Goal: Task Accomplishment & Management: Manage account settings

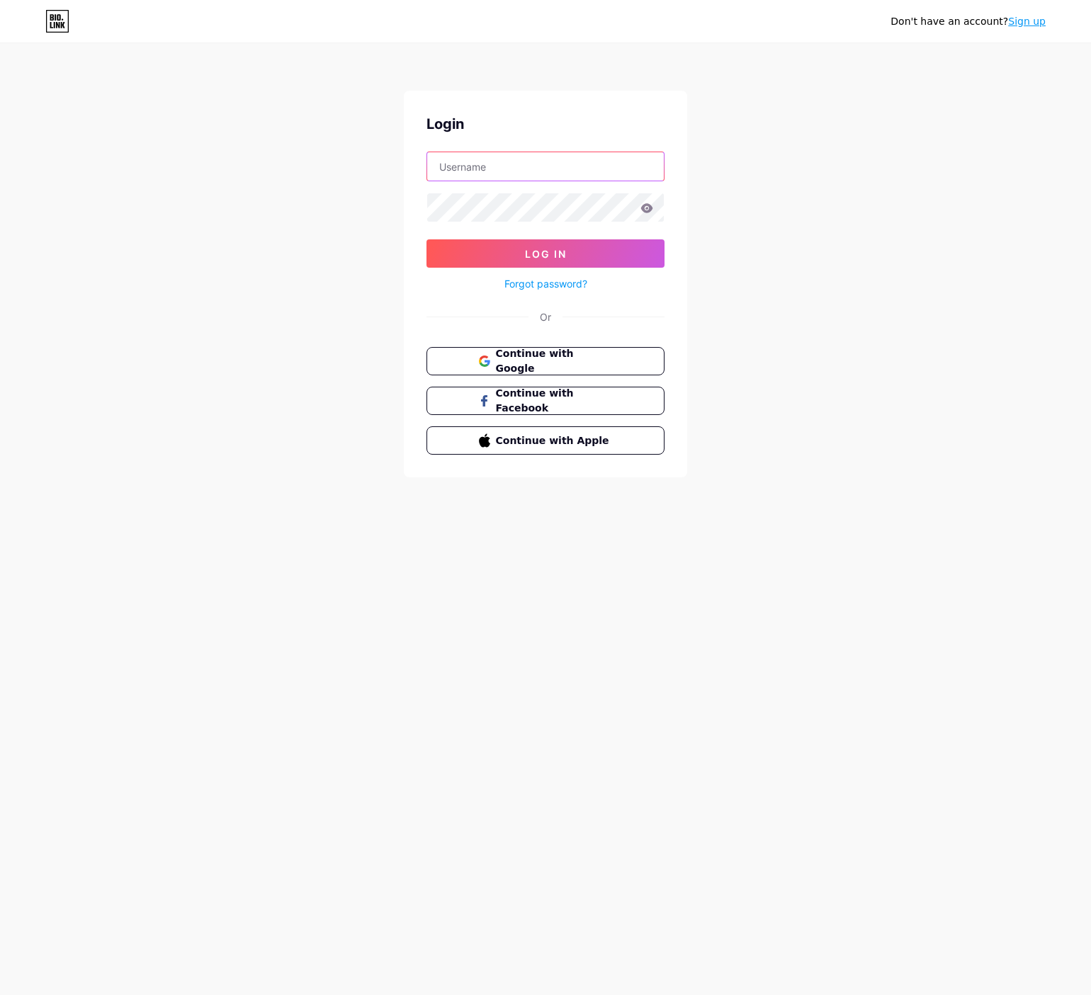
drag, startPoint x: 0, startPoint y: 0, endPoint x: 526, endPoint y: 176, distance: 554.9
click at [526, 176] on input "text" at bounding box center [545, 166] width 237 height 28
click at [518, 348] on button "Continue with Google" at bounding box center [544, 361] width 241 height 29
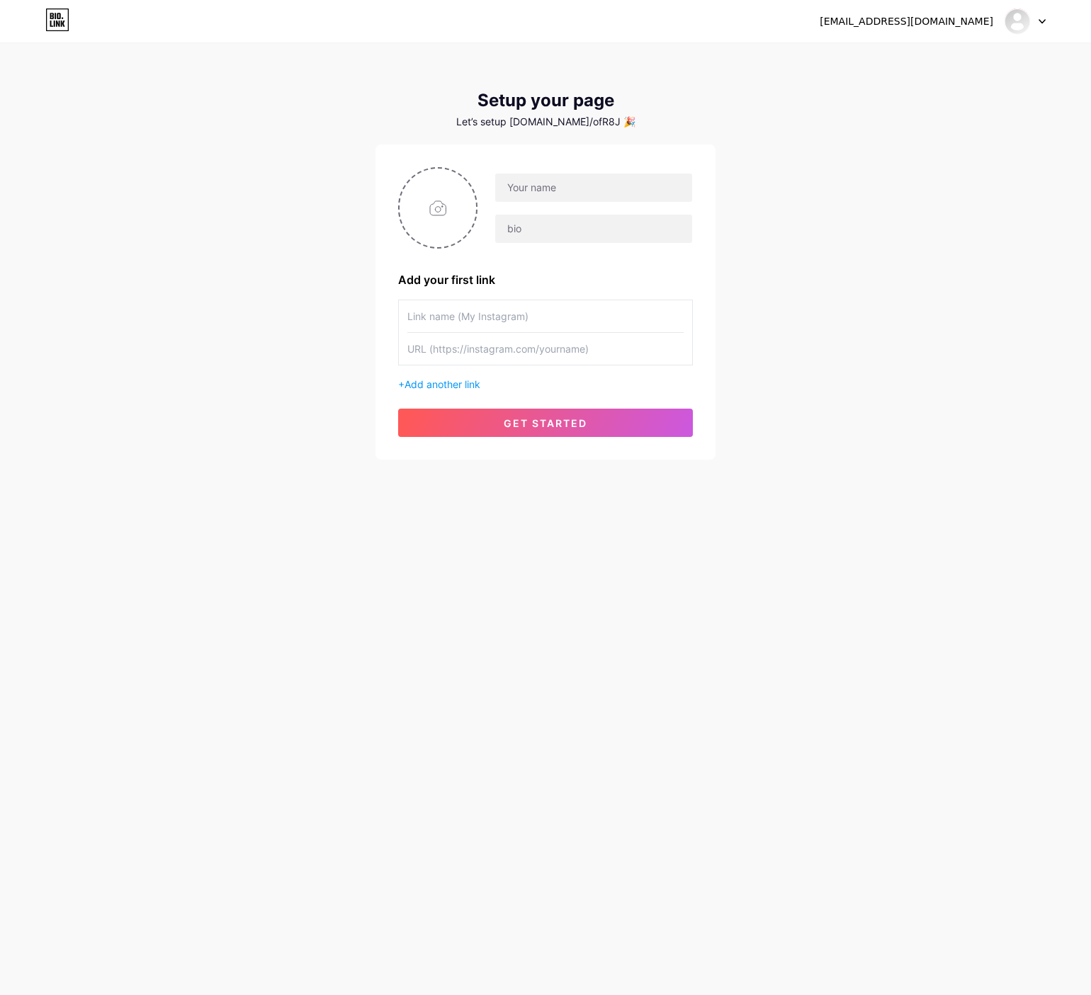
click at [1030, 33] on div at bounding box center [1024, 20] width 41 height 25
click at [940, 88] on li "Logout" at bounding box center [957, 96] width 176 height 38
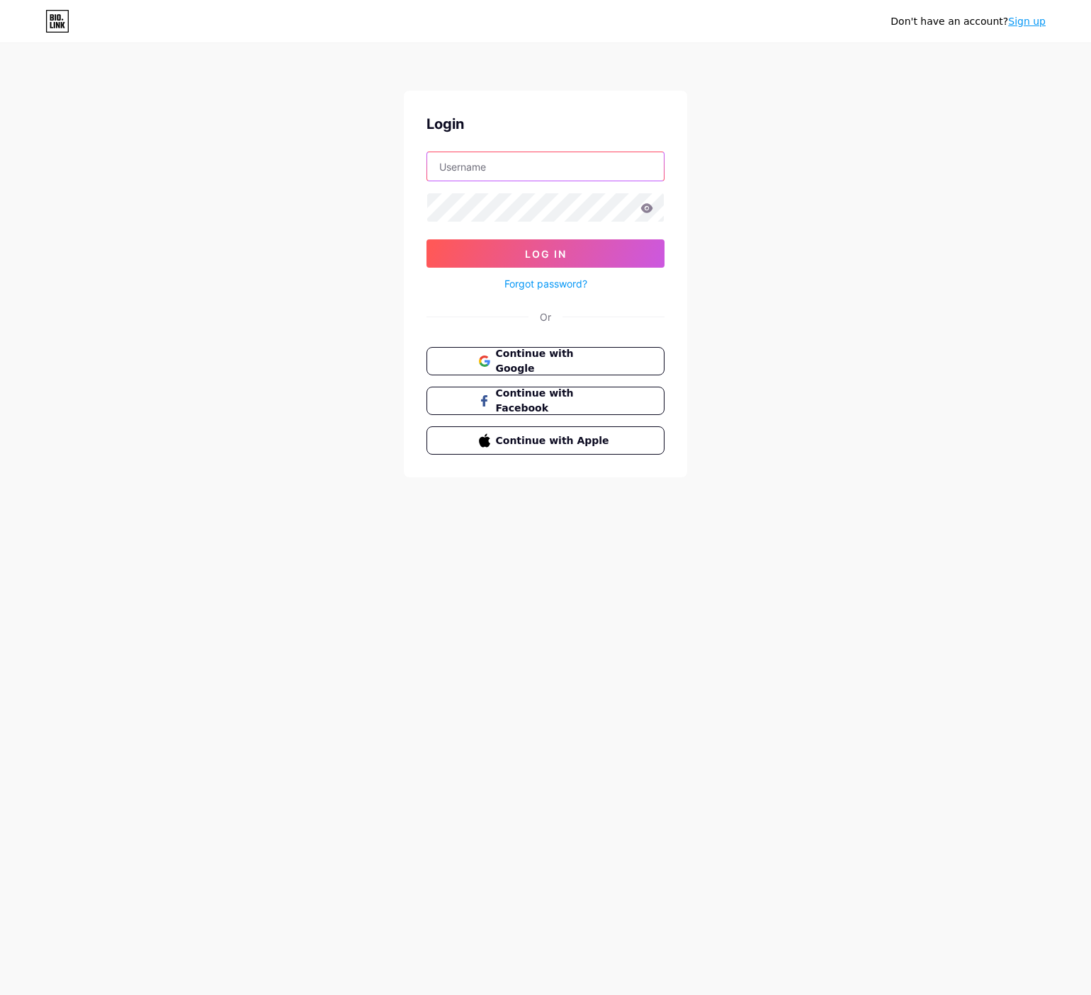
click at [506, 159] on input "text" at bounding box center [545, 166] width 237 height 28
click at [505, 220] on form "[EMAIL_ADDRESS][DOMAIN_NAME] Log In Forgot password?" at bounding box center [545, 222] width 238 height 141
type input "ilyachycomah"
click at [644, 211] on icon at bounding box center [647, 207] width 12 height 9
click at [426, 239] on button "Log In" at bounding box center [545, 253] width 238 height 28
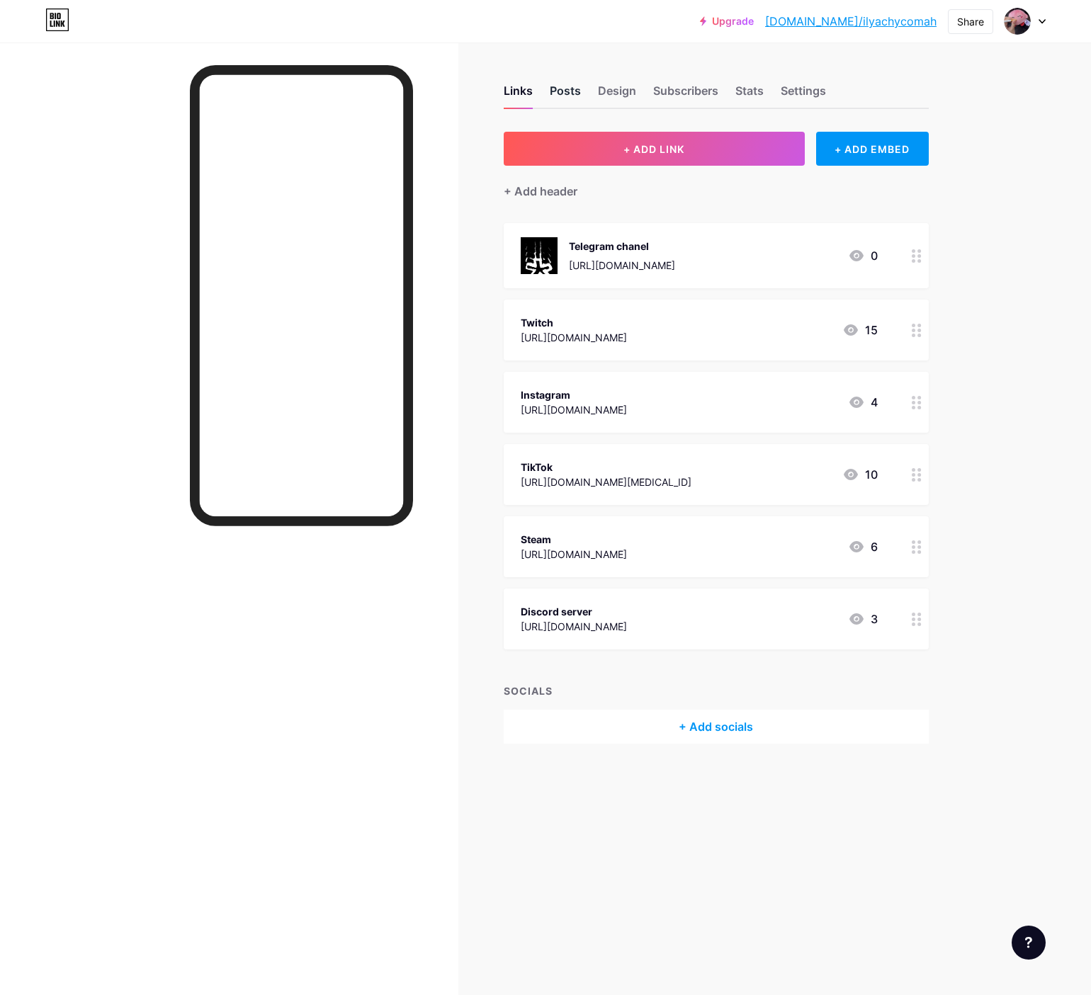
click at [573, 95] on div "Posts" at bounding box center [565, 94] width 31 height 25
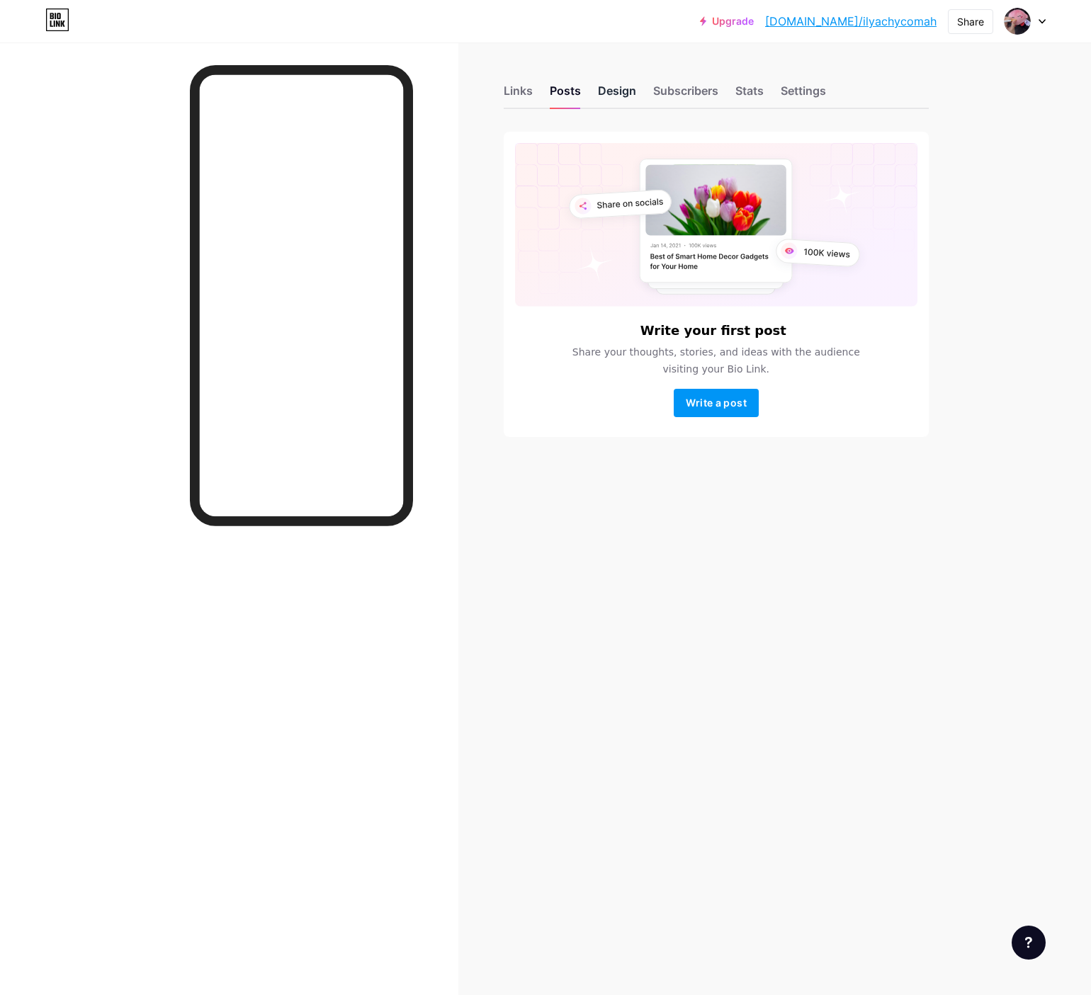
click at [608, 95] on div "Design" at bounding box center [617, 94] width 38 height 25
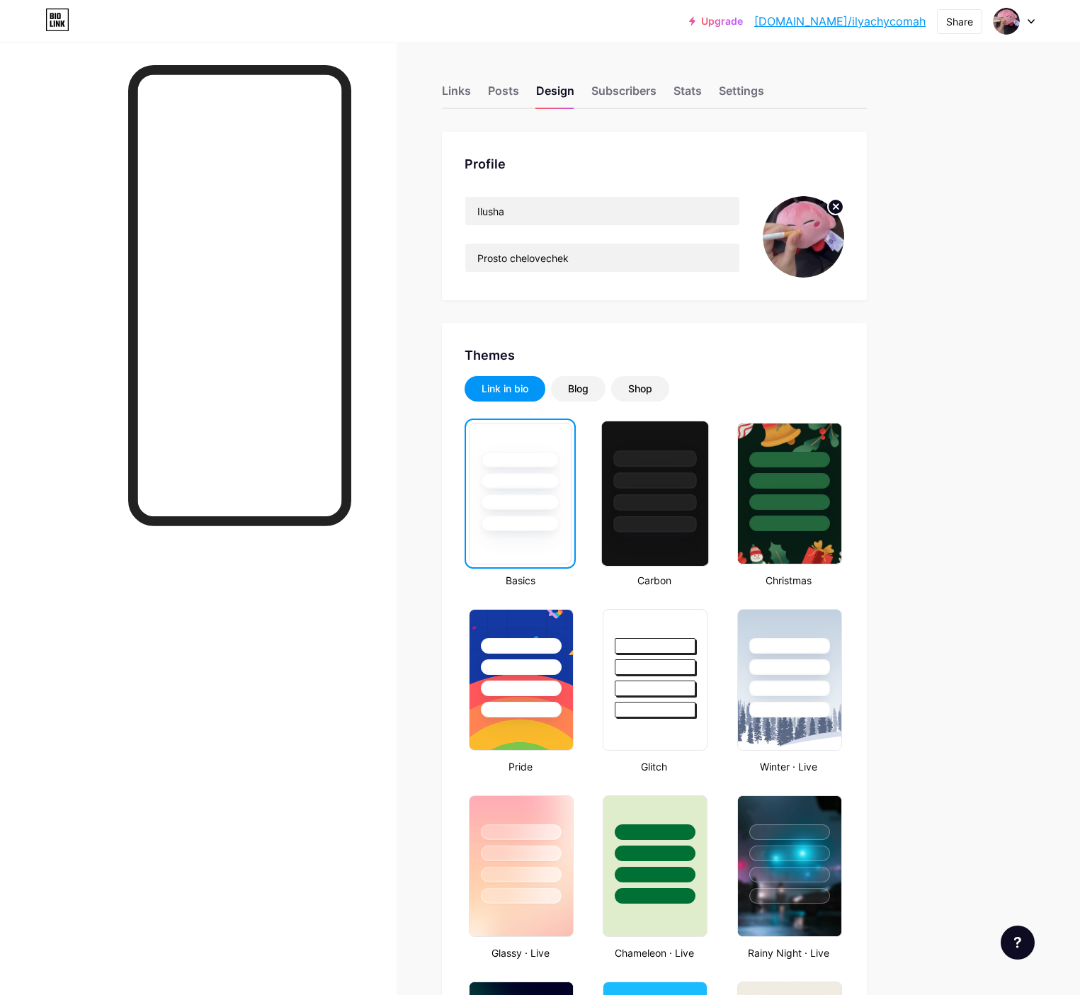
click at [708, 471] on div at bounding box center [655, 476] width 106 height 111
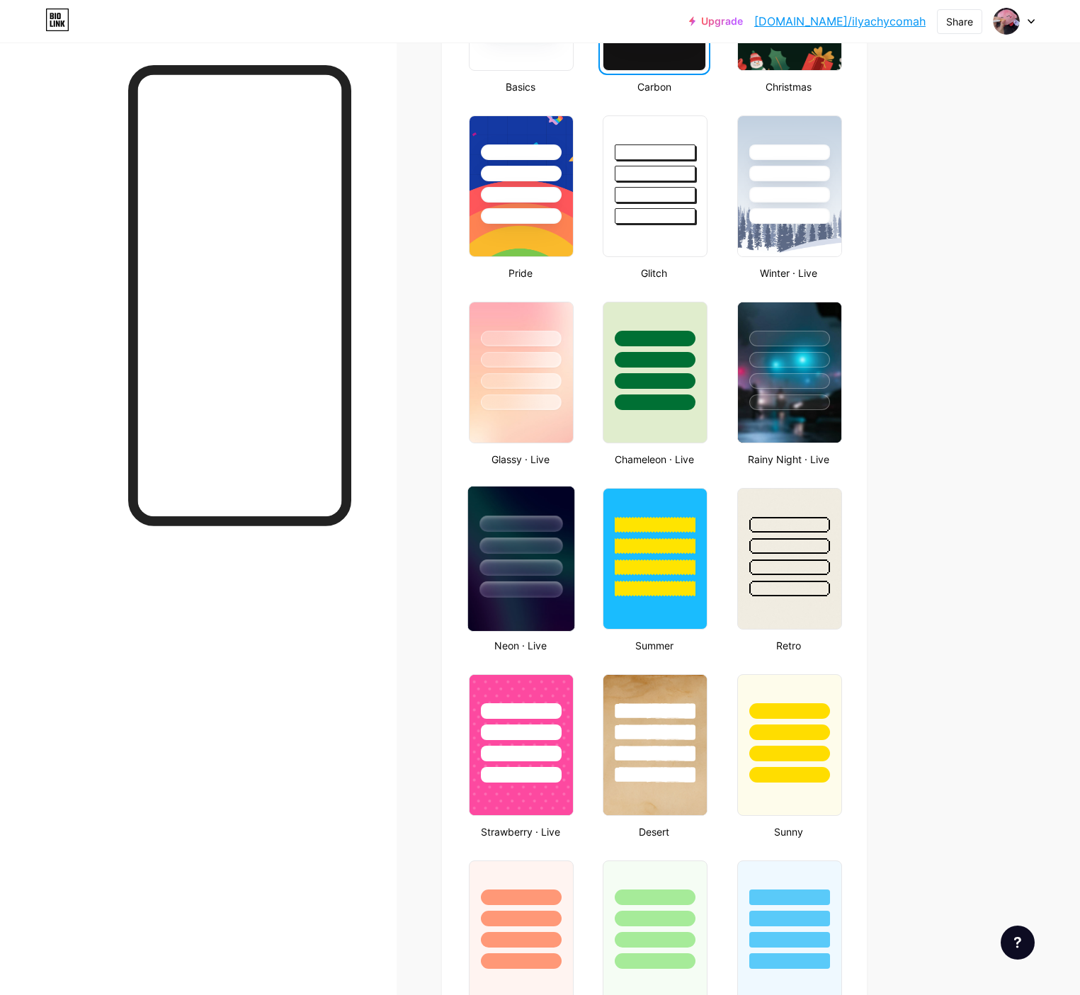
scroll to position [496, 0]
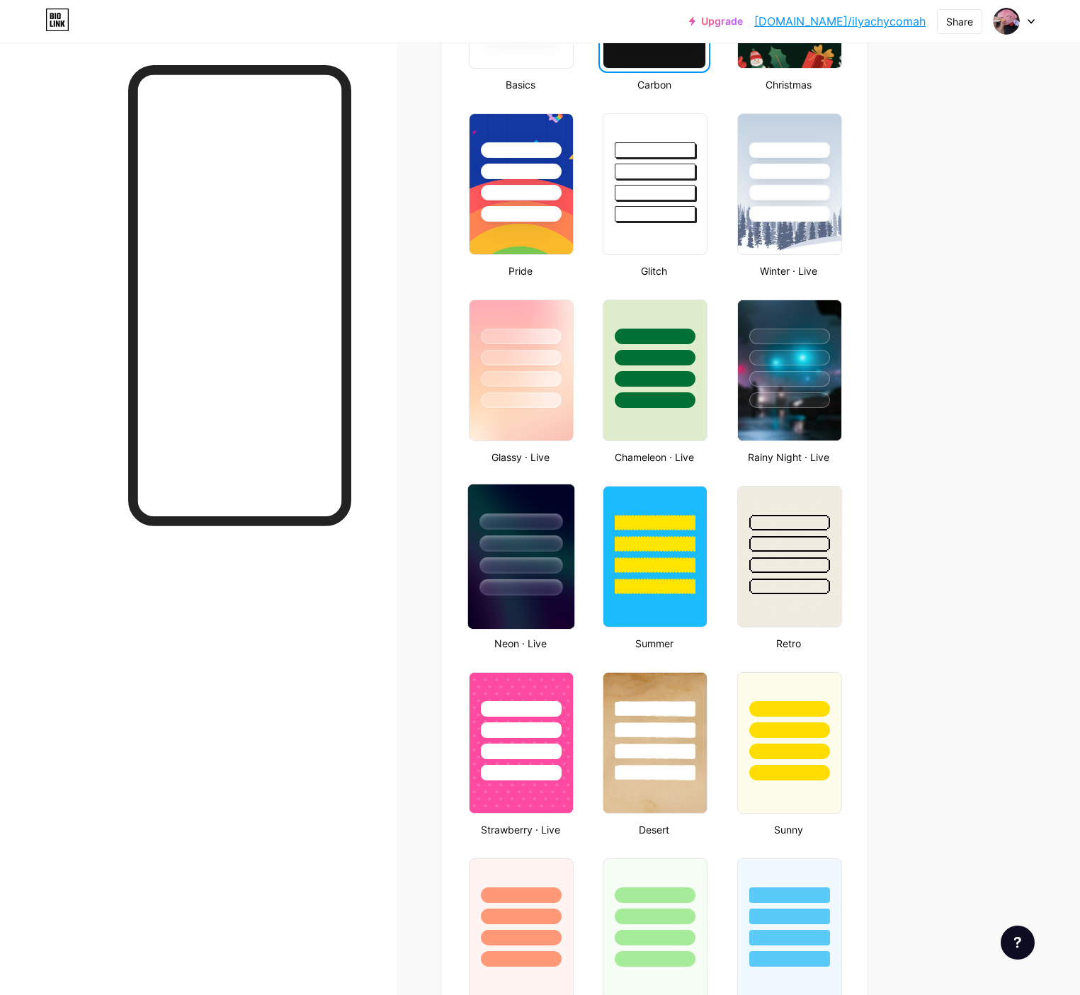
click at [562, 549] on div at bounding box center [520, 543] width 83 height 16
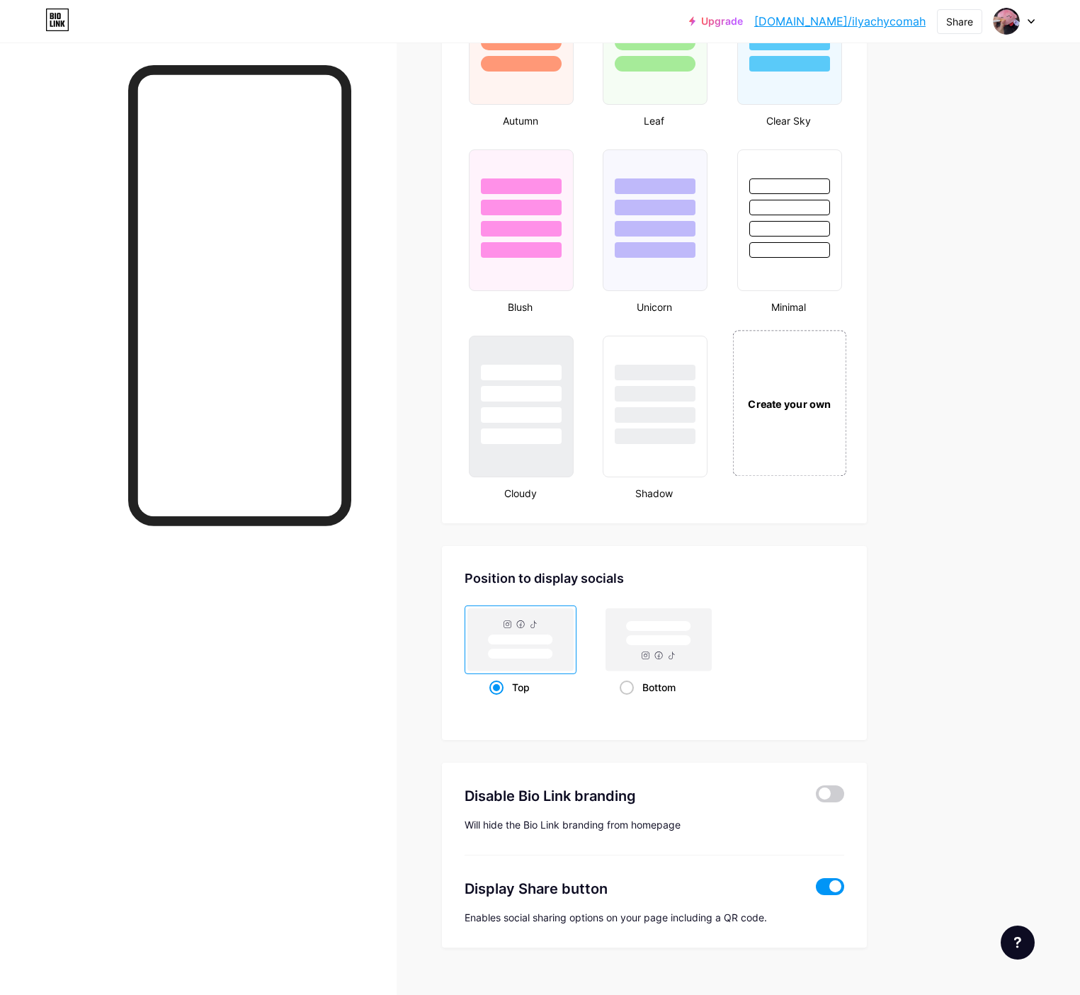
scroll to position [1415, 0]
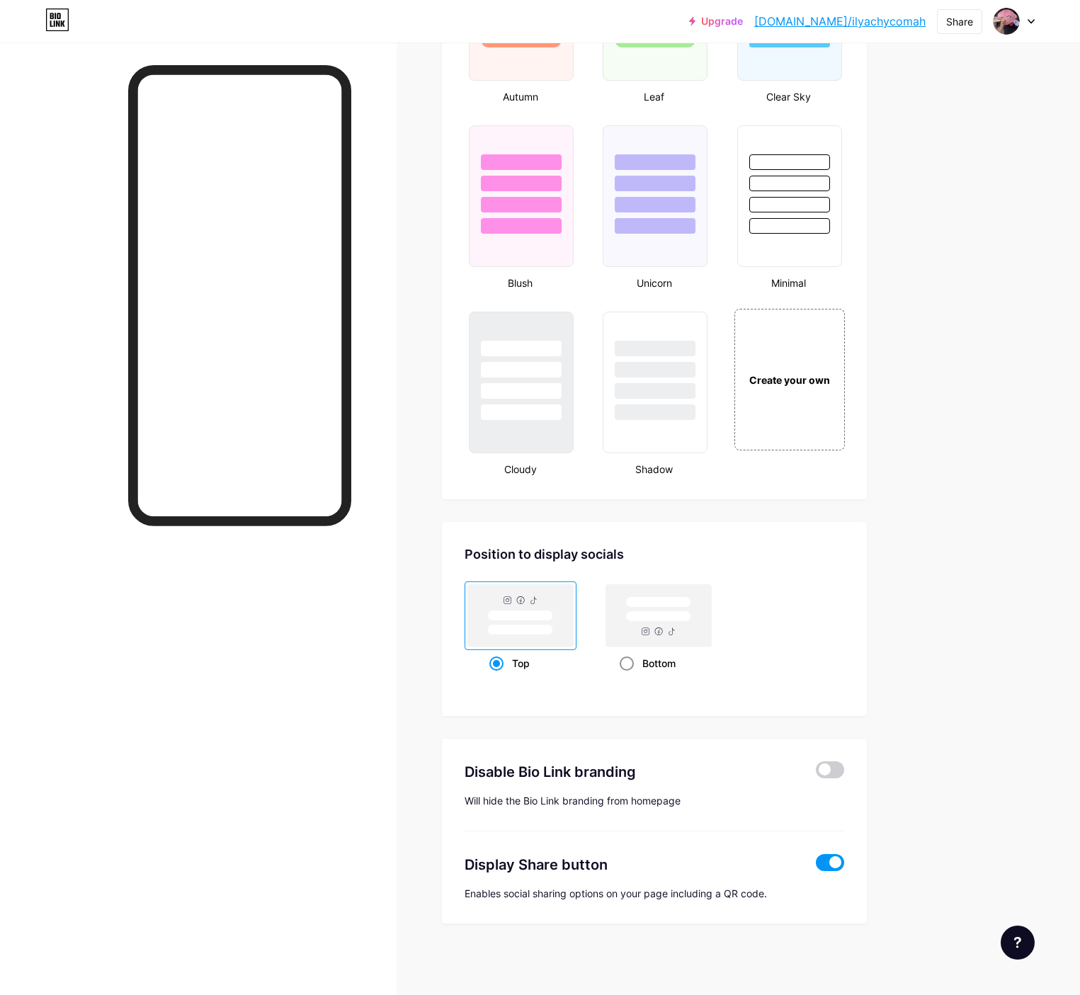
click at [712, 626] on rect at bounding box center [659, 615] width 106 height 62
click at [629, 676] on input "Bottom" at bounding box center [624, 680] width 9 height 9
radio input "true"
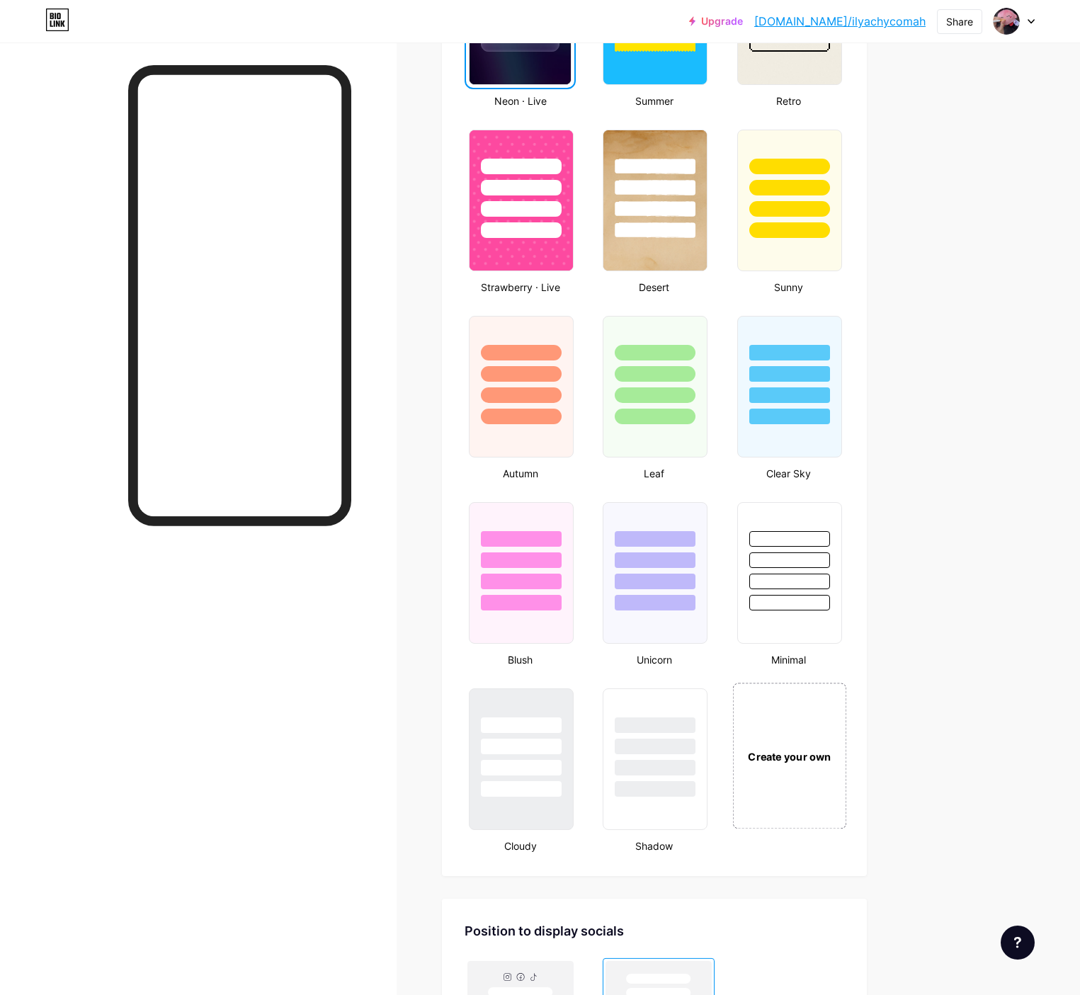
scroll to position [1061, 0]
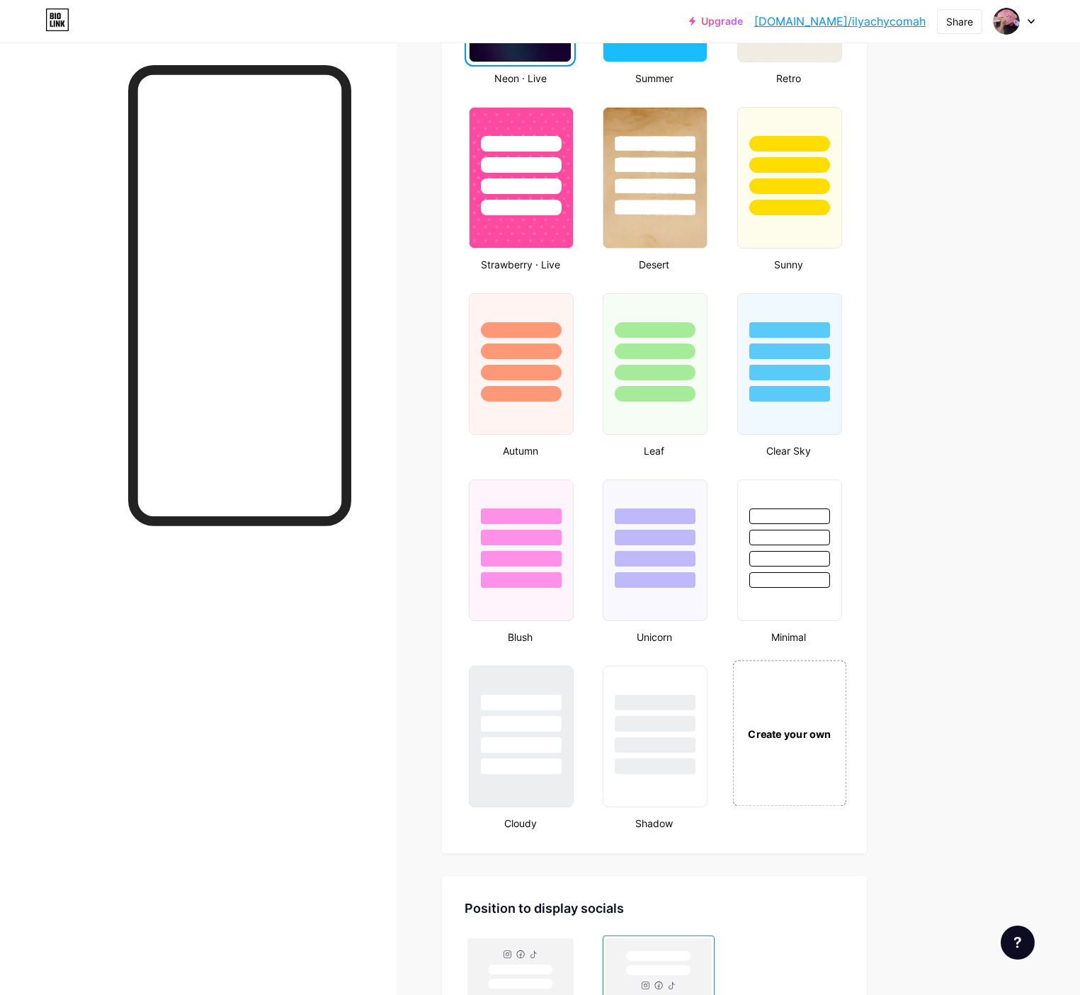
click at [844, 766] on div "Create your own" at bounding box center [789, 733] width 114 height 146
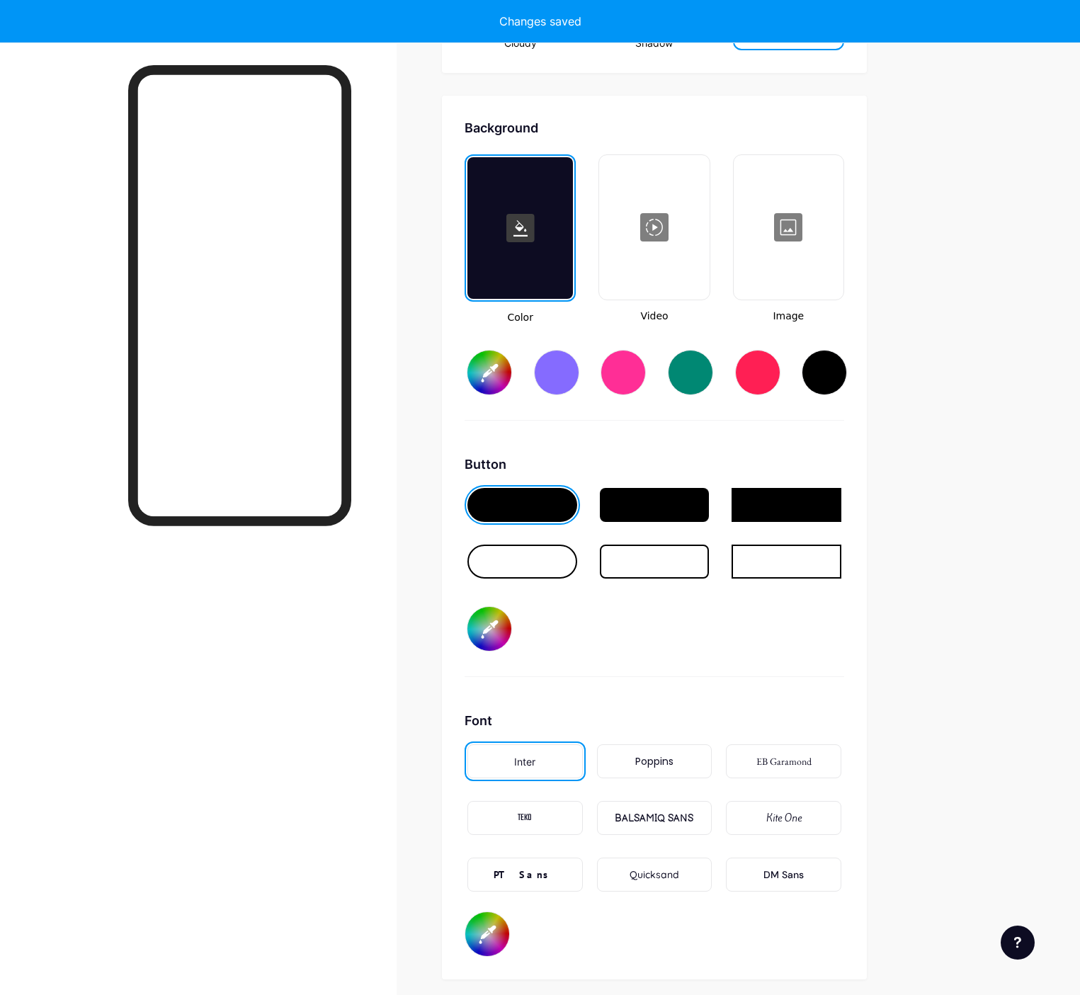
type input "#ffffff"
type input "#000000"
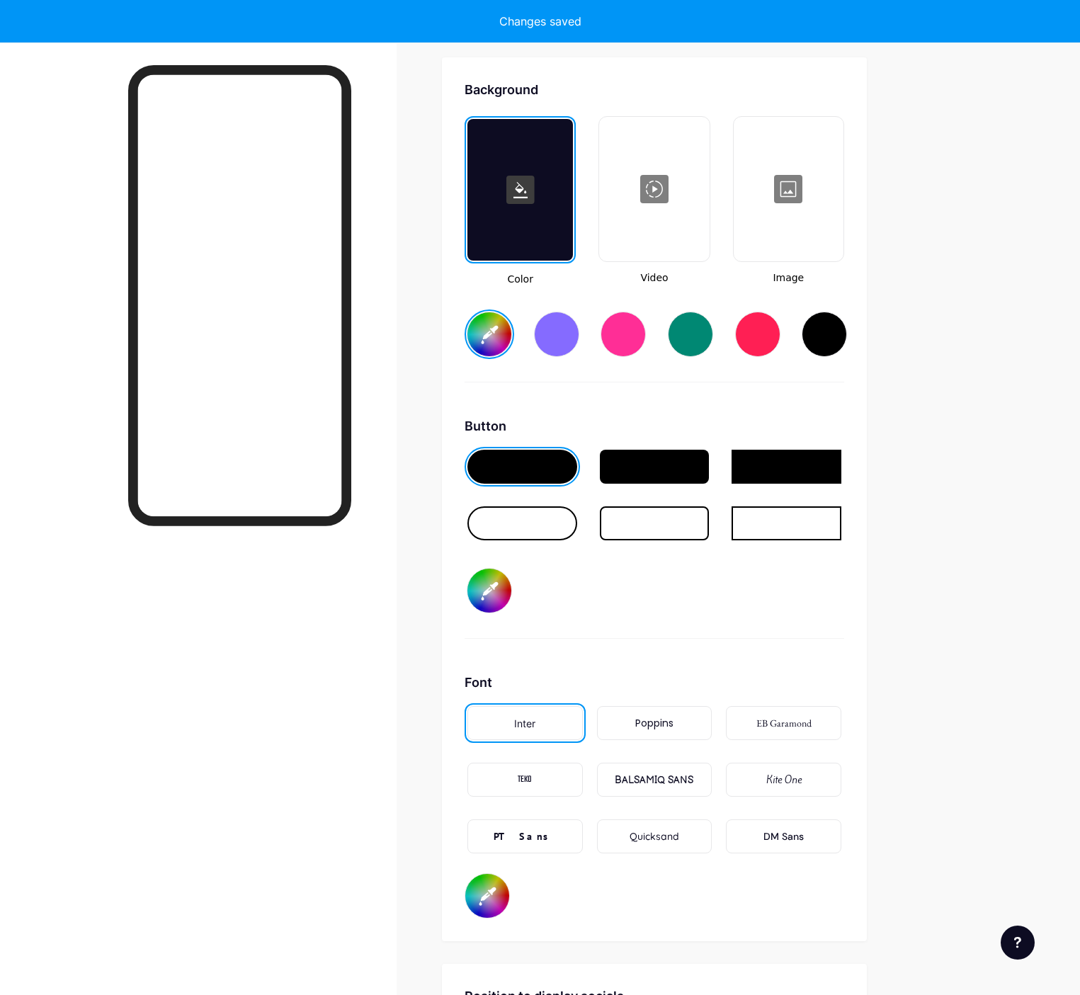
scroll to position [1880, 0]
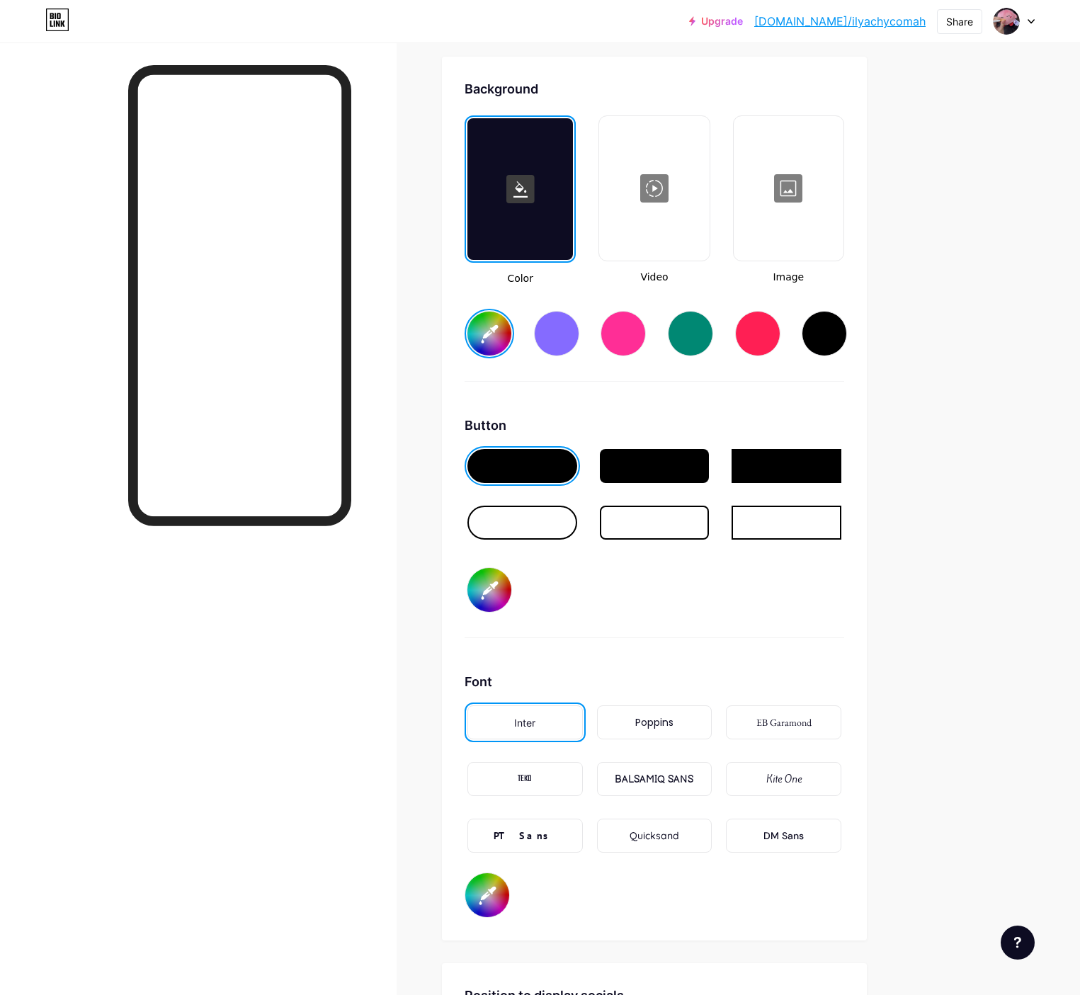
click at [681, 522] on div at bounding box center [655, 523] width 110 height 34
click at [708, 460] on div at bounding box center [655, 466] width 110 height 34
click at [841, 460] on div at bounding box center [787, 466] width 110 height 34
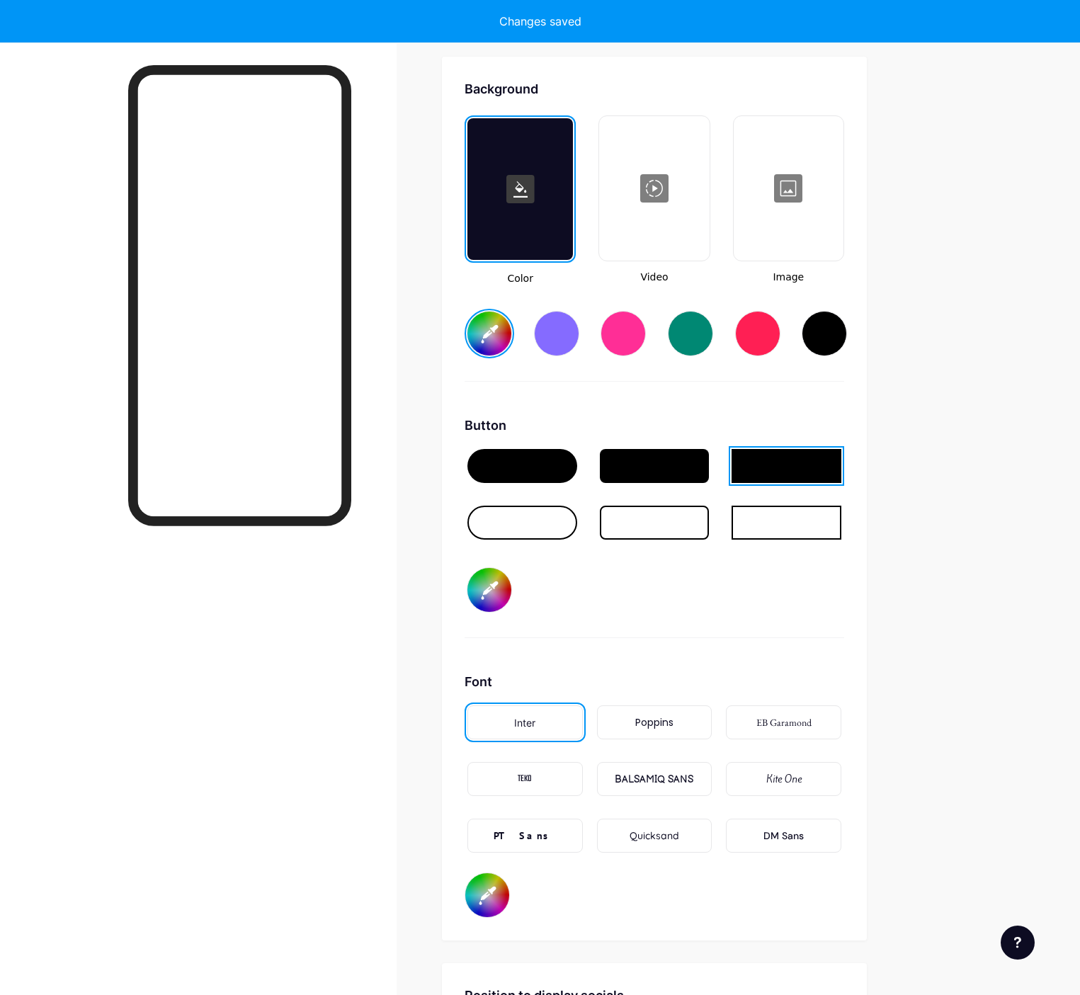
click at [567, 463] on div at bounding box center [522, 466] width 110 height 34
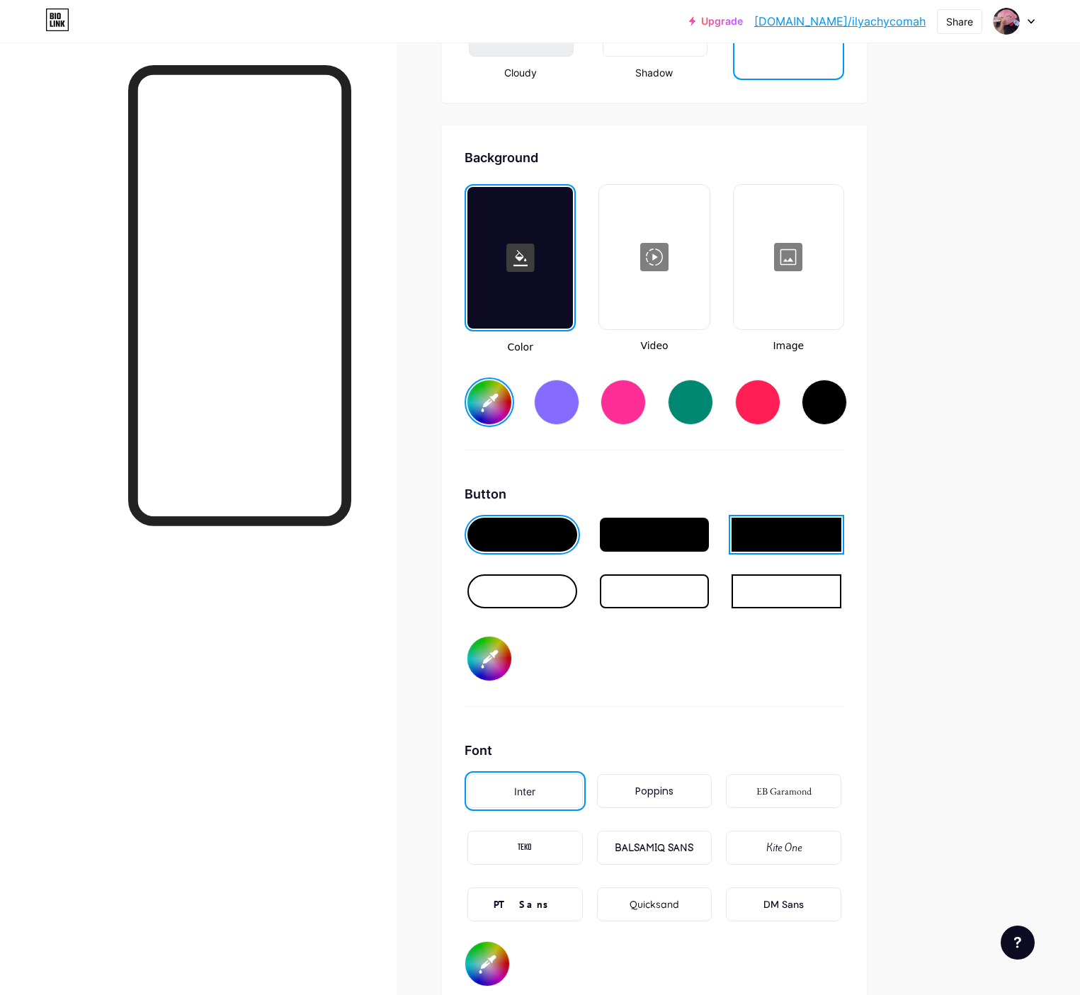
scroll to position [1809, 0]
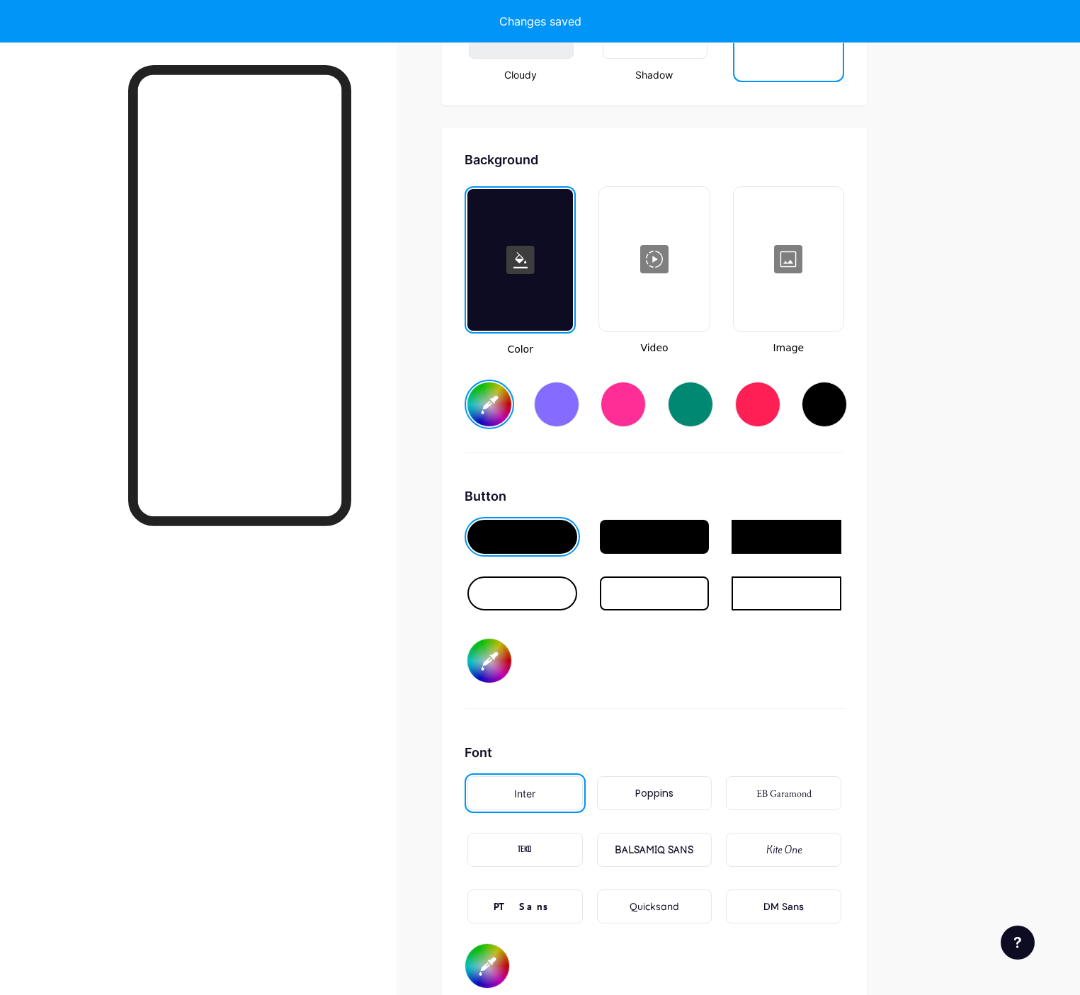
click at [511, 662] on input "#000000" at bounding box center [489, 661] width 44 height 44
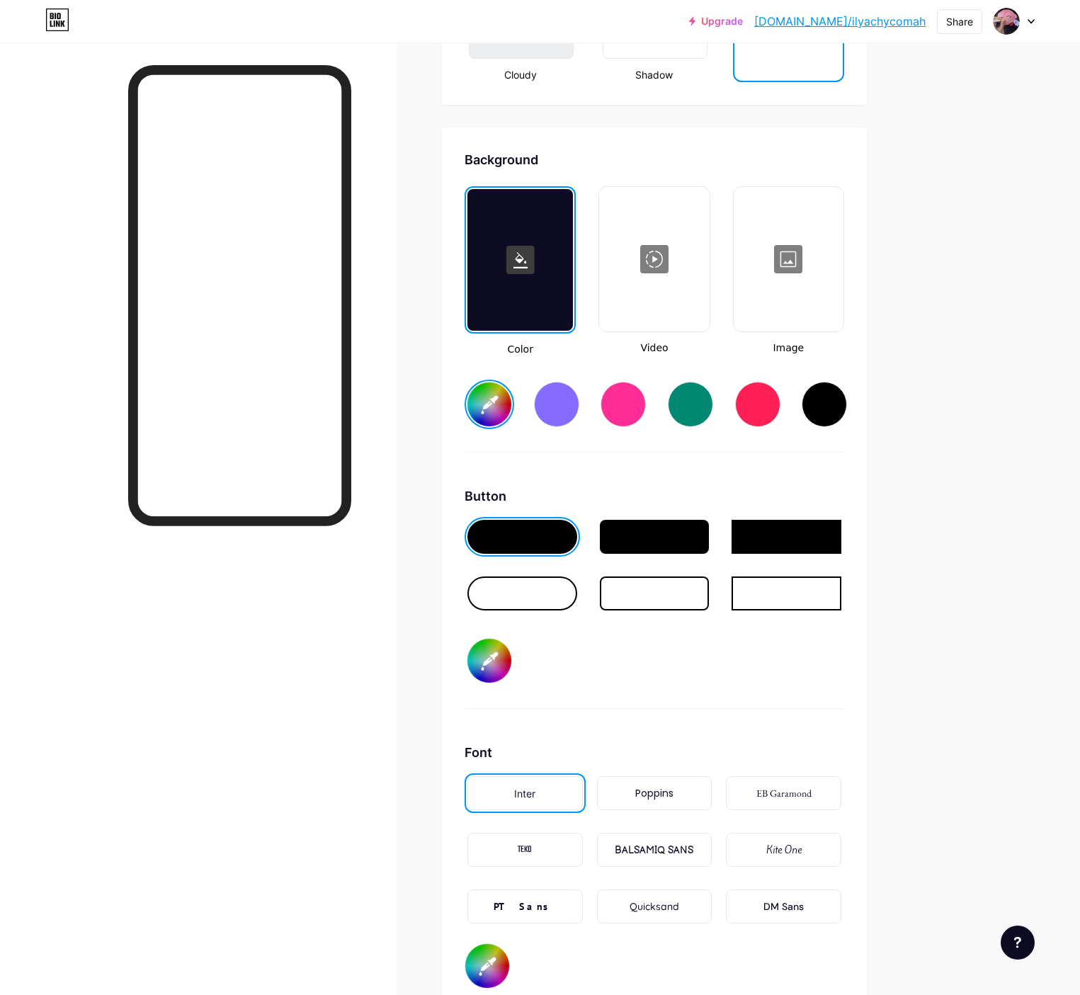
type input "#ffffff"
type input "#4826cf"
type input "#ffffff"
type input "#4827ce"
type input "#ffffff"
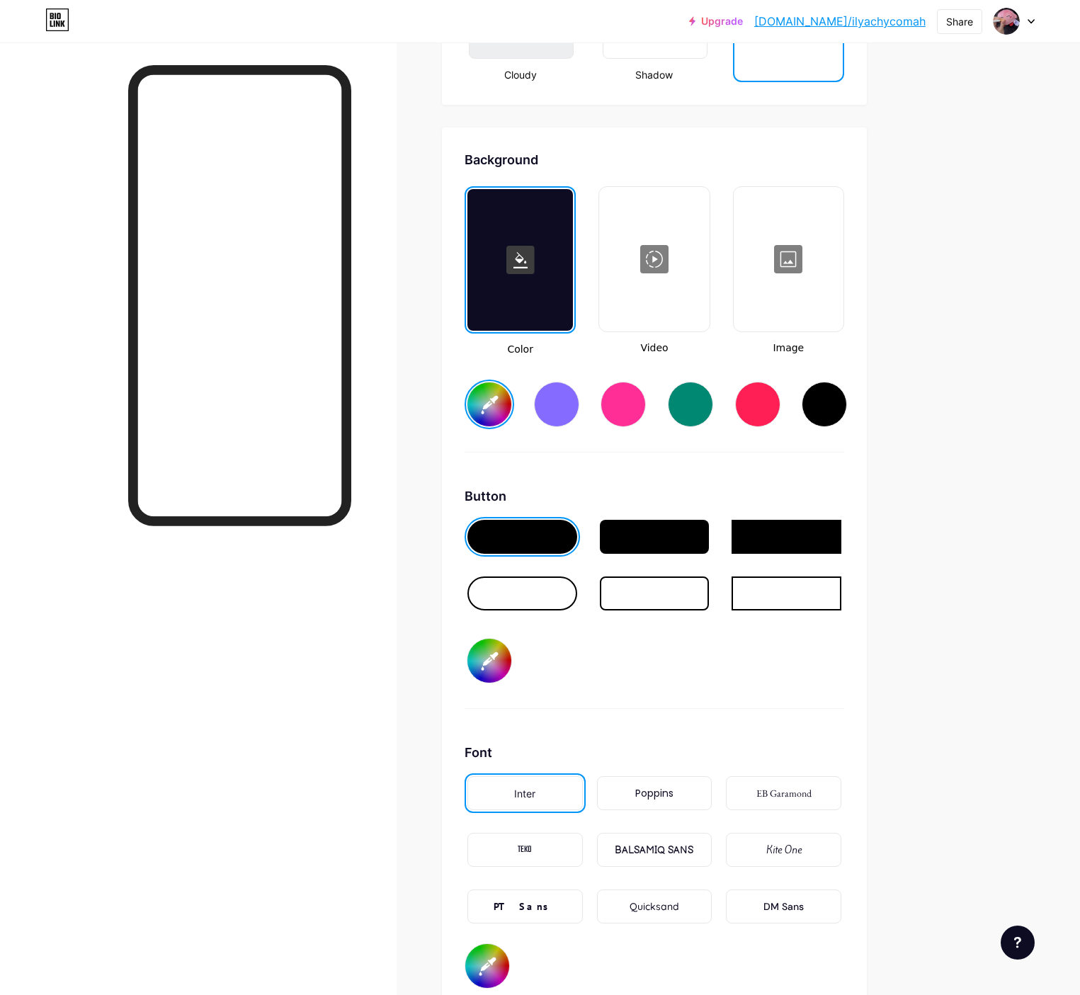
type input "#4928cc"
type input "#ffffff"
type input "#4827ce"
type input "#ffffff"
type input "#4928cc"
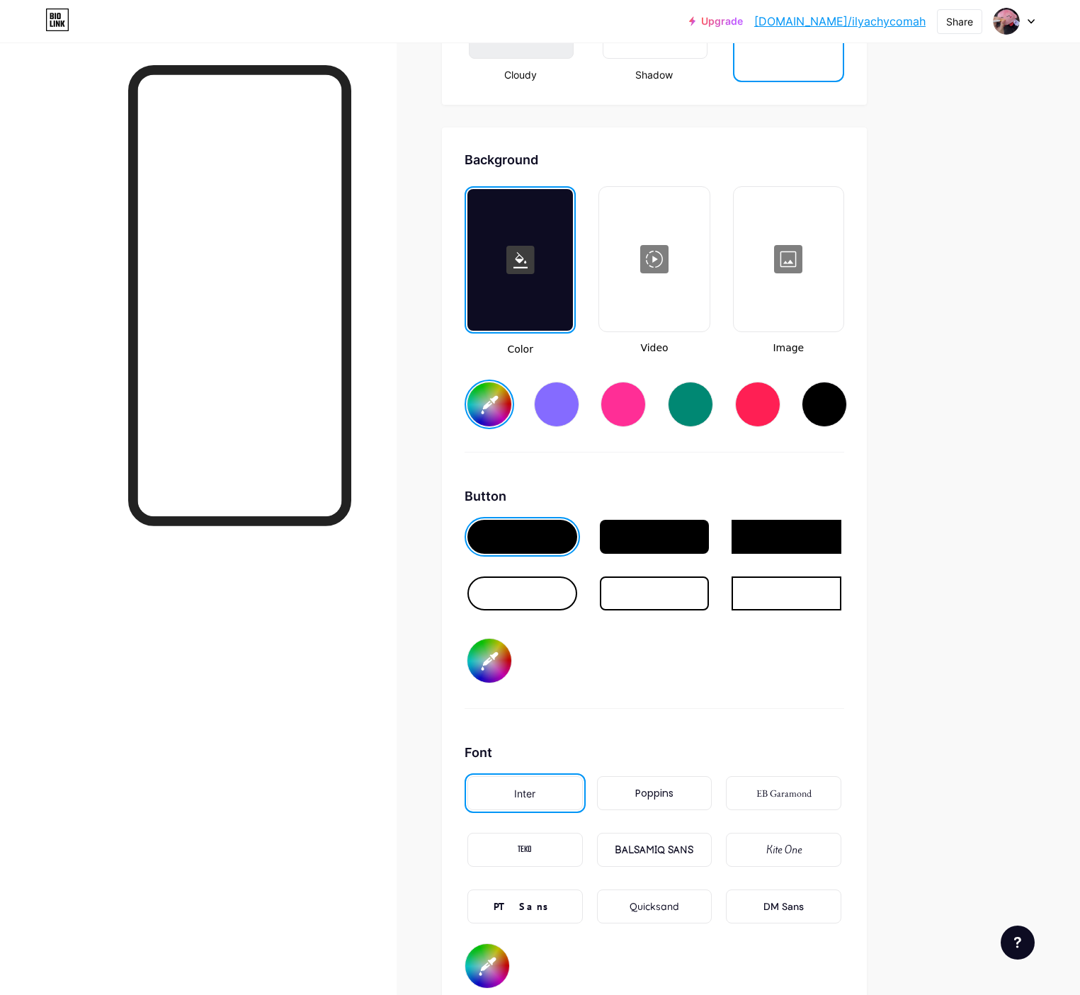
type input "#ffffff"
type input "#4a2acb"
type input "#ffffff"
type input "#492ac6"
type input "#ffffff"
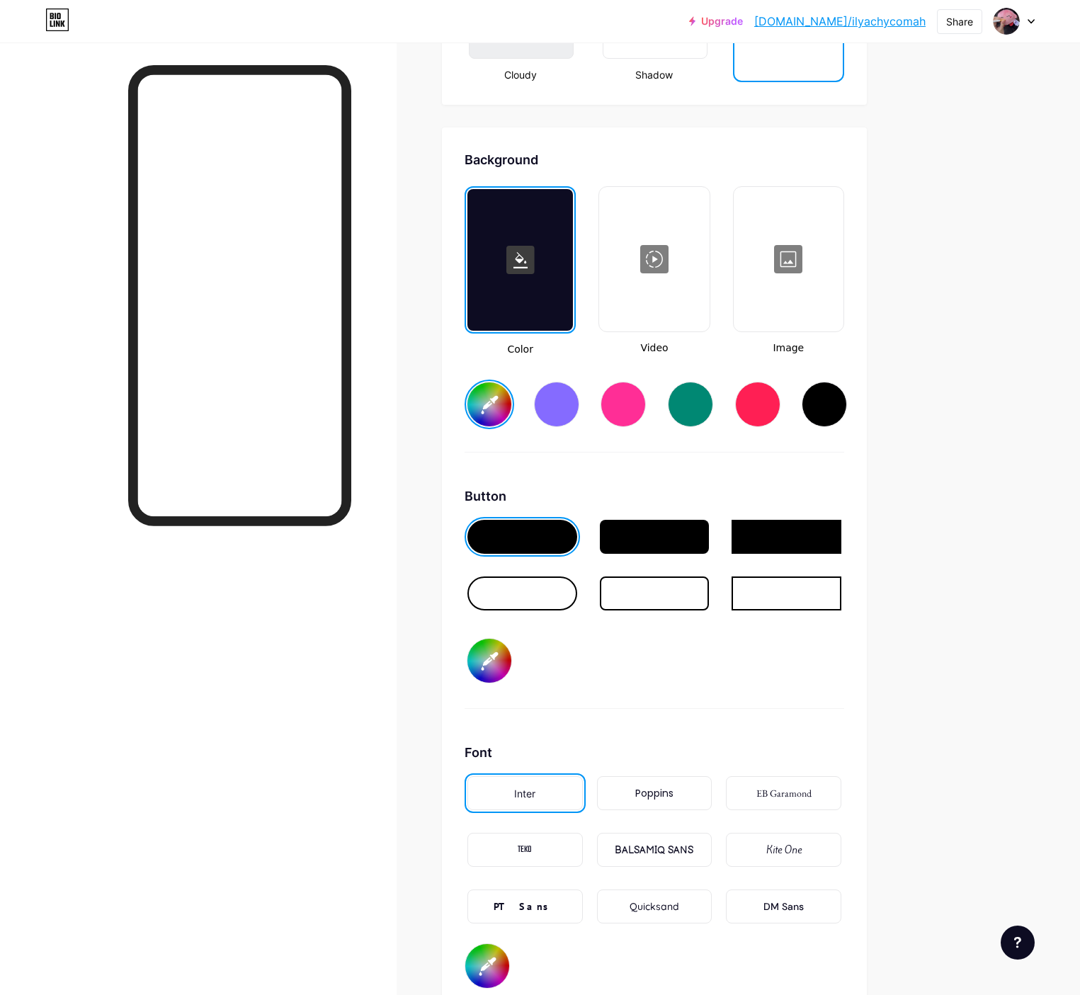
type input "#4b2bca"
type input "#ffffff"
type input "#4b2cc9"
type input "#ffffff"
type input "#4a2bc5"
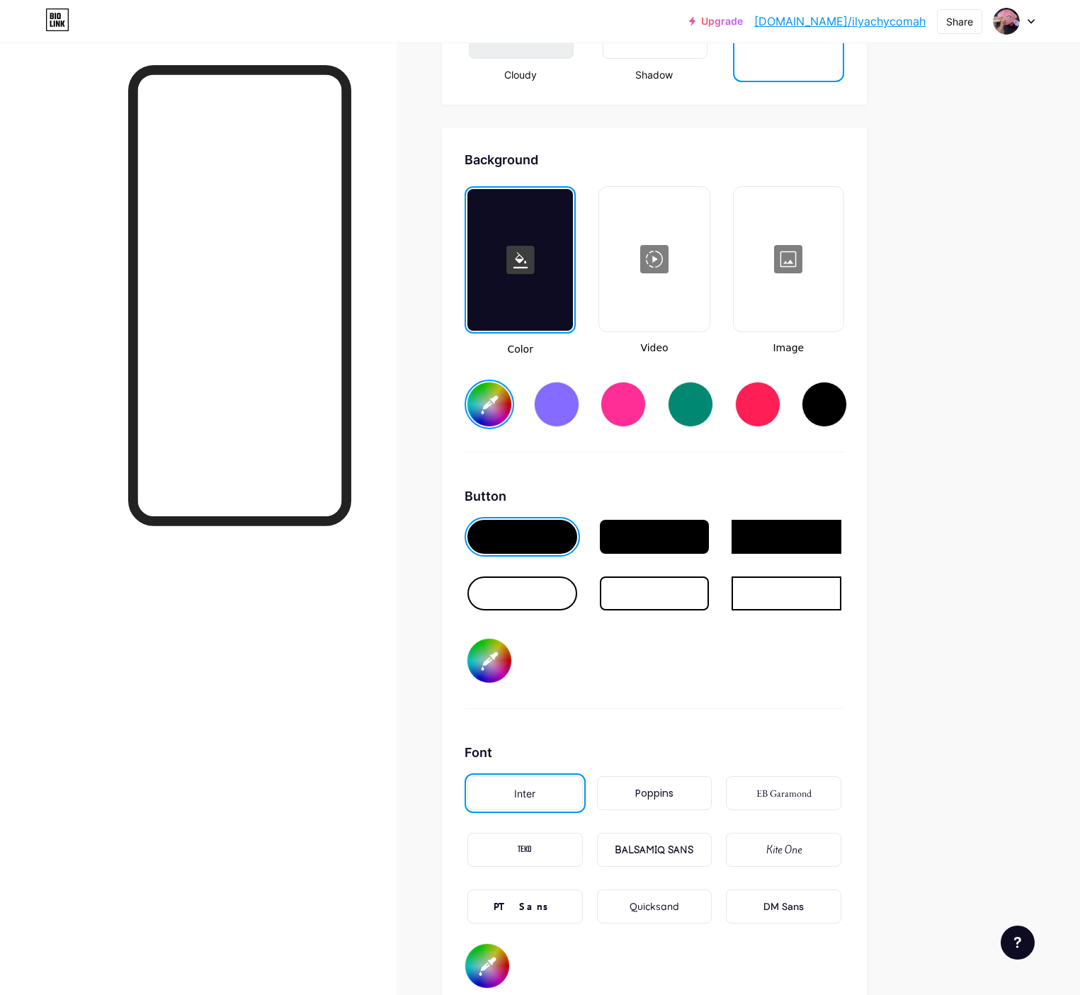
type input "#ffffff"
type input "#4d2fc6"
type input "#ffffff"
type input "#4b2ec2"
type input "#ffffff"
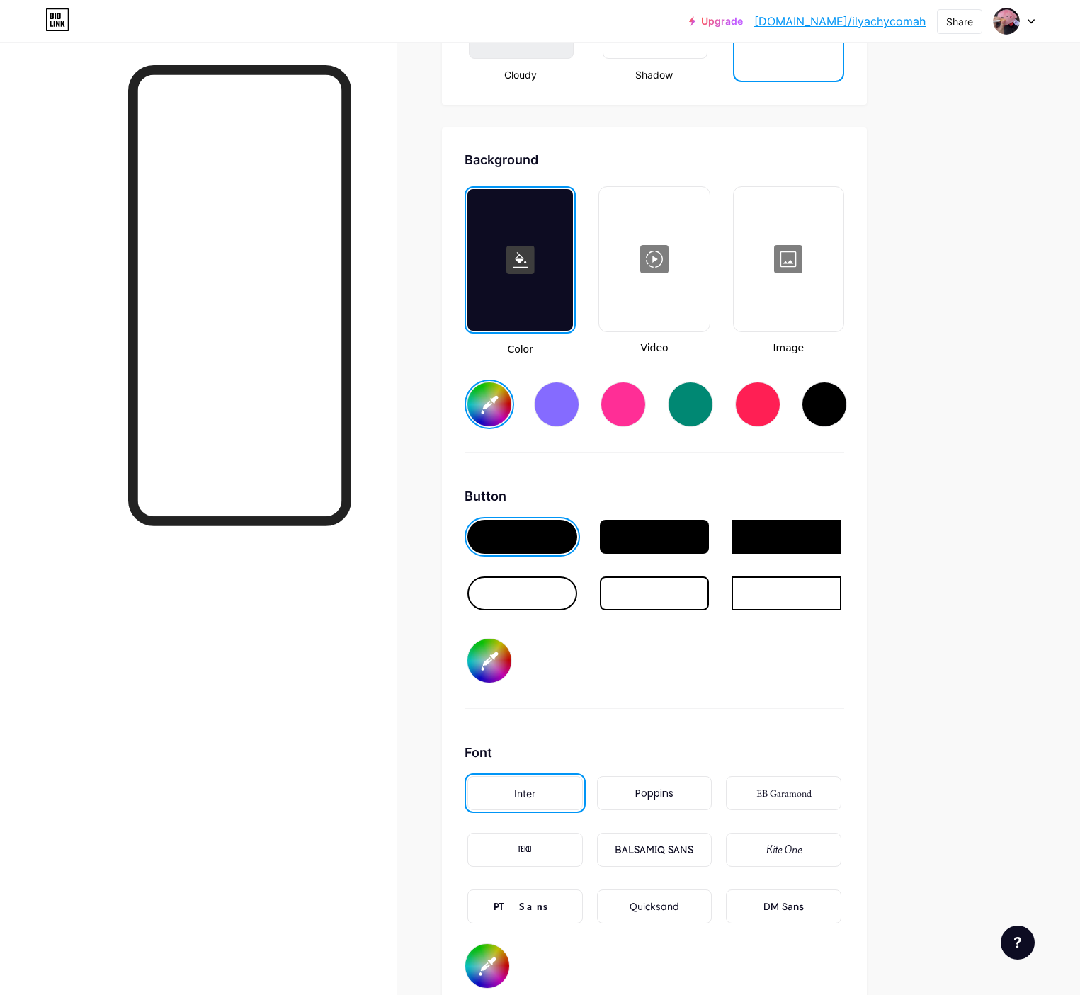
type input "#4e30c5"
type input "#ffffff"
type input "#4b2ec2"
type input "#ffffff"
type input "#4c2fc1"
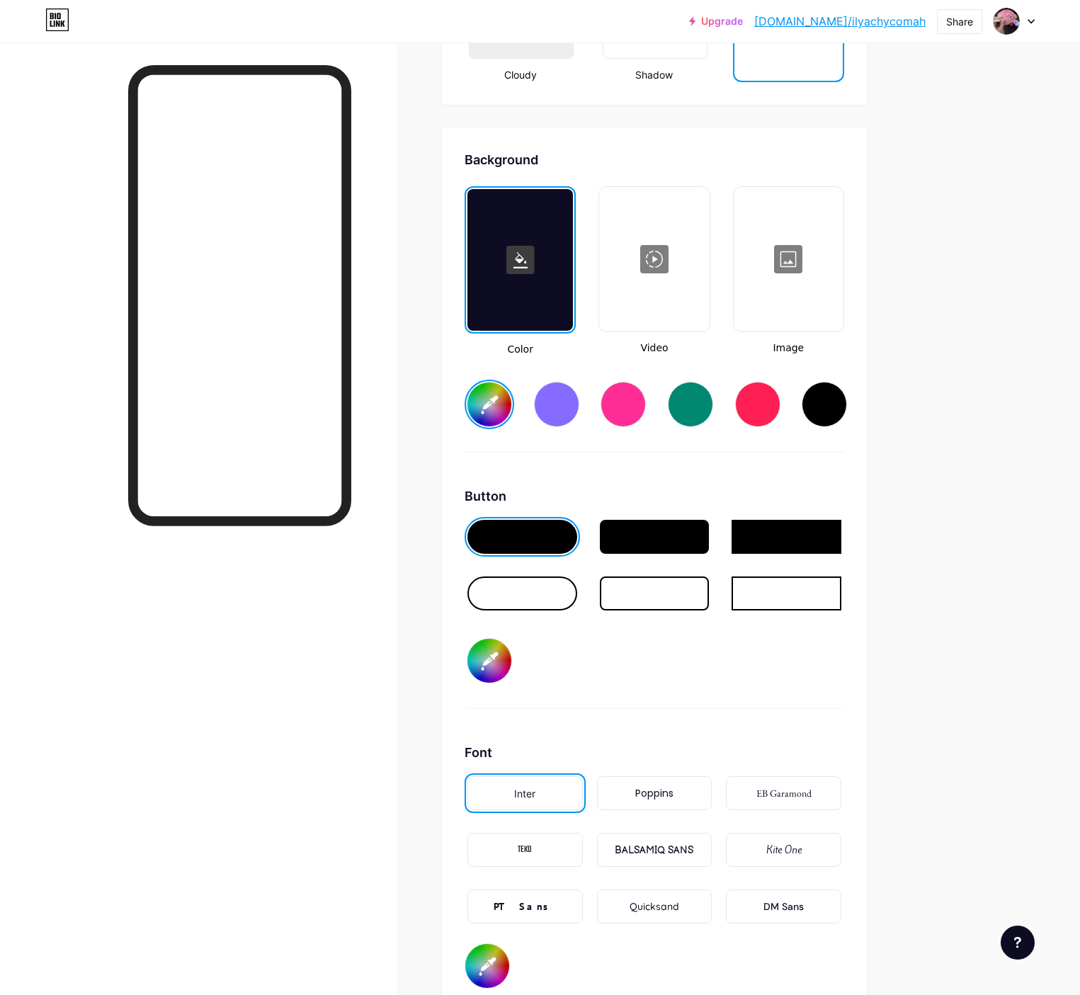
type input "#ffffff"
type input "#4d30c0"
type input "#ffffff"
type input "#4d31bf"
type input "#ffffff"
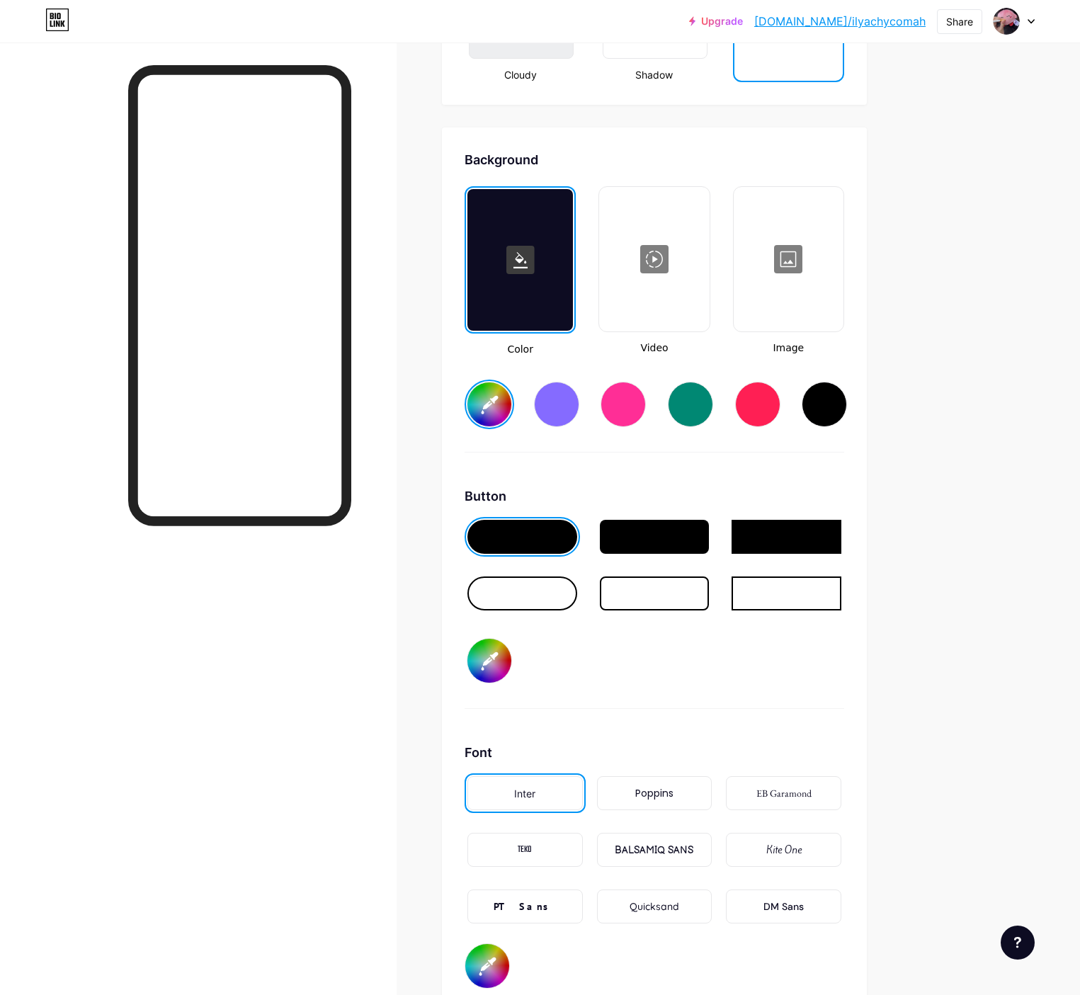
type input "#4e32bd"
type input "#ffffff"
type input "#4f34bc"
type input "#ffffff"
type input "#4e34b7"
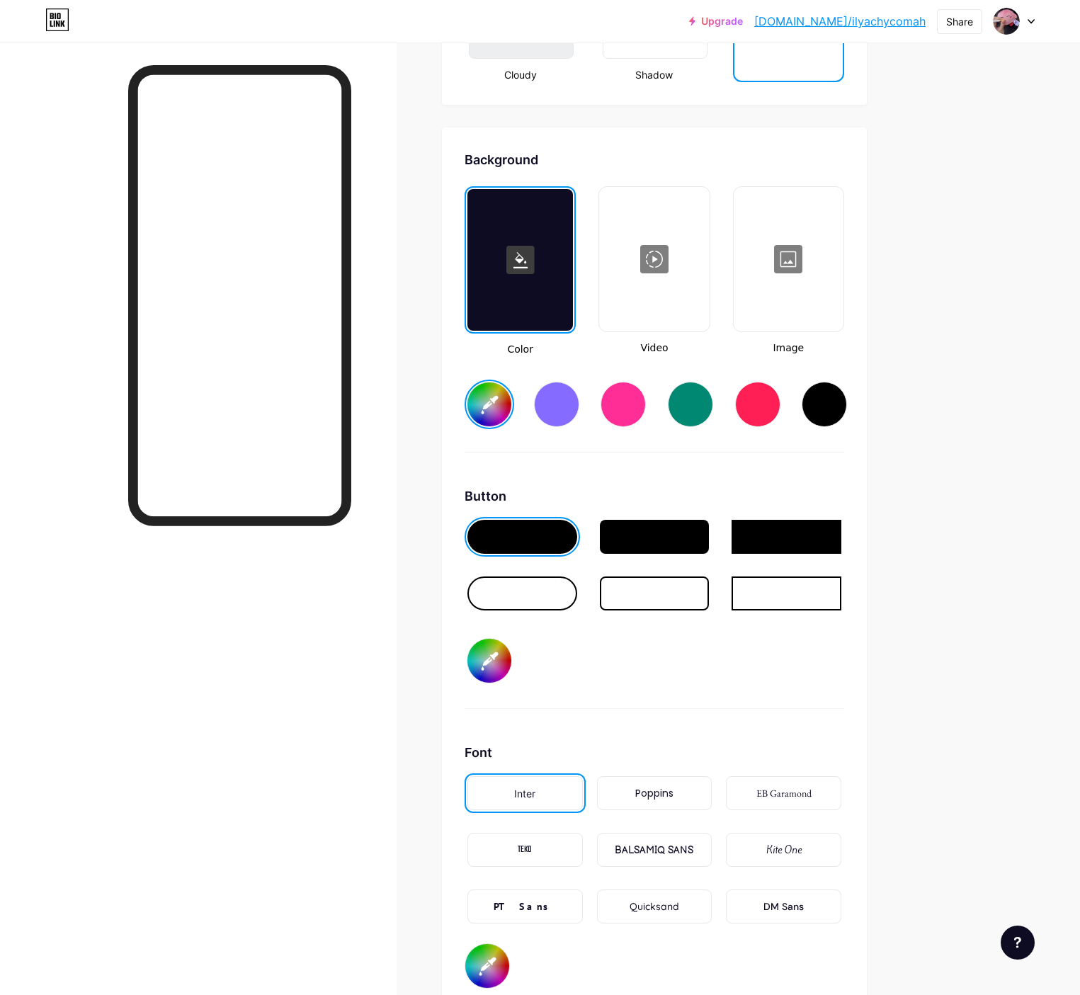
type input "#ffffff"
type input "#4f35b6"
type input "#ffffff"
type input "#4e35b1"
type input "#ffffff"
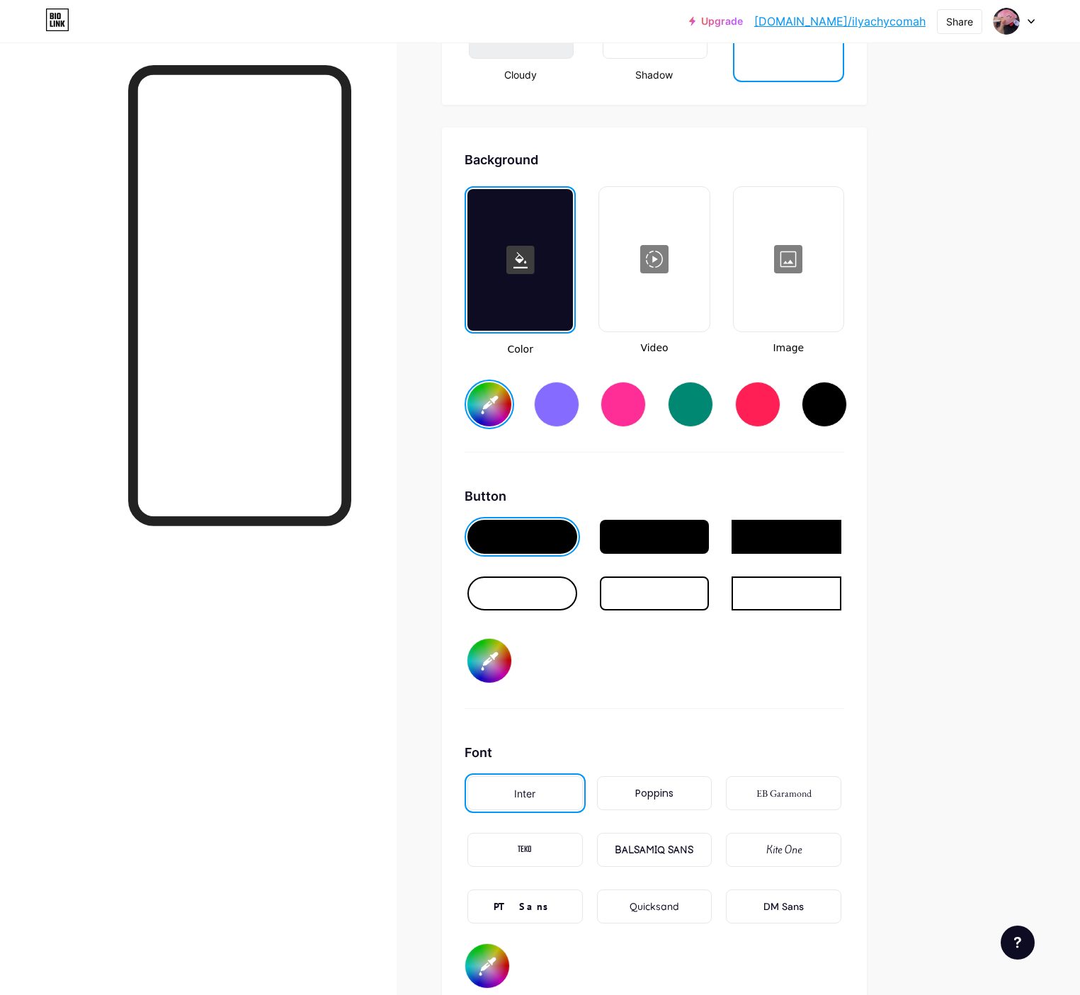
type input "#5037b3"
type input "#ffffff"
type input "#4e35b1"
type input "#ffffff"
type input "#4e36b0"
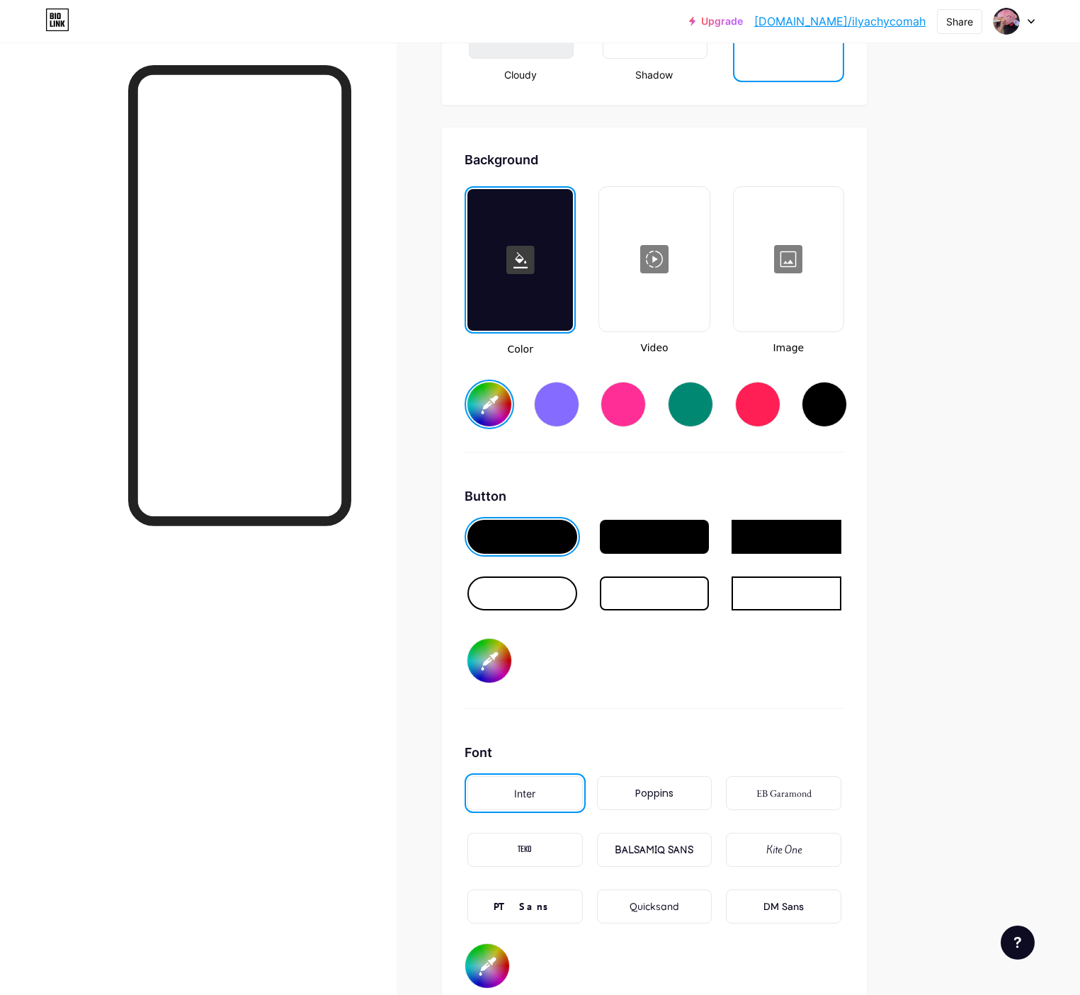
type input "#ffffff"
type input "#5138b2"
type input "#ffffff"
type input "#4f37ae"
type input "#ffffff"
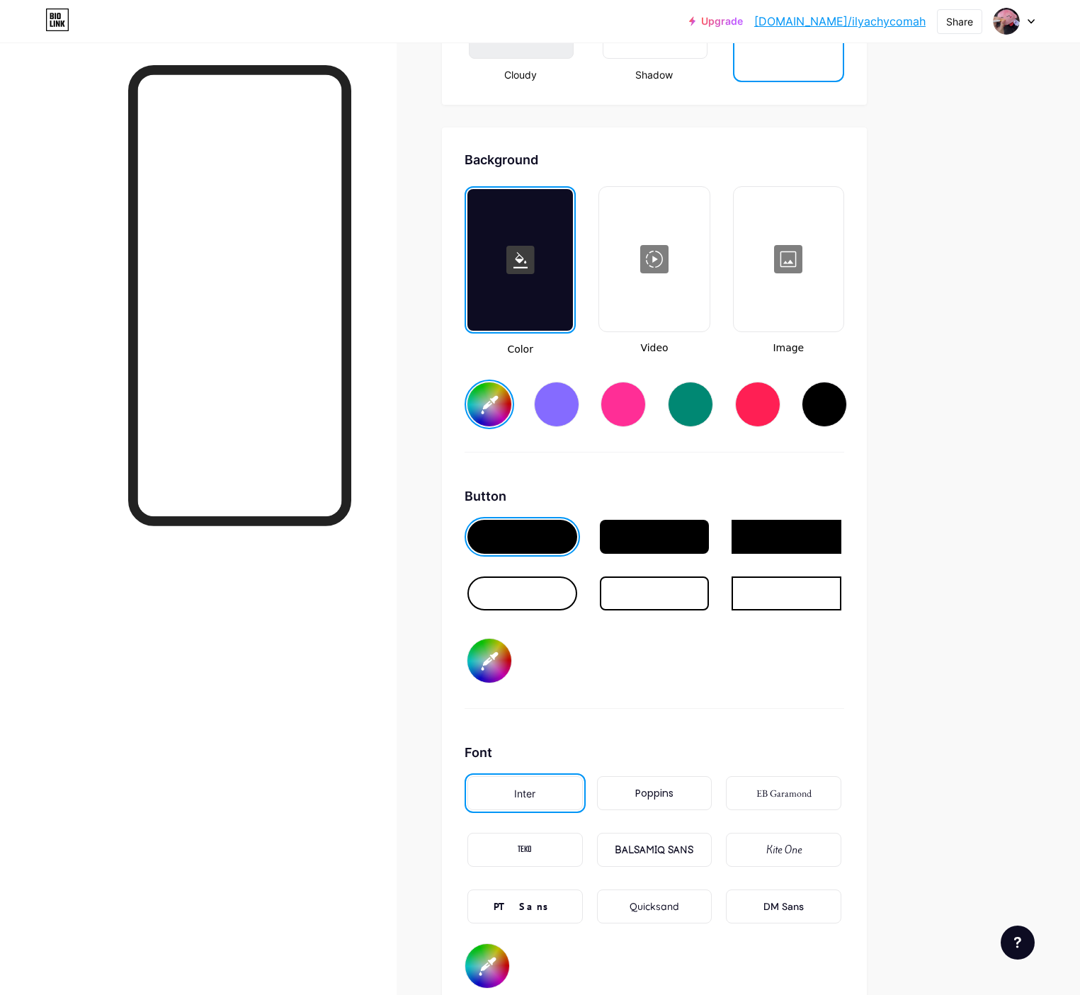
type input "#5038ad"
type input "#ffffff"
type input "#4f37ae"
type input "#ffffff"
type input "#5038ad"
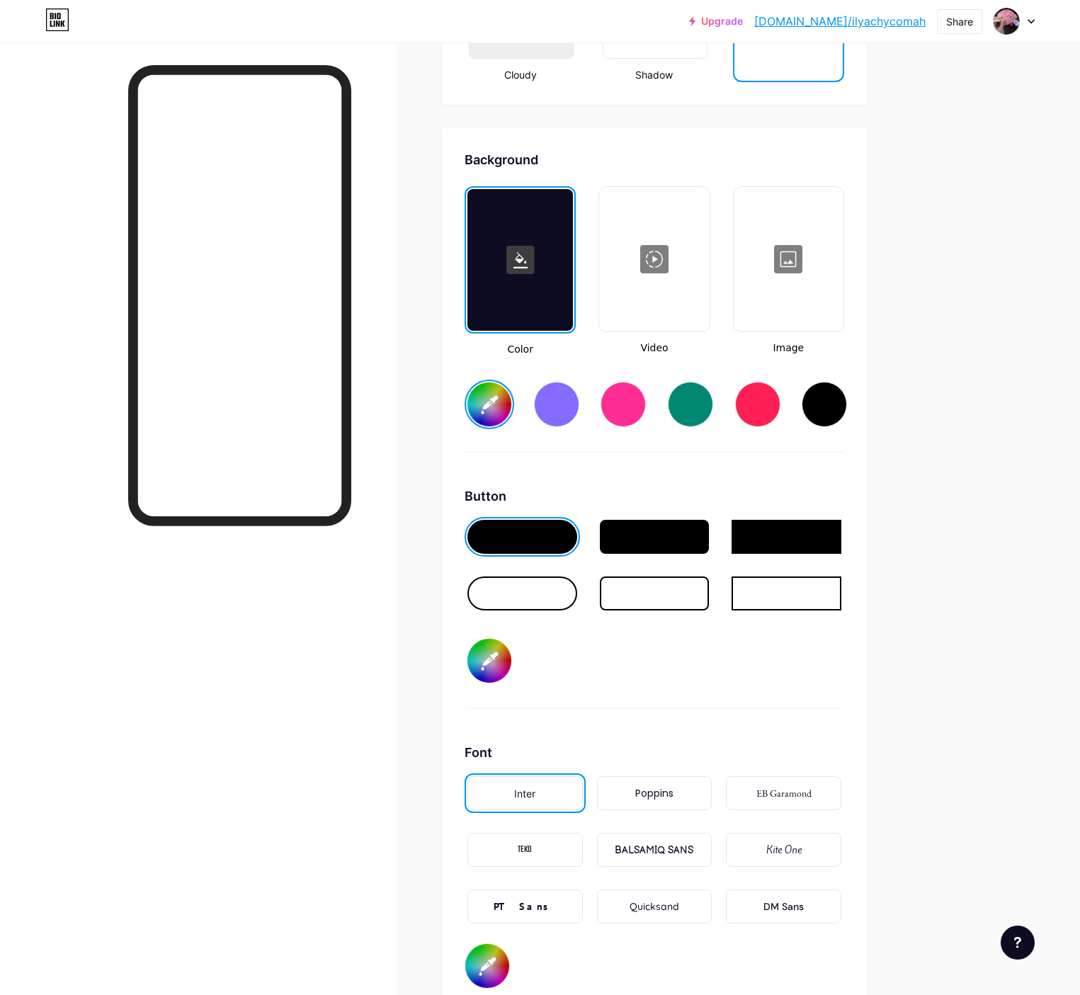
type input "#ffffff"
type input "#4e37a9"
type input "#ffffff"
type input "#4f38a8"
type input "#ffffff"
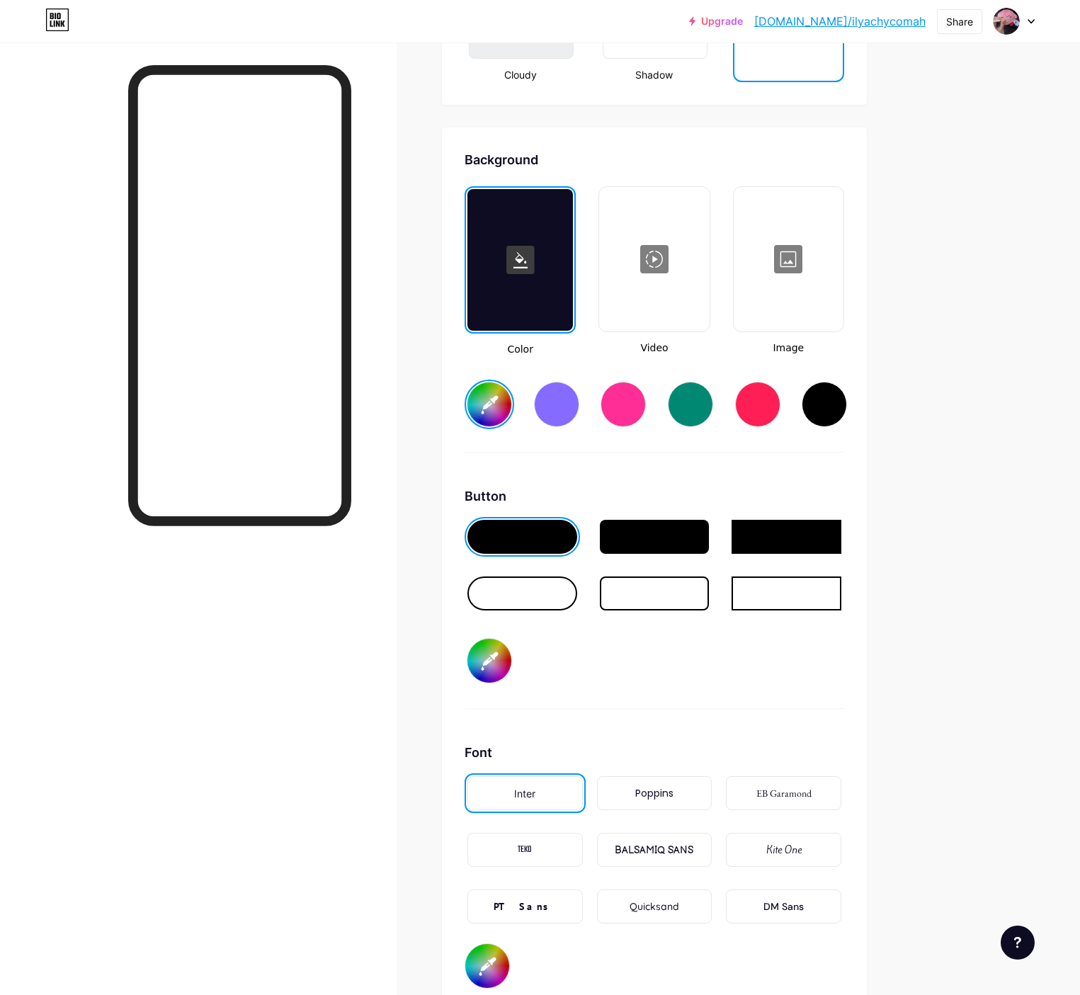
type input "#4e37a9"
type input "#ffffff"
type input "#4d37a4"
type input "#ffffff"
type input "#4b36a1"
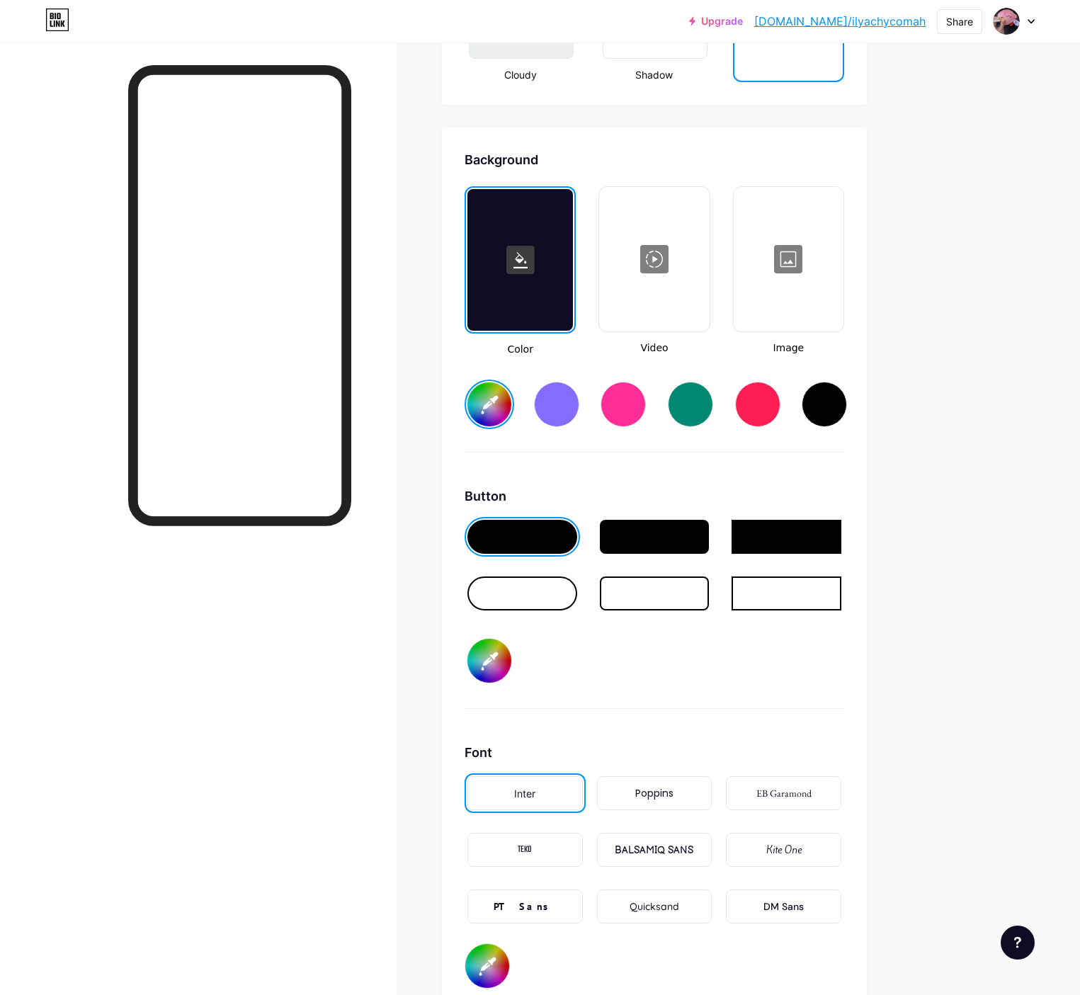
type input "#ffffff"
type input "#4c37a0"
type input "#ffffff"
type input "#4a359c"
type input "#ffffff"
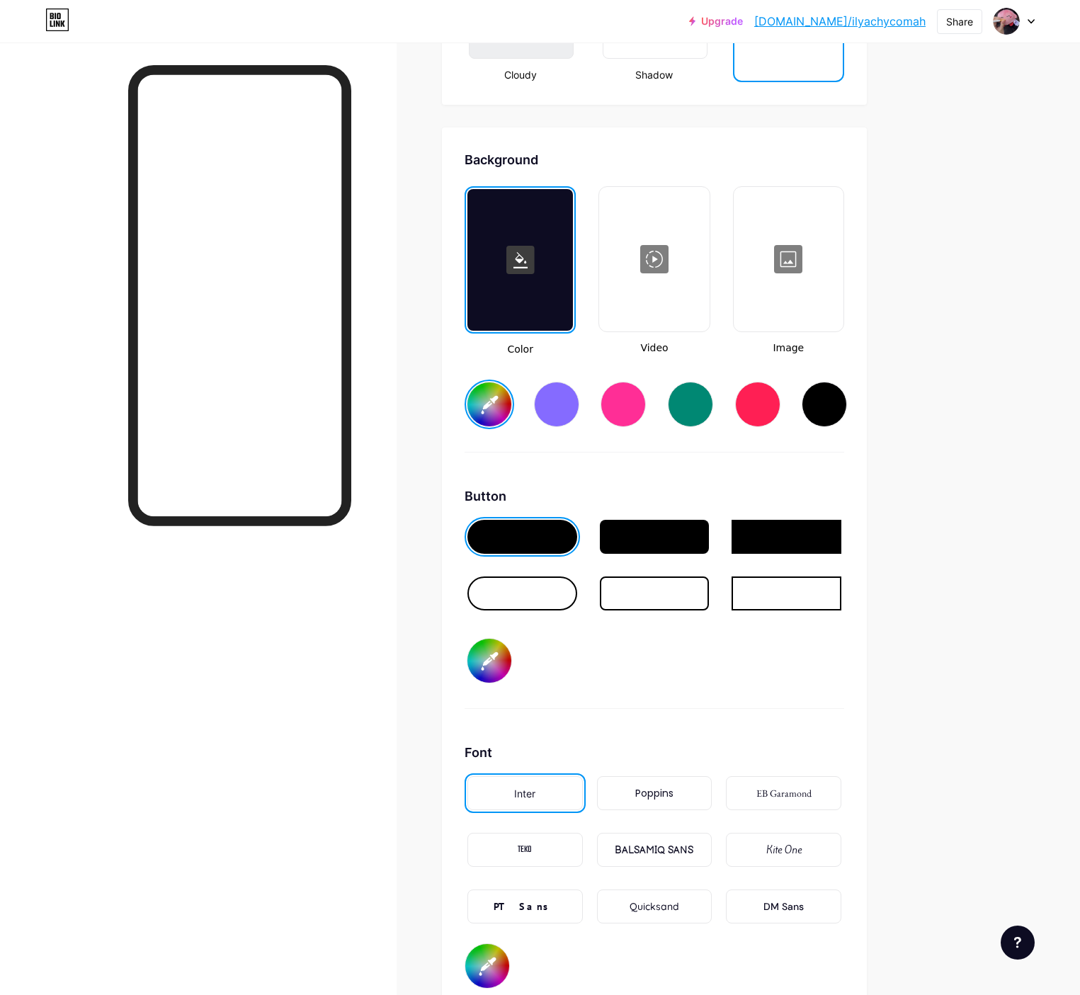
type input "#483498"
type input "#ffffff"
type input "#473493"
type input "#ffffff"
type input "#45328f"
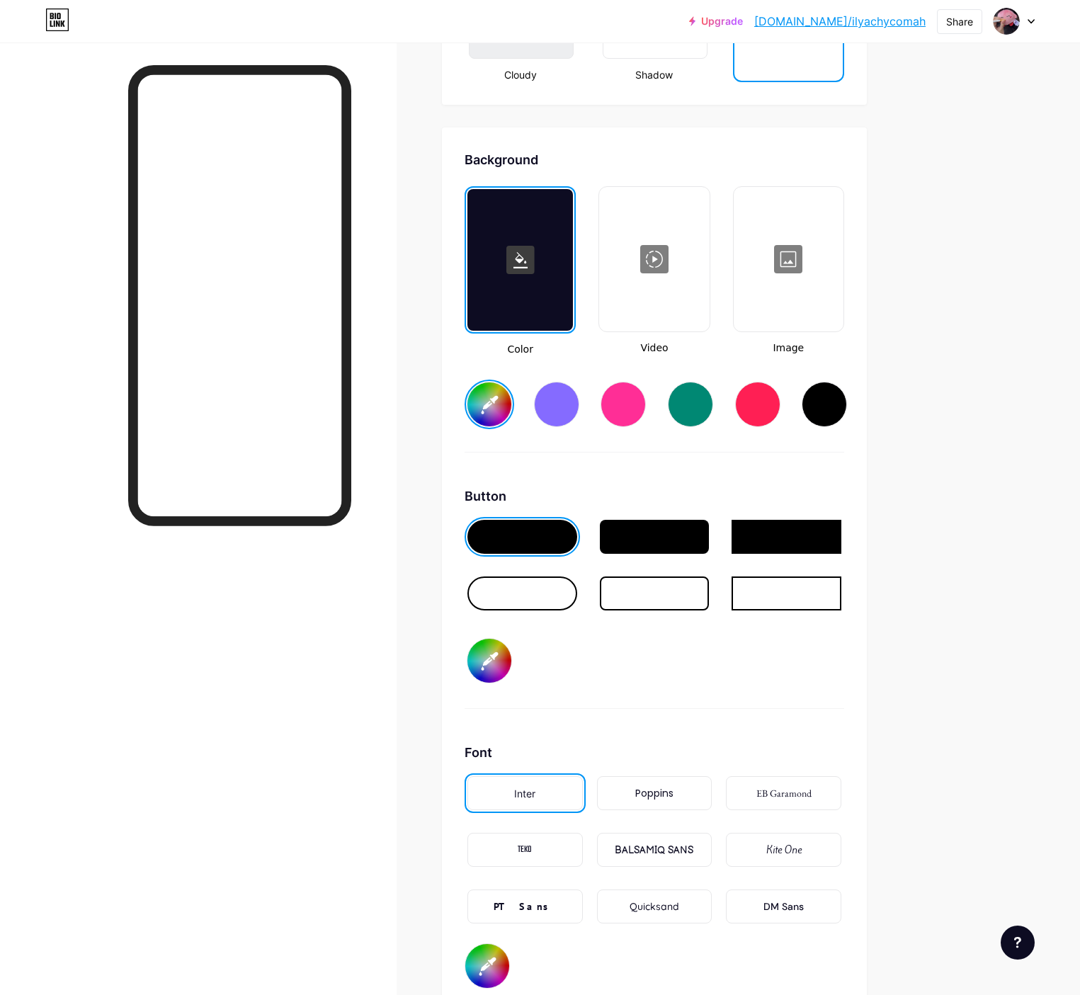
type input "#ffffff"
type input "#43318c"
type input "#ffffff"
type input "#413088"
type input "#ffffff"
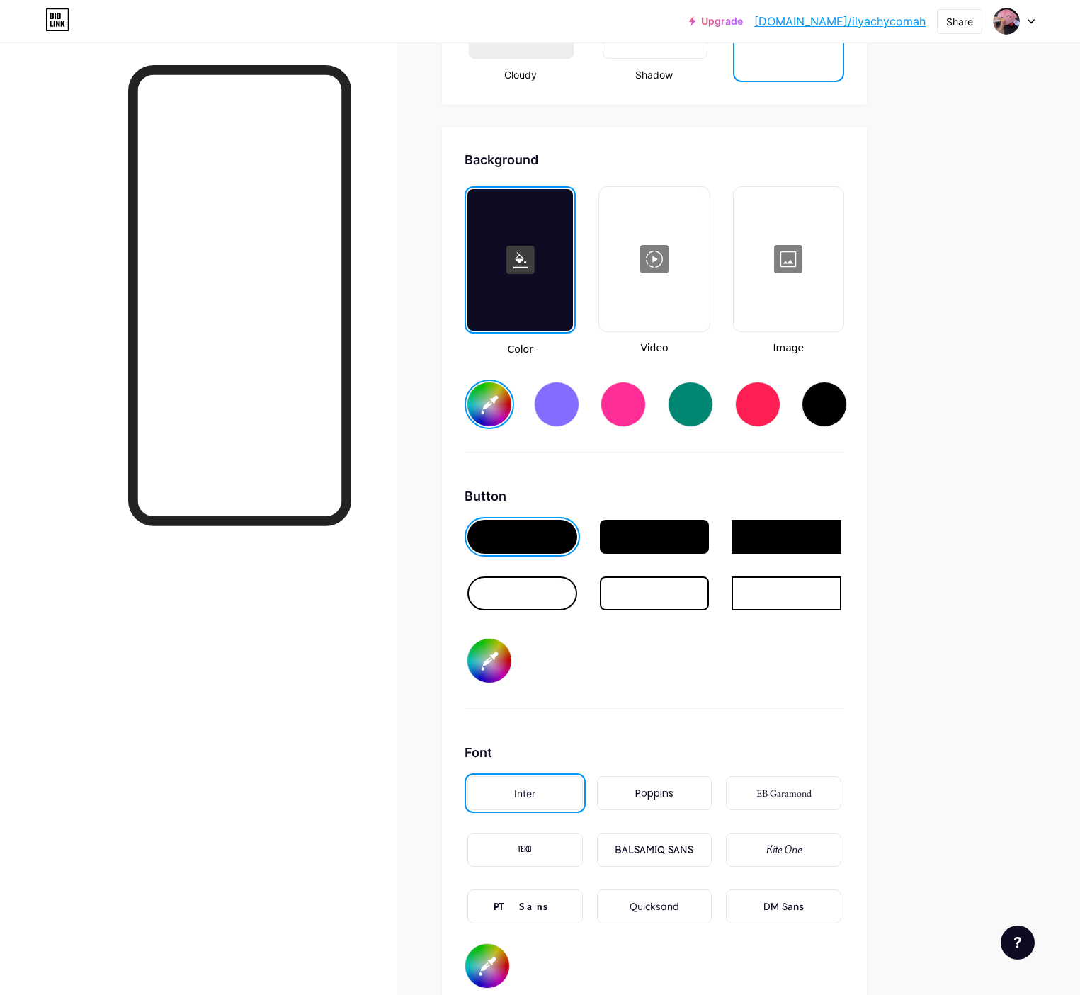
type input "#402e84"
type input "#ffffff"
type input "#402f83"
type input "#ffffff"
type input "#402e84"
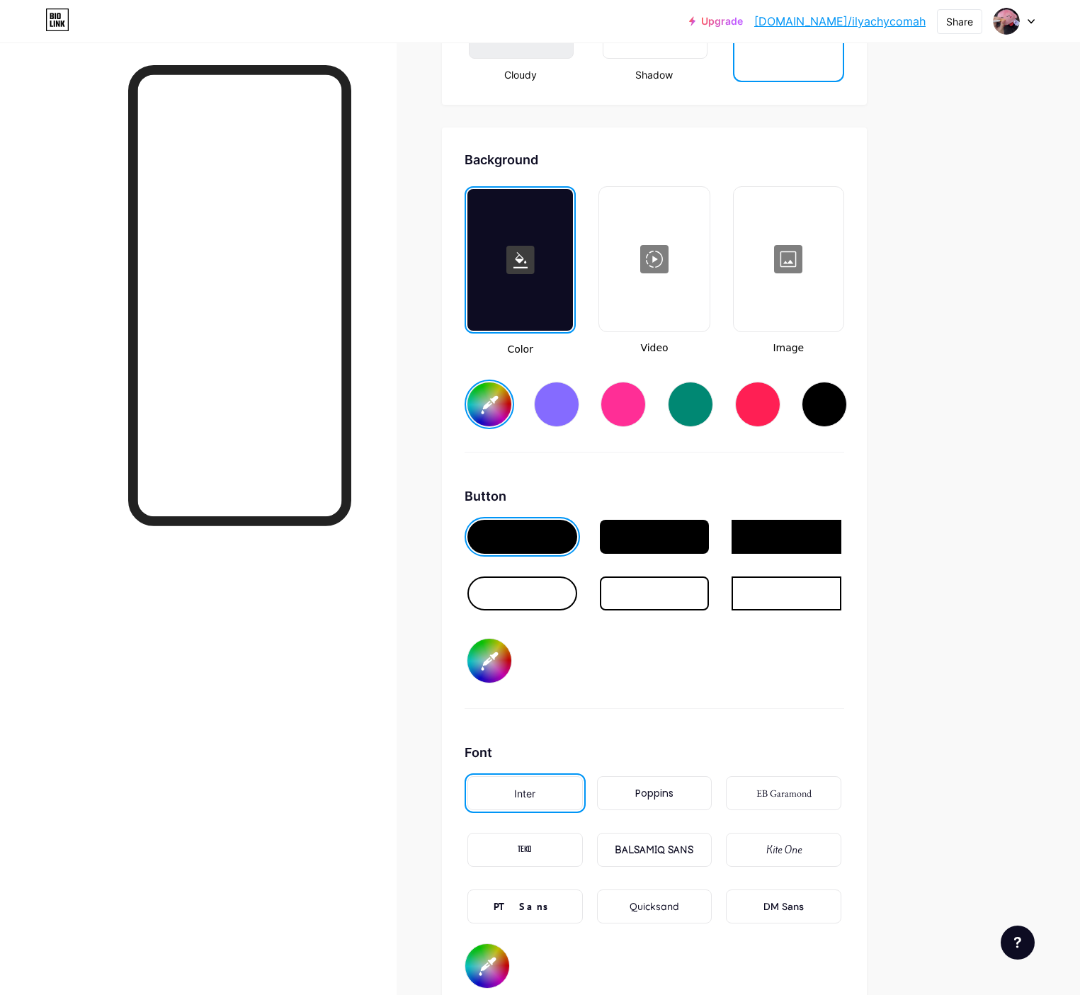
type input "#ffffff"
type input "#3e2d80"
type input "#ffffff"
type input "#3c2c7d"
type input "#ffffff"
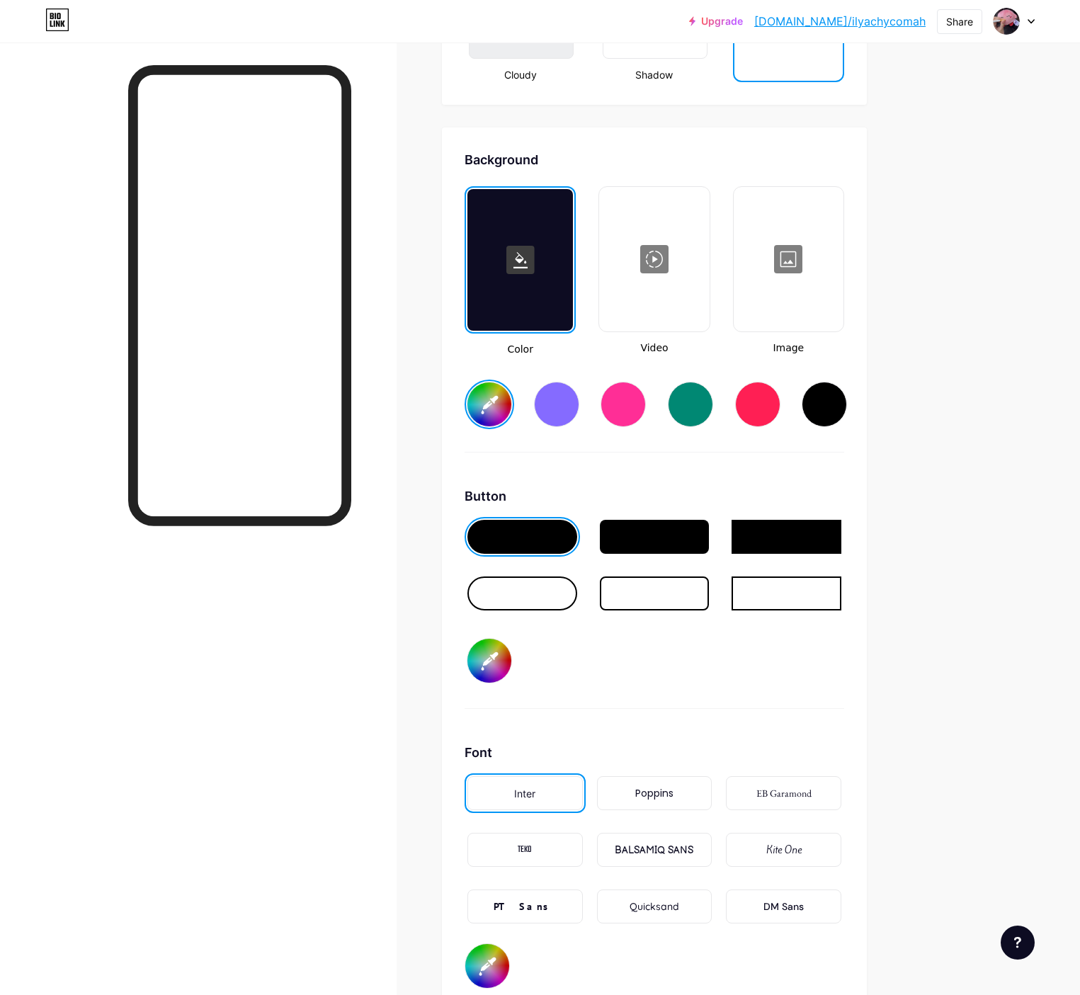
type input "#3a2a79"
type input "#ffffff"
type input "#382876"
type input "#ffffff"
type input "#362871"
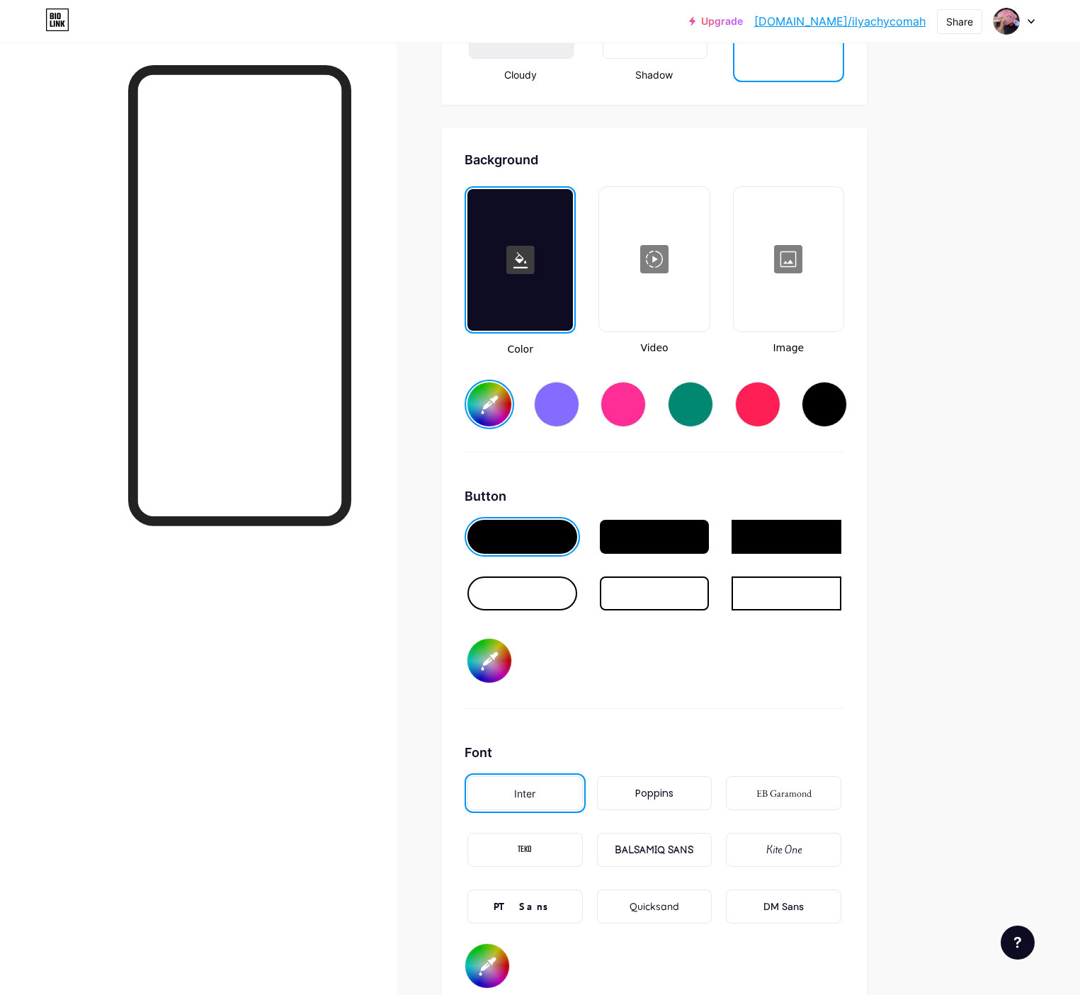
type input "#ffffff"
type input "#362772"
type input "#ffffff"
type input "#362871"
type input "#ffffff"
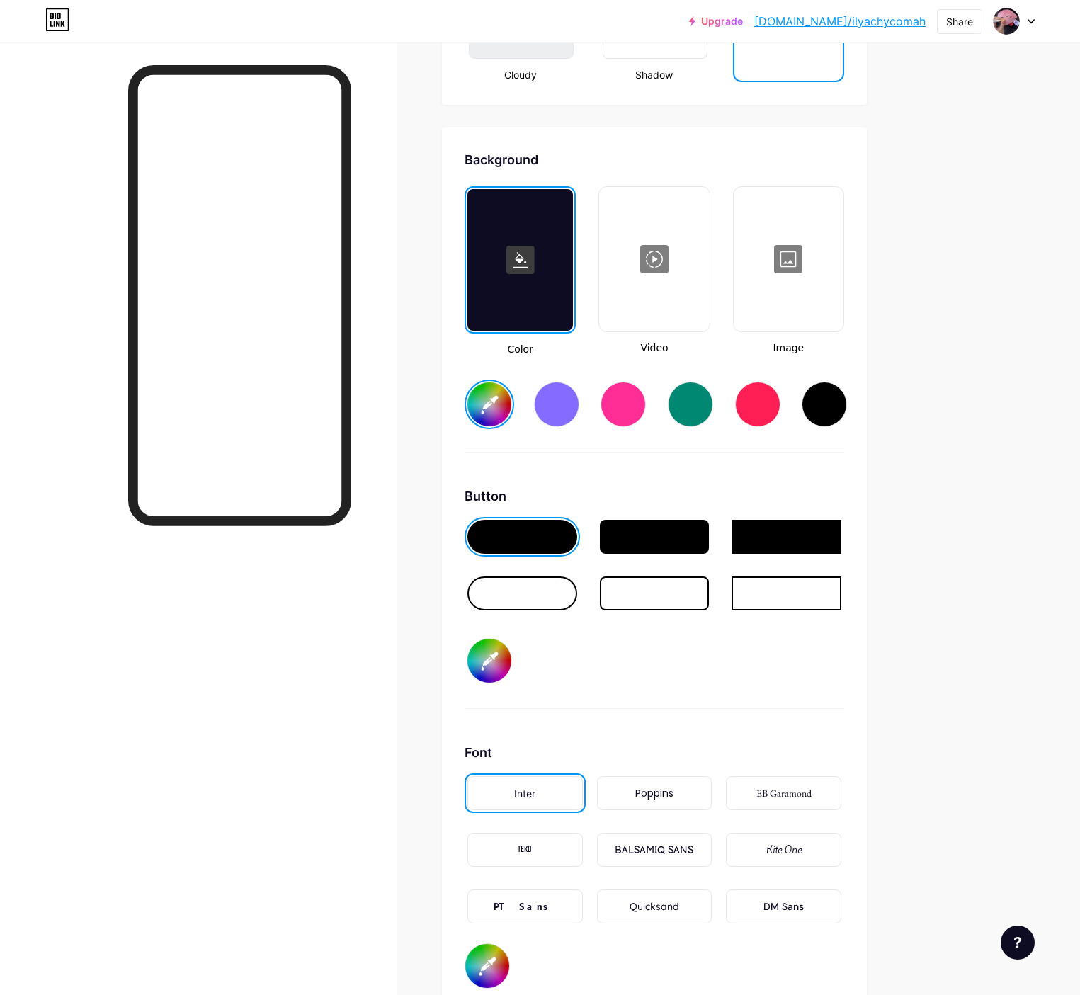
type input "#34266e"
type input "#ffffff"
type input "#34256f"
type input "#ffffff"
type input "#32246a"
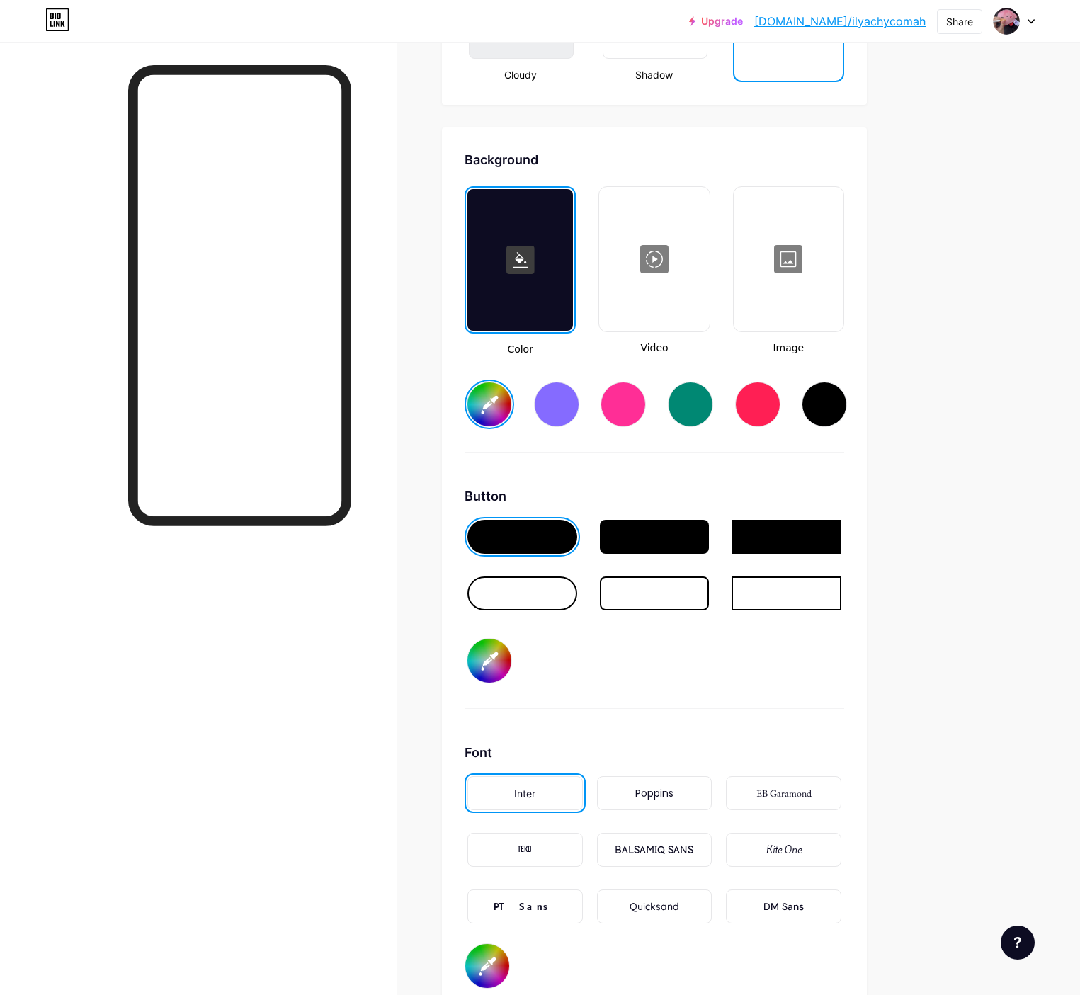
type input "#ffffff"
type input "#32246b"
type input "#ffffff"
type input "#302268"
type input "#ffffff"
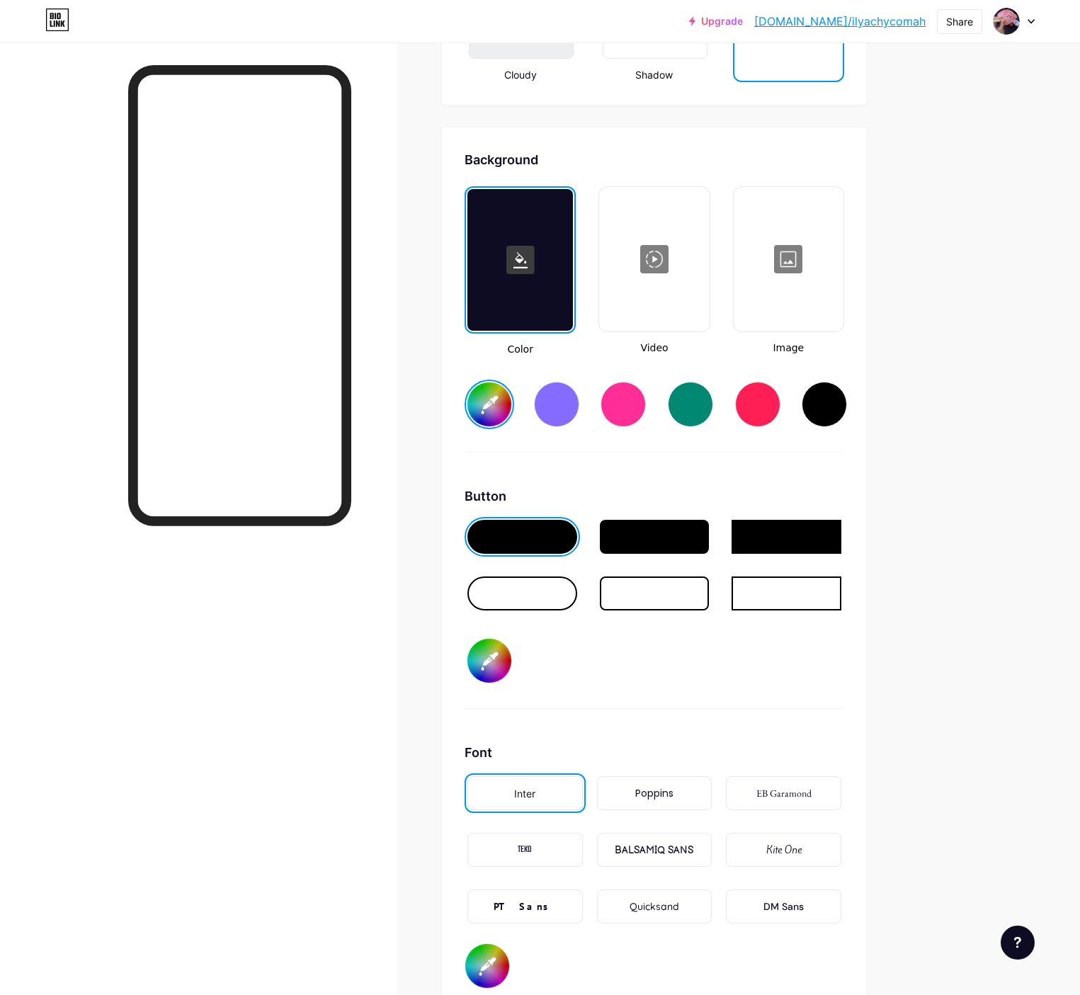
type input "#2f2169"
type input "#ffffff"
type input "#302268"
type input "#ffffff"
type input "#31226d"
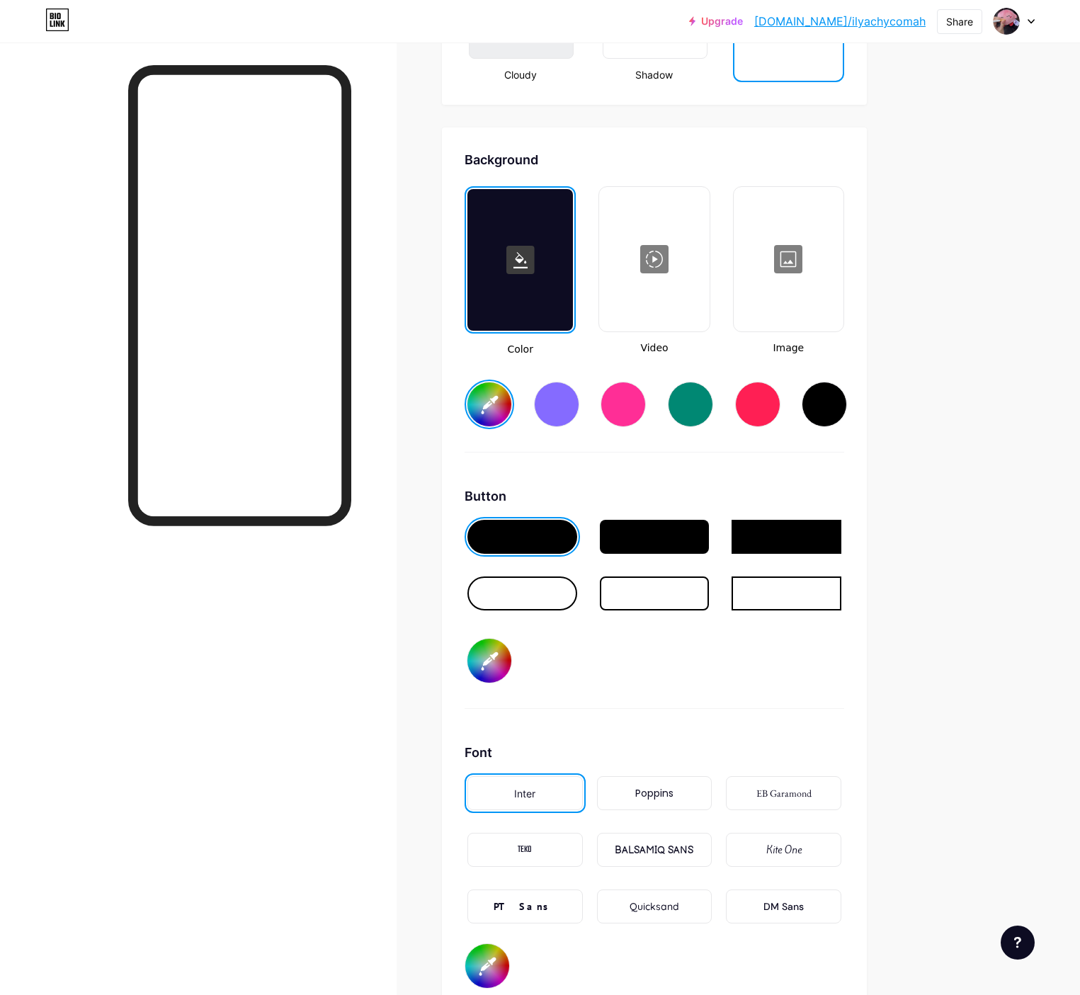
type input "#ffffff"
type input "#332370"
type input "#ffffff"
type input "#322371"
type input "#ffffff"
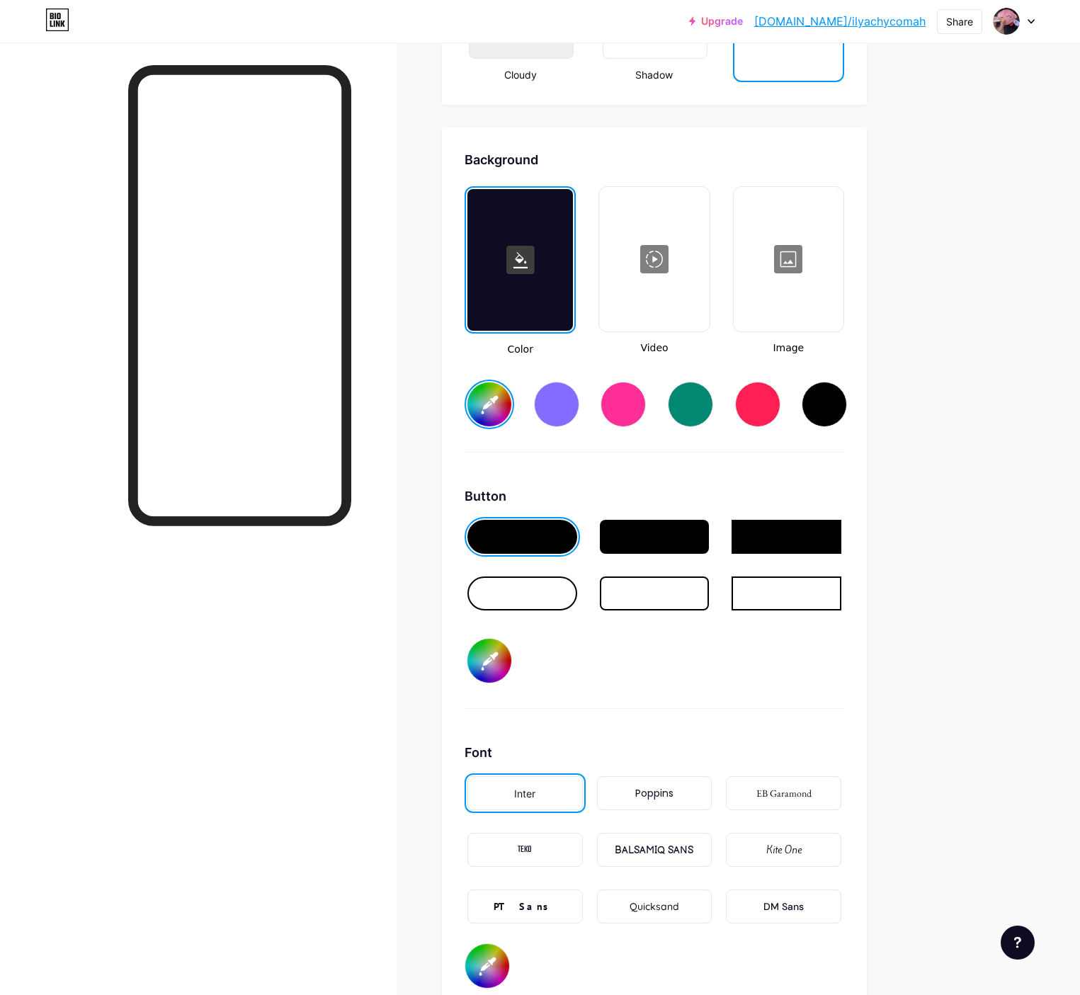
type input "#352574"
type input "#ffffff"
type input "#342475"
type input "#ffffff"
type input "#362579"
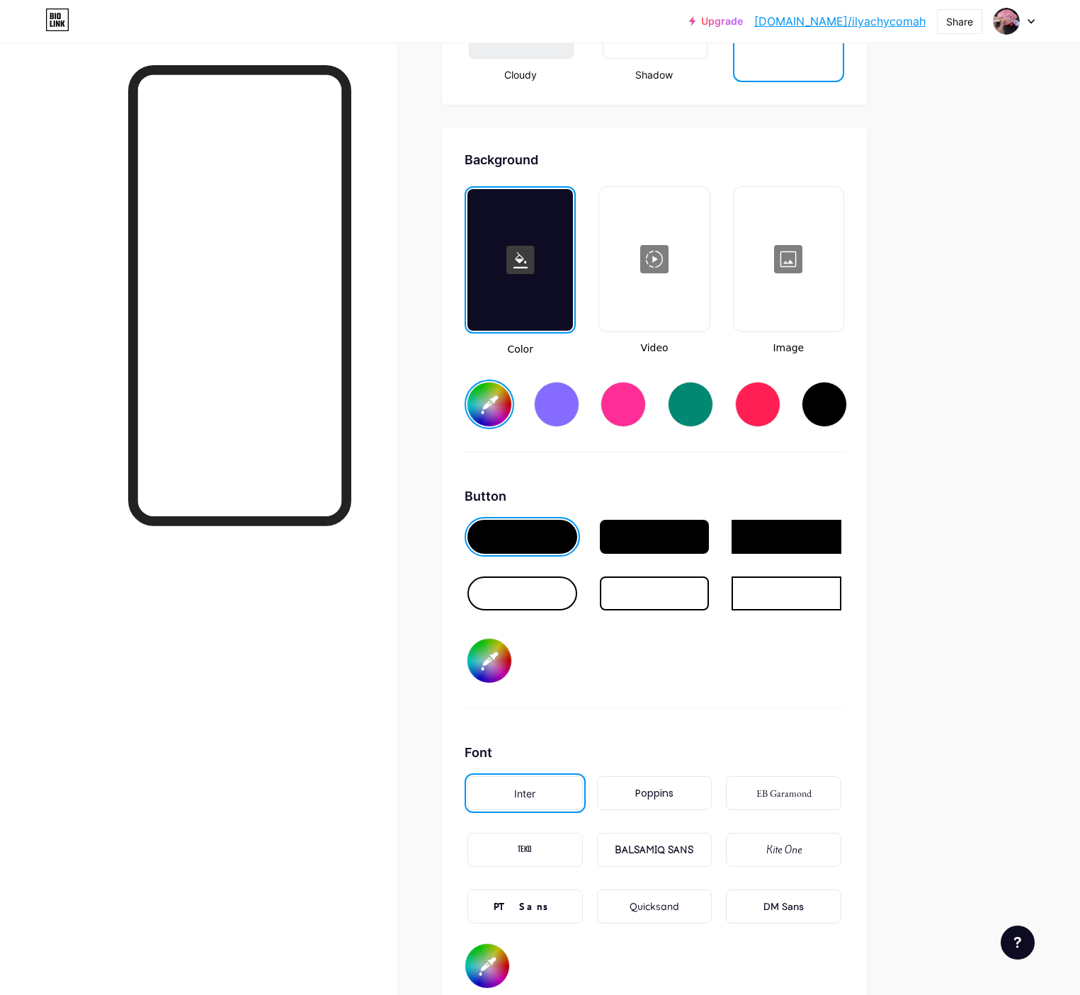
type input "#ffffff"
type input "#38267d"
type input "#ffffff"
type input "#392881"
type input "#ffffff"
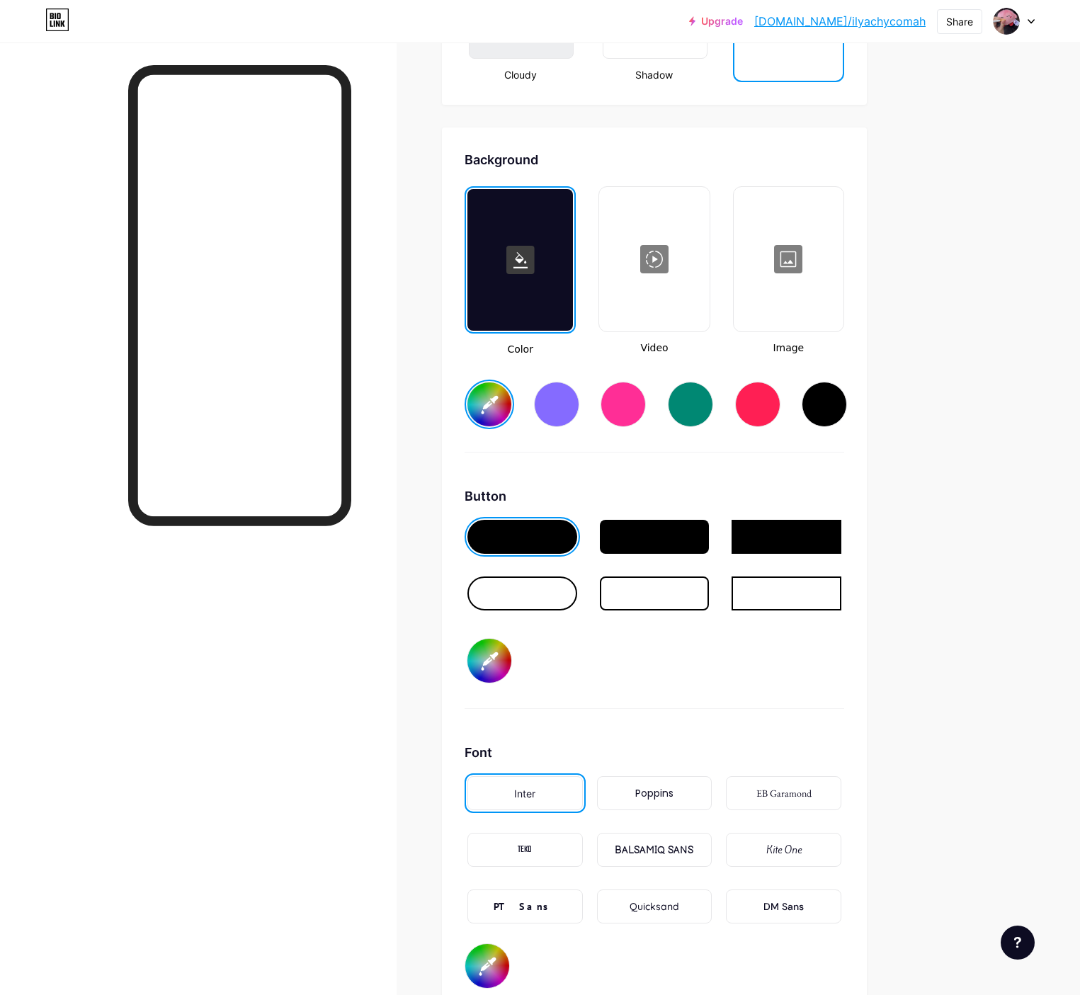
type input "#3b2985"
type input "#ffffff"
type input "#3d2a89"
type input "#ffffff"
type input "#3c2989"
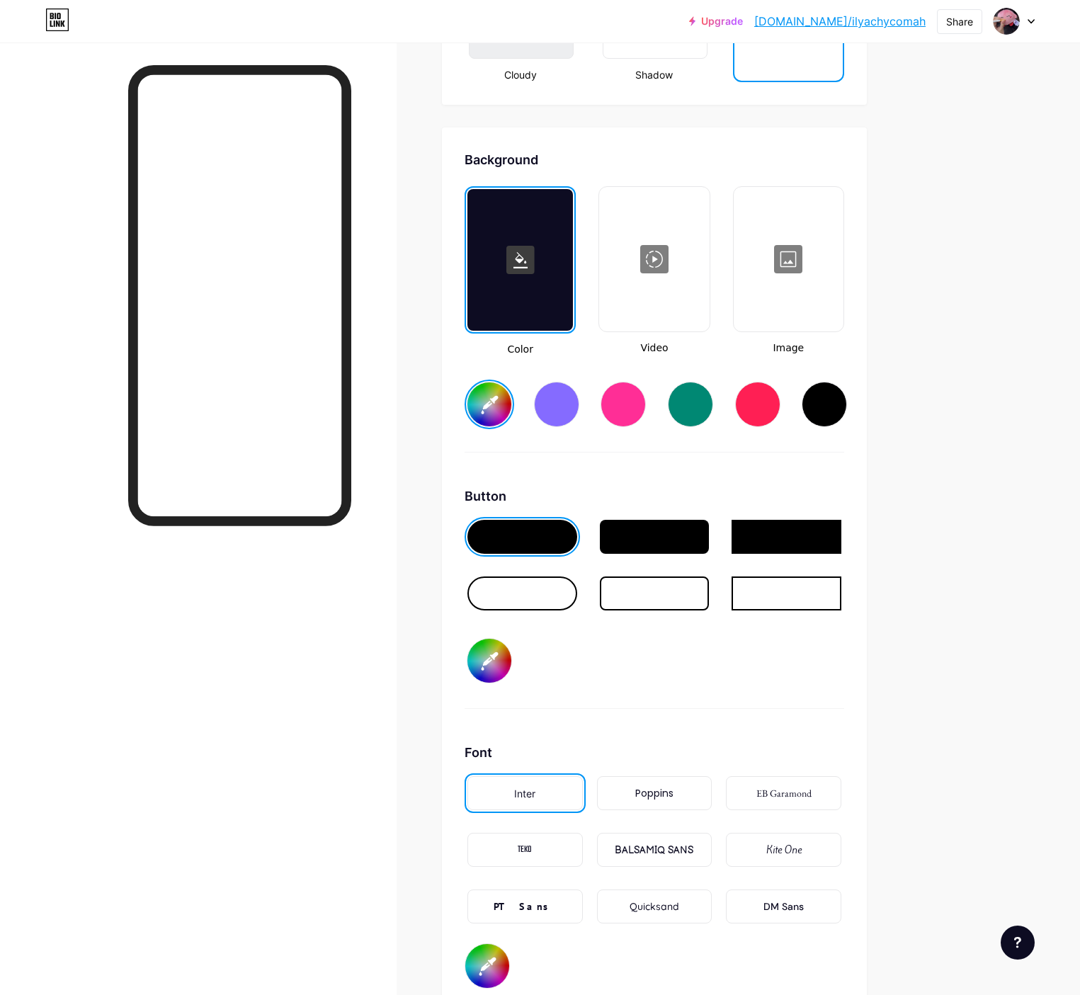
type input "#ffffff"
type input "#3e2a8d"
type input "#ffffff"
type input "#402c90"
type input "#ffffff"
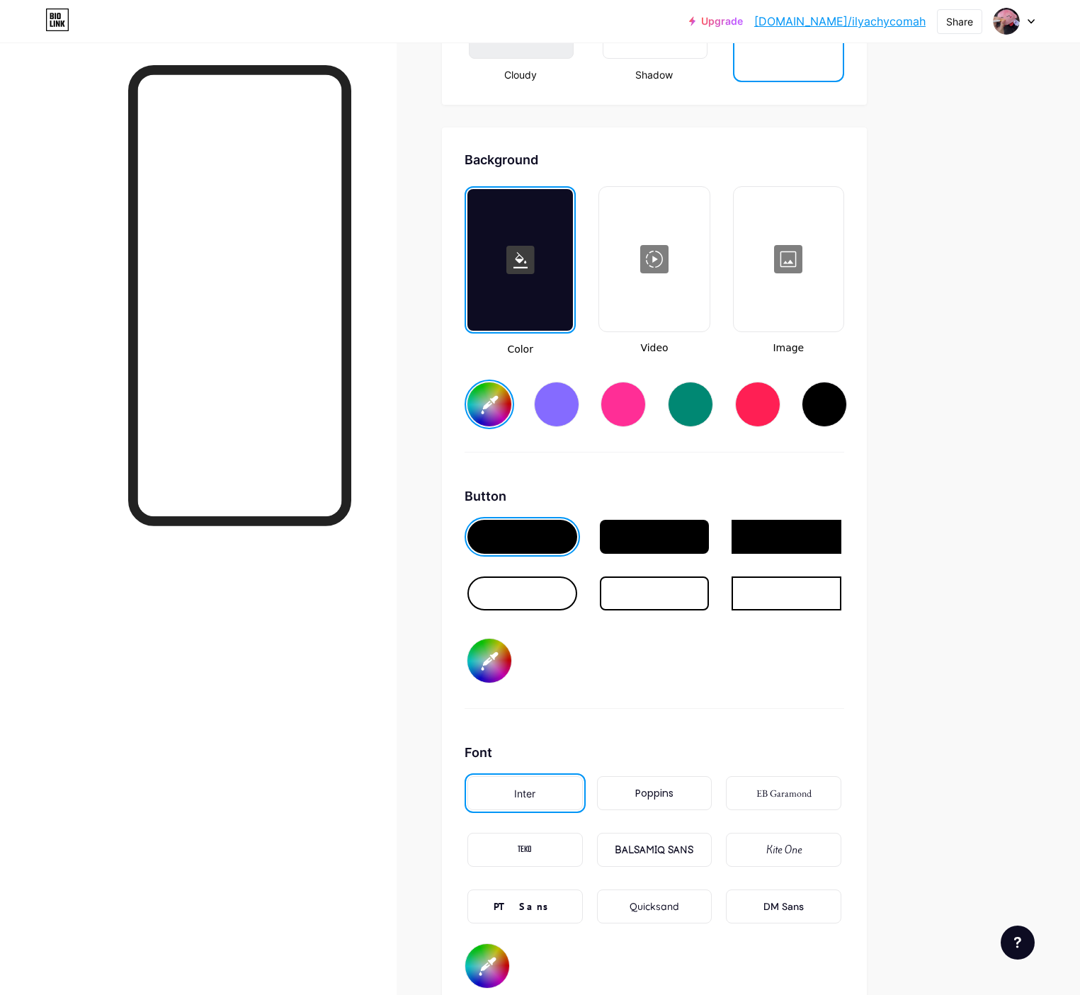
type input "#402b91"
type input "#ffffff"
type input "#422e94"
type input "#ffffff"
type input "#442f98"
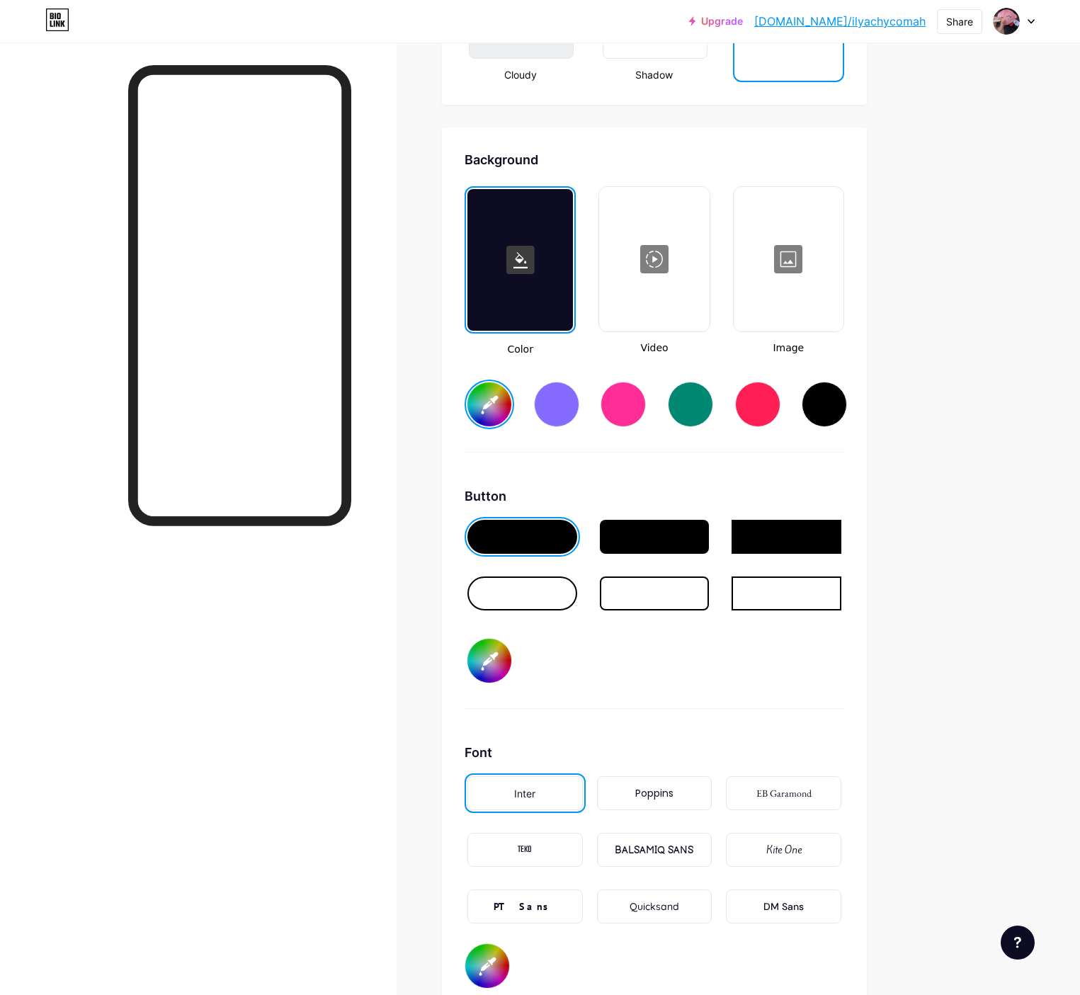
type input "#ffffff"
type input "#443097"
click at [844, 705] on div "Button #443097" at bounding box center [655, 598] width 380 height 222
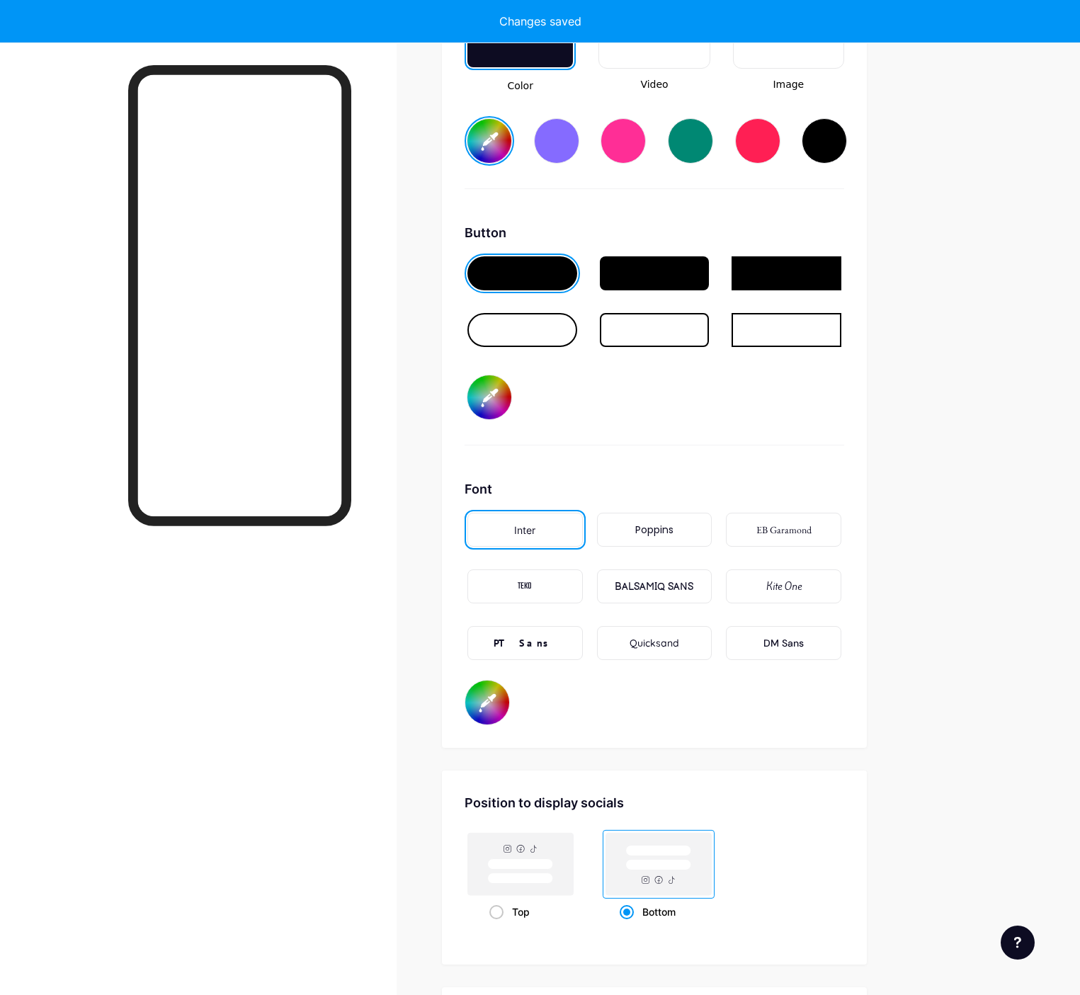
scroll to position [2093, 0]
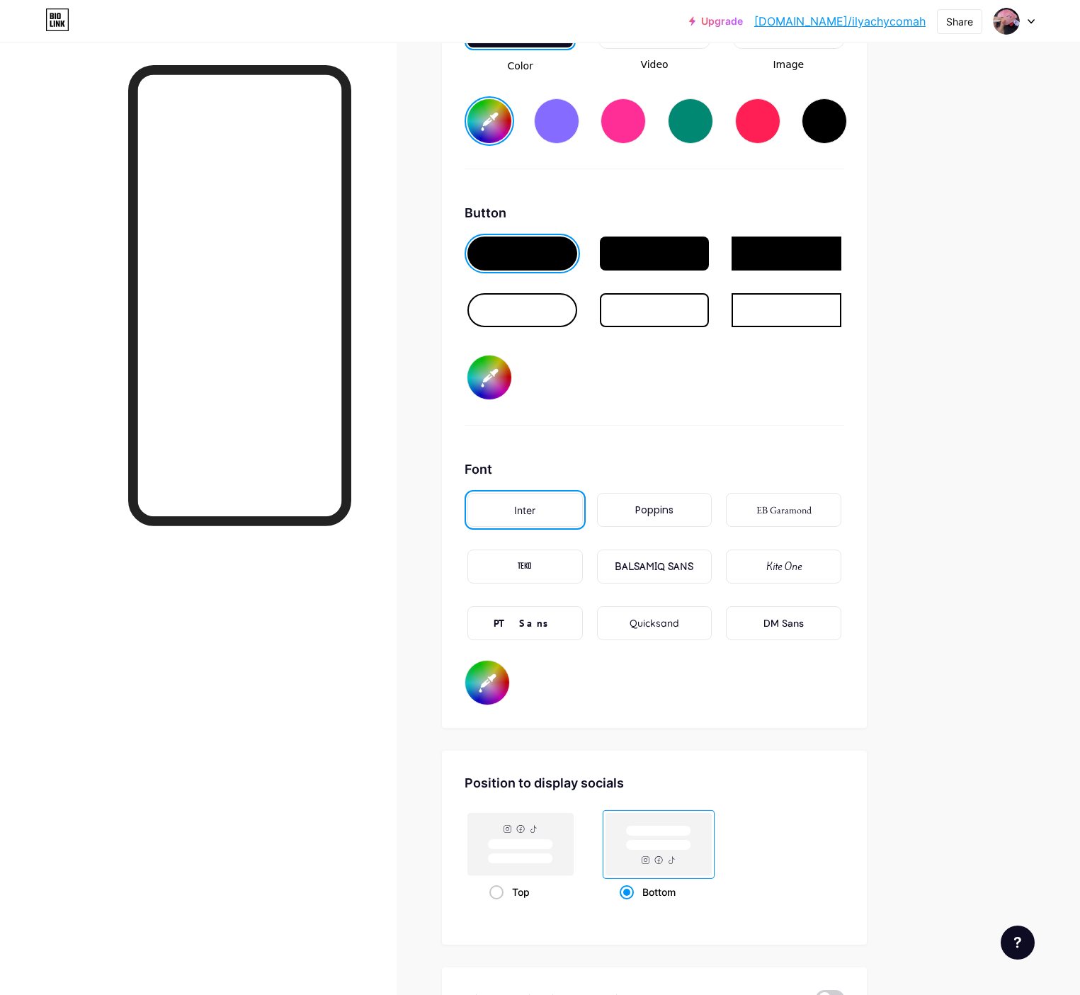
click at [556, 620] on div "PT Sans" at bounding box center [525, 623] width 62 height 15
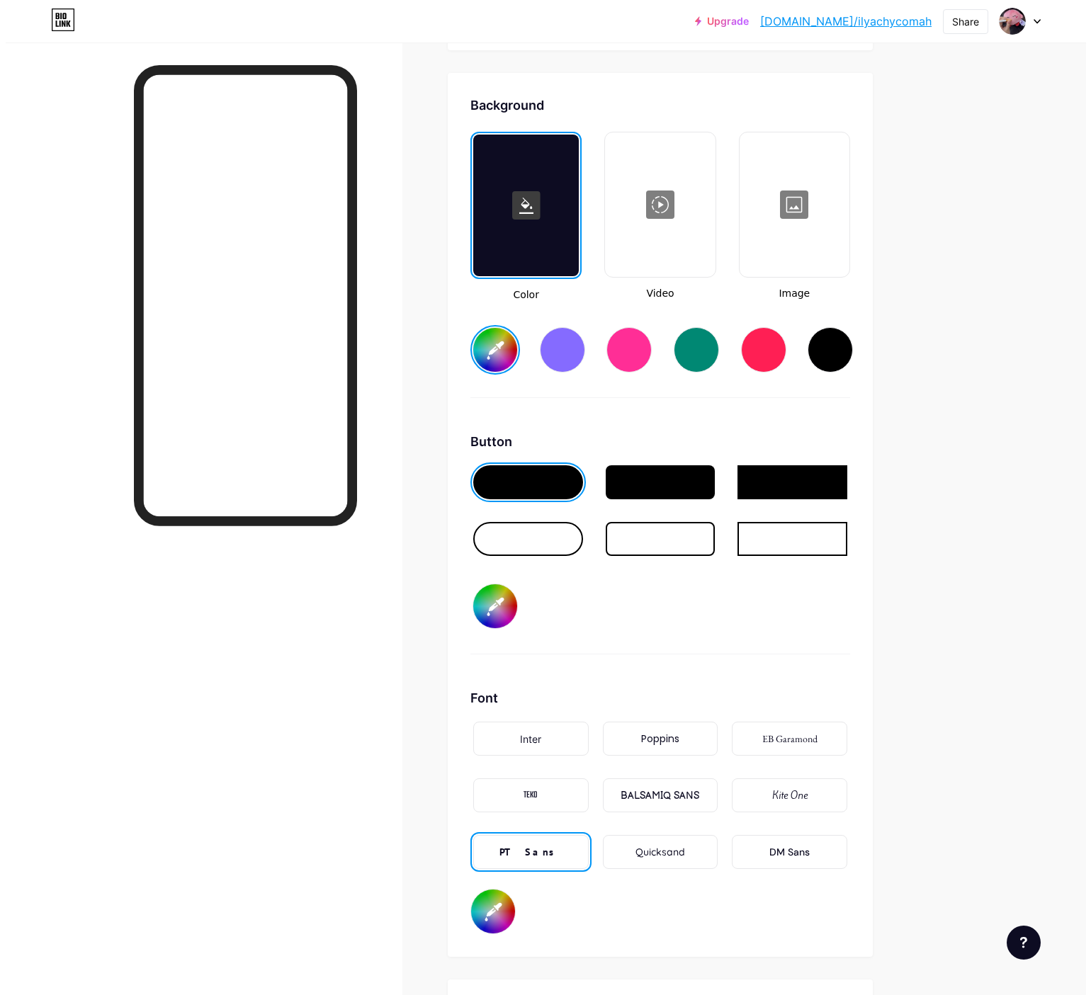
scroll to position [1739, 0]
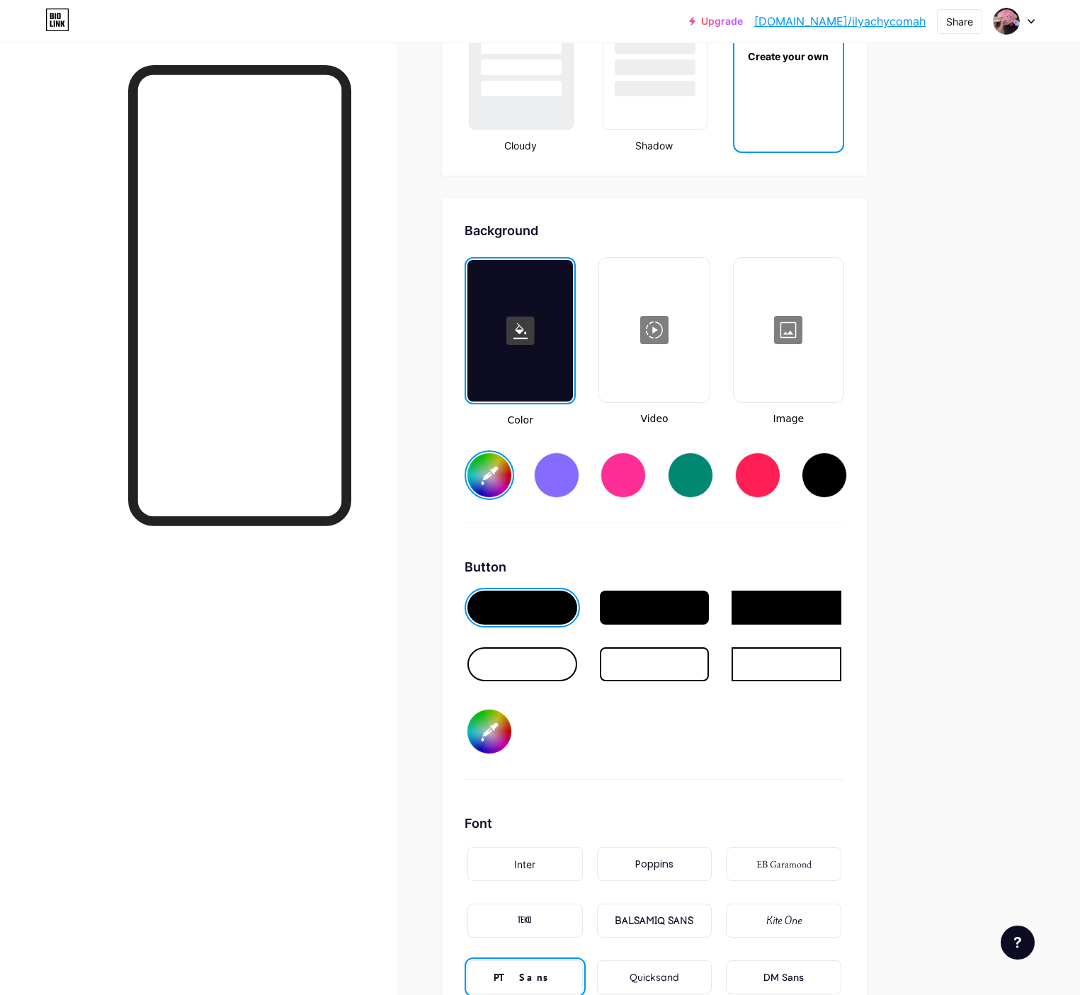
click at [847, 468] on div at bounding box center [824, 475] width 45 height 45
type input "#000000"
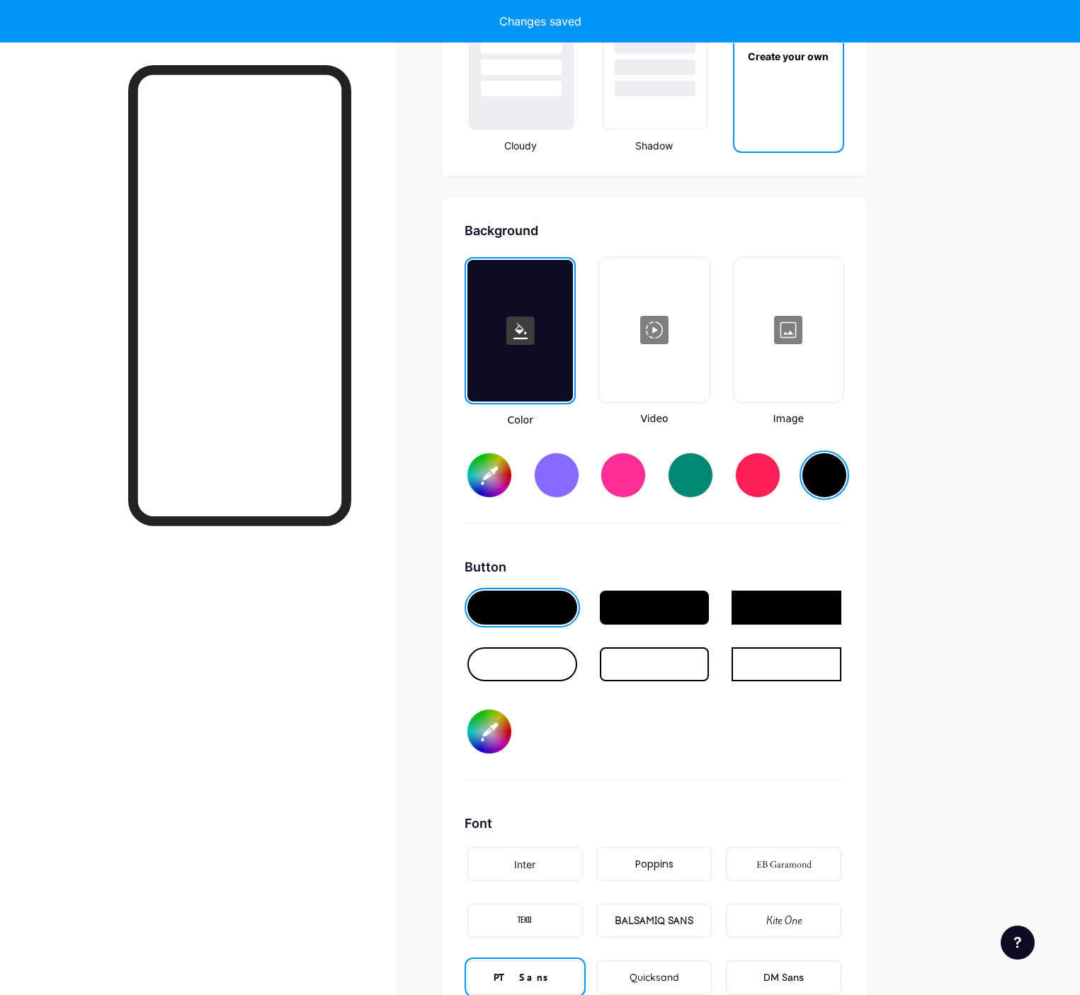
click at [707, 319] on div at bounding box center [654, 330] width 107 height 142
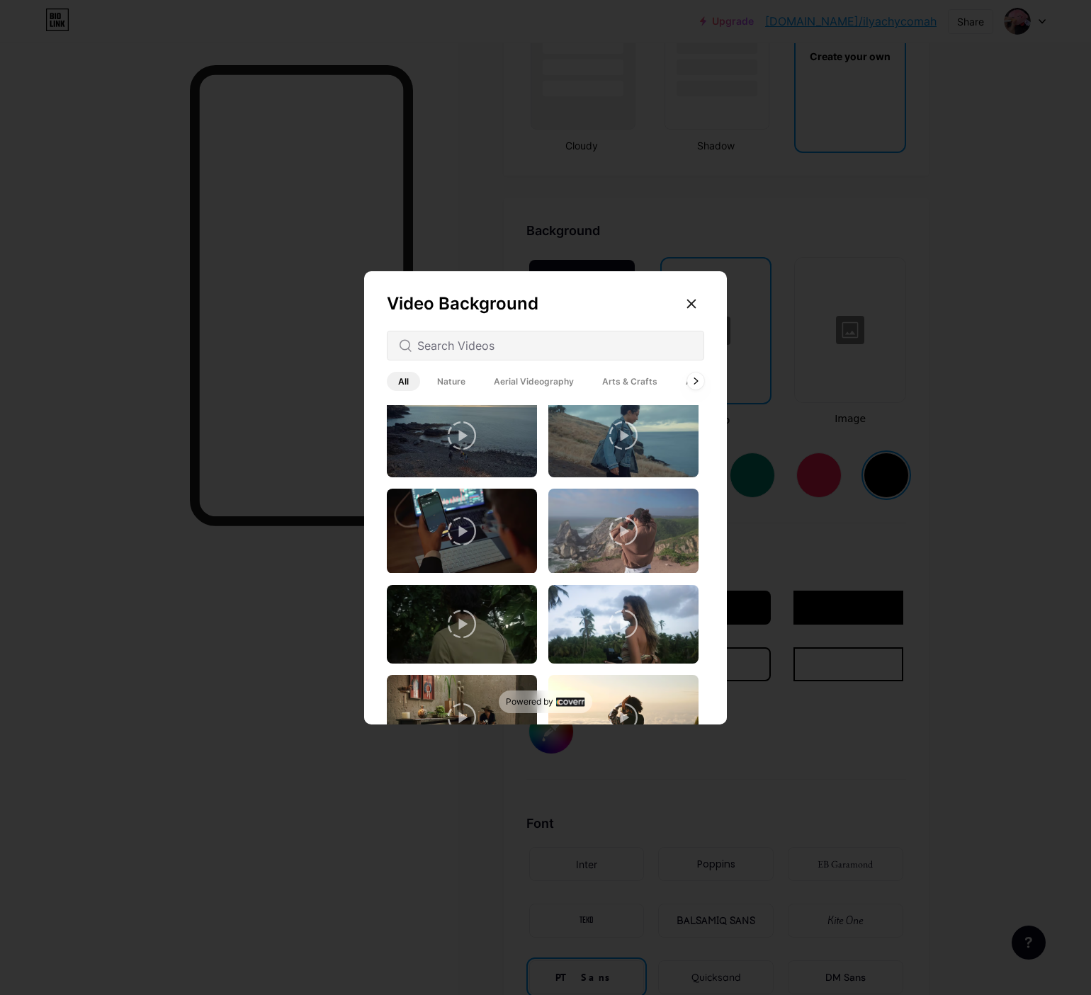
scroll to position [567, 0]
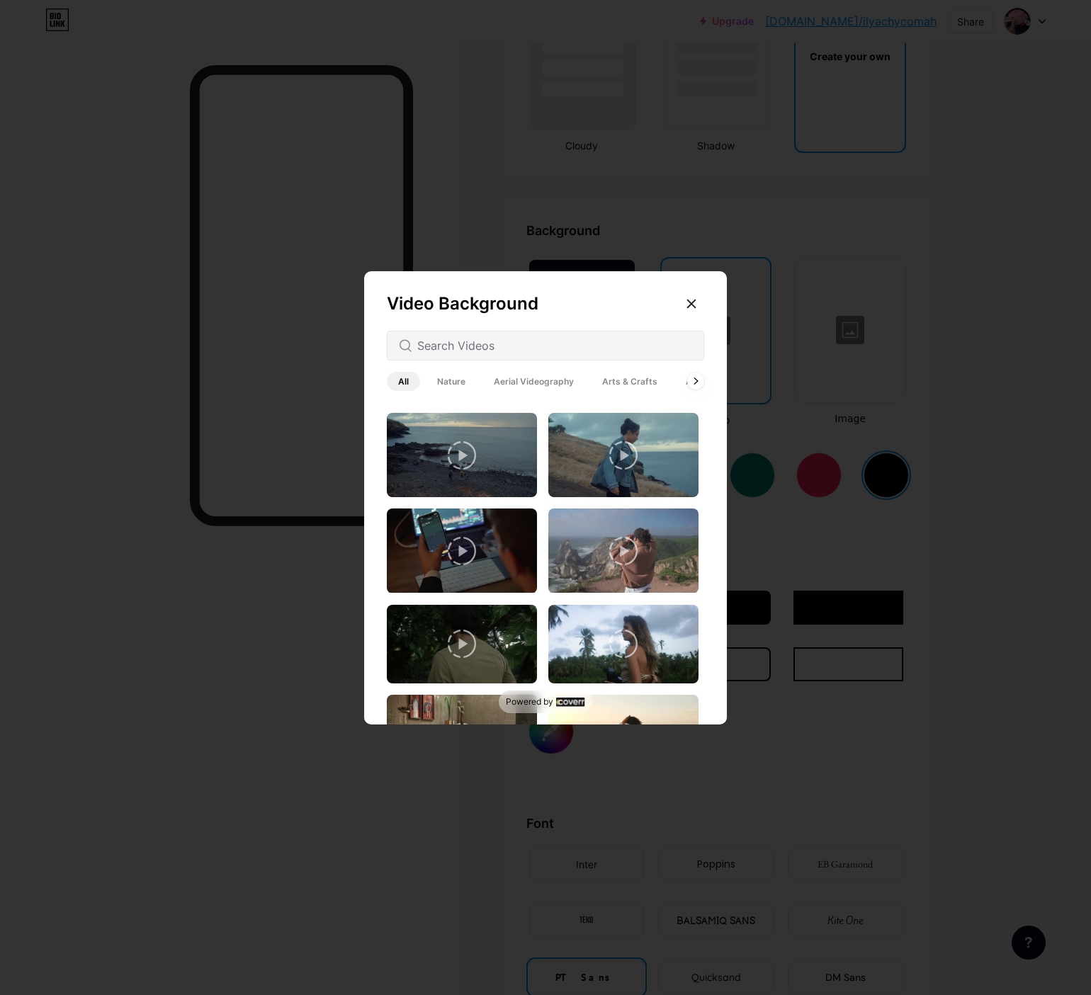
click at [443, 385] on span "Nature" at bounding box center [451, 381] width 51 height 19
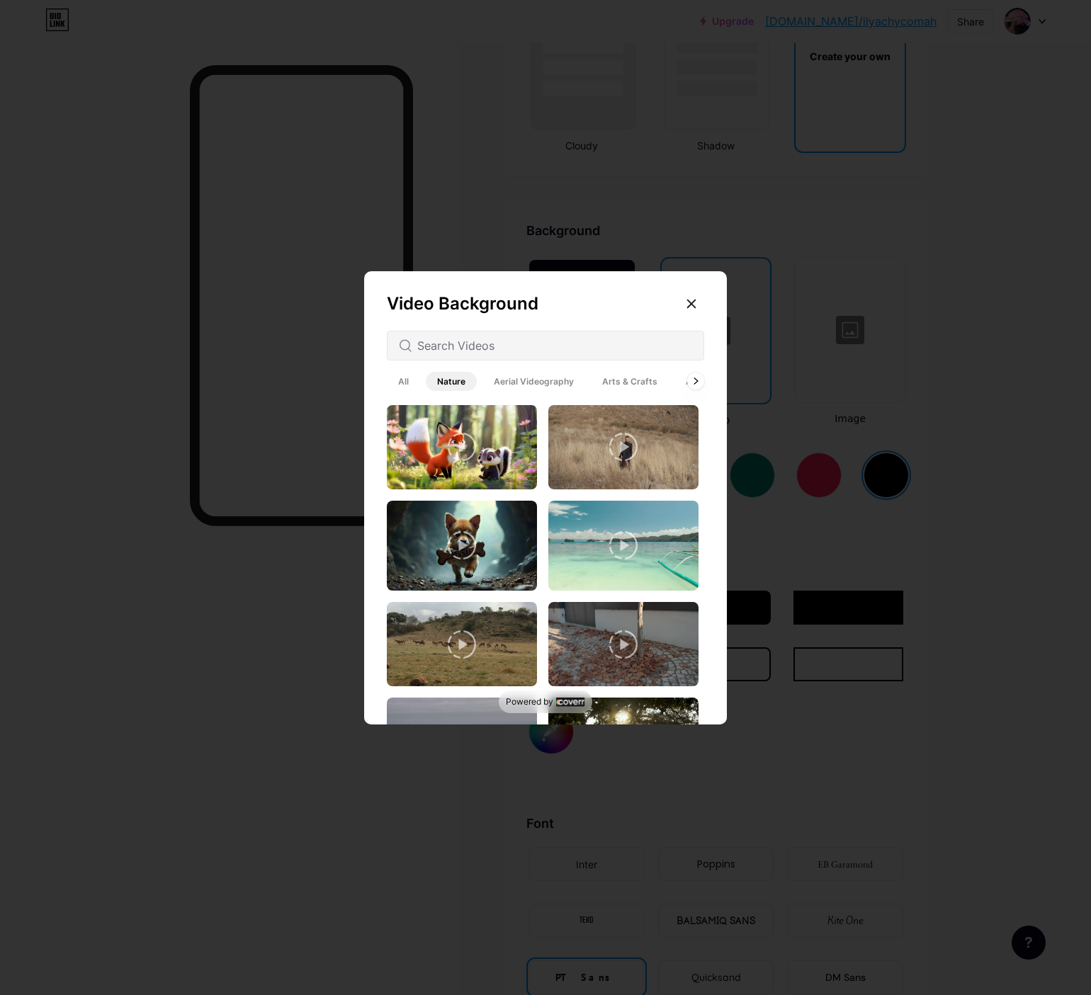
click at [503, 382] on span "Aerial Videography" at bounding box center [533, 381] width 103 height 19
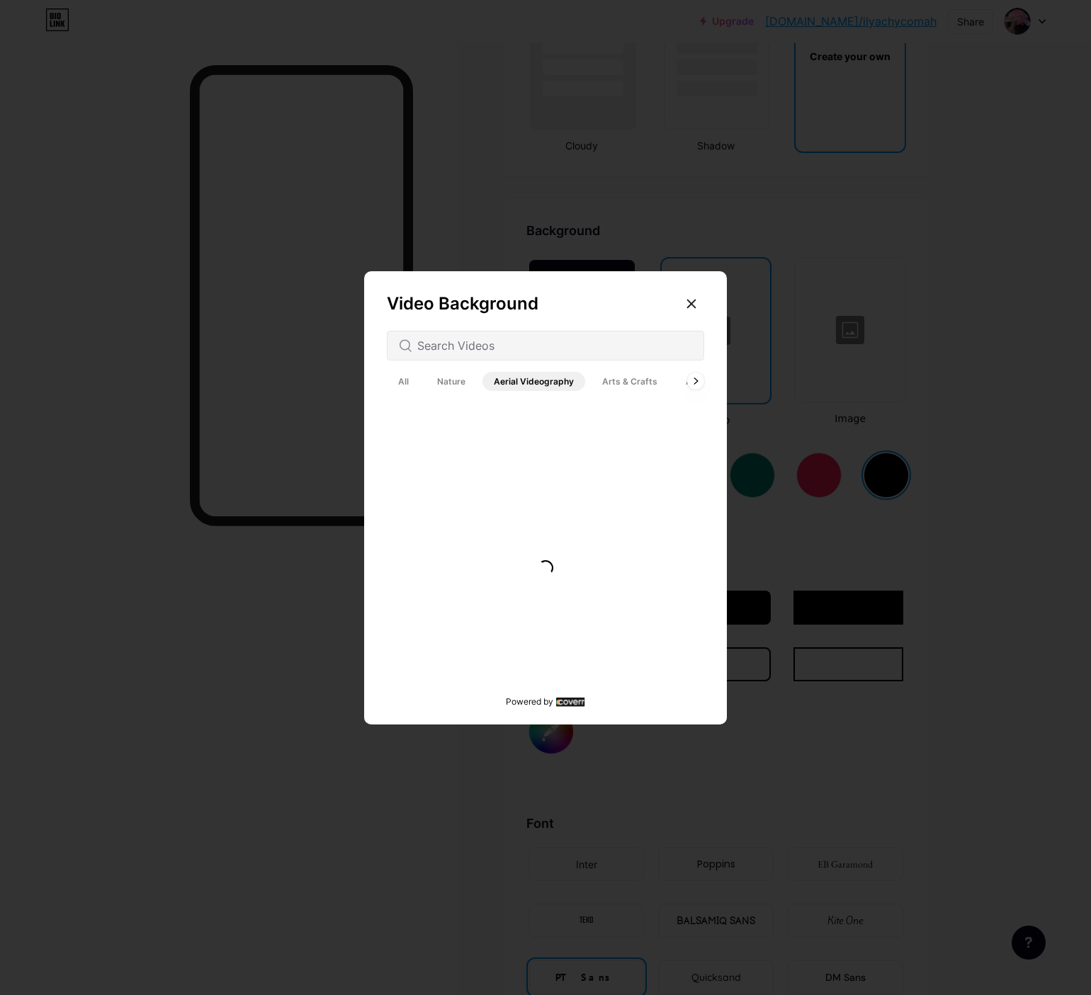
click at [685, 380] on span "Architecture" at bounding box center [711, 381] width 75 height 19
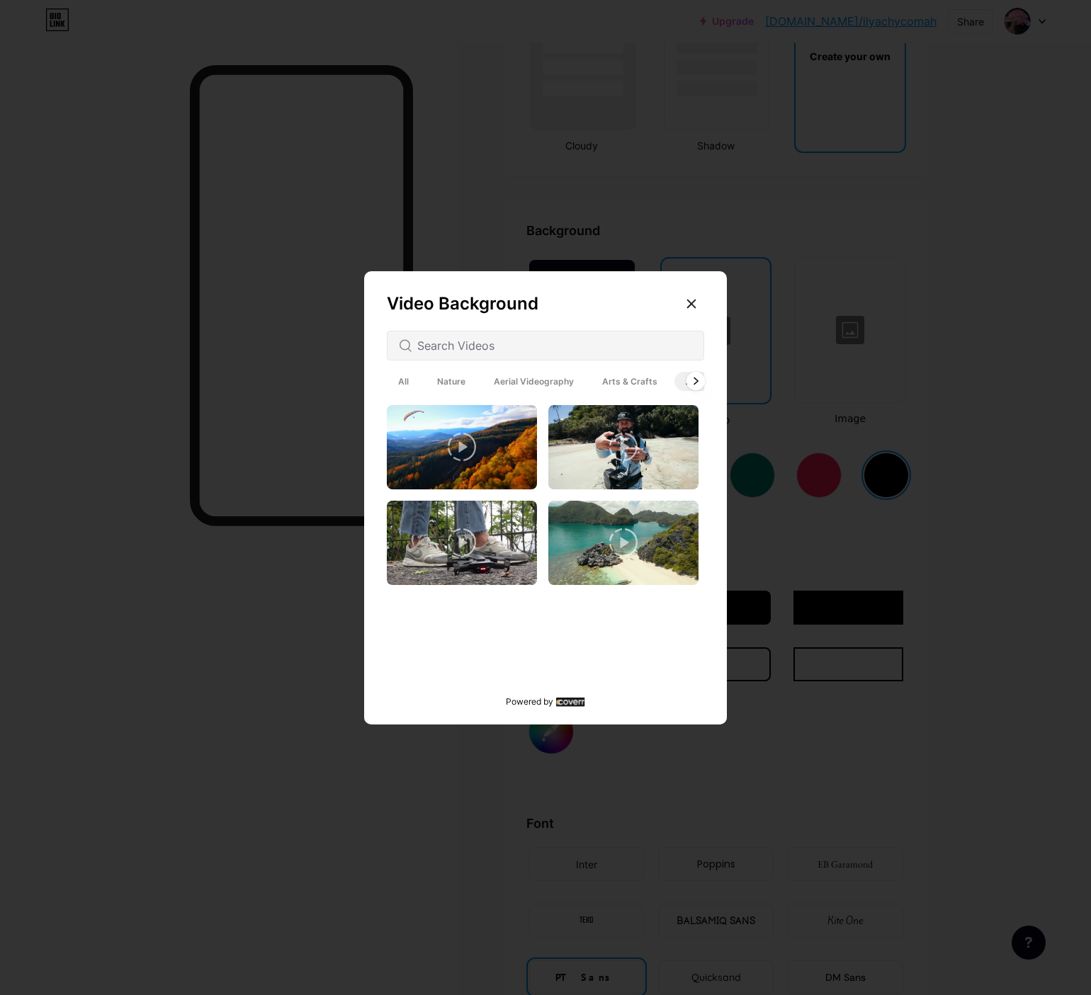
click at [691, 382] on div at bounding box center [695, 381] width 18 height 18
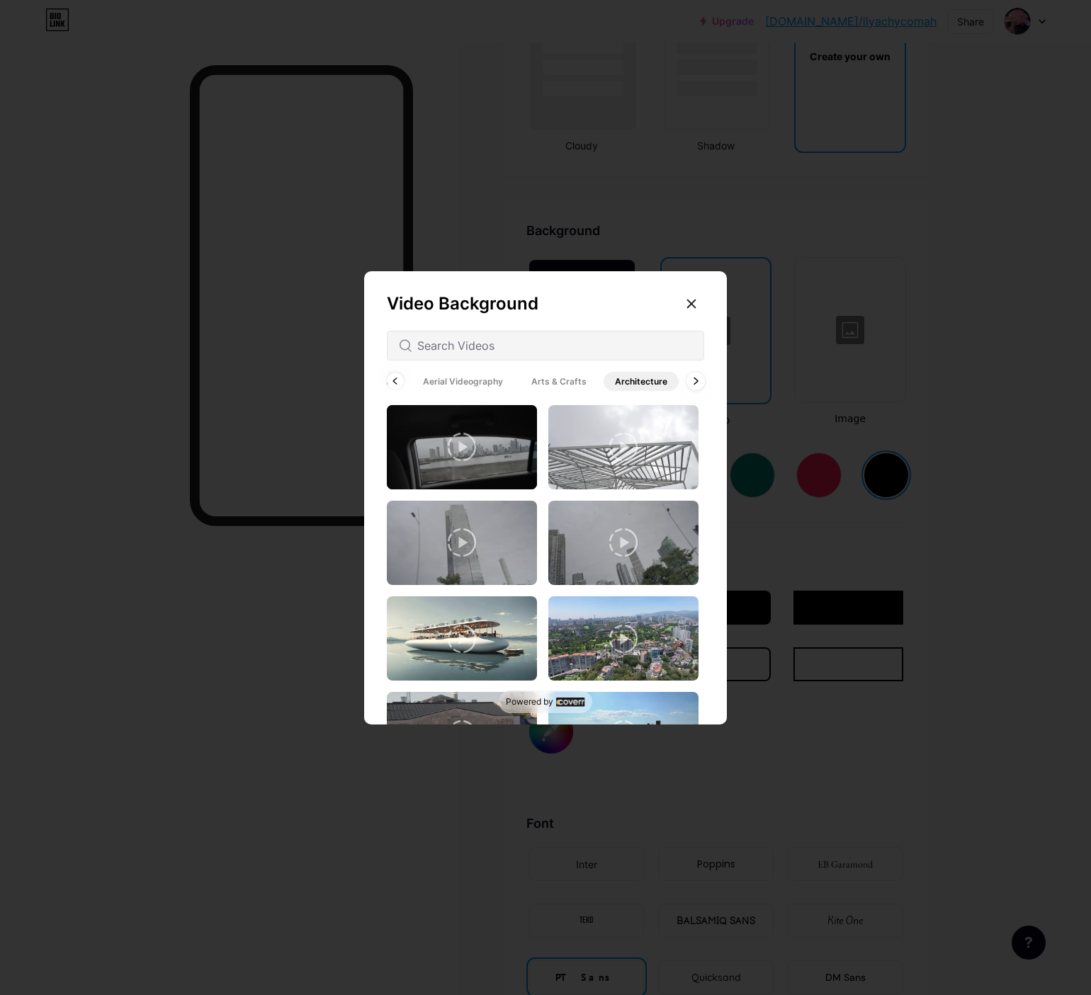
click at [691, 382] on div at bounding box center [695, 381] width 18 height 18
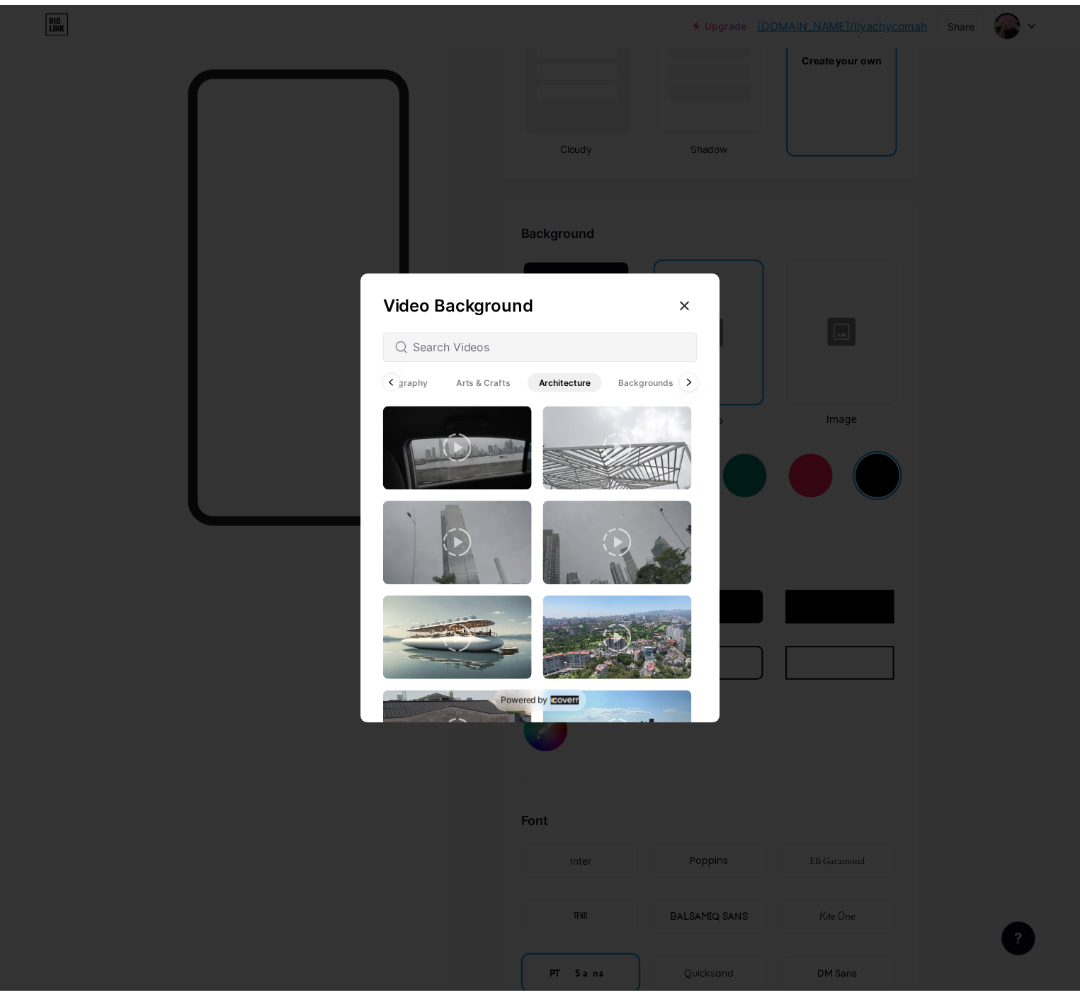
scroll to position [0, 190]
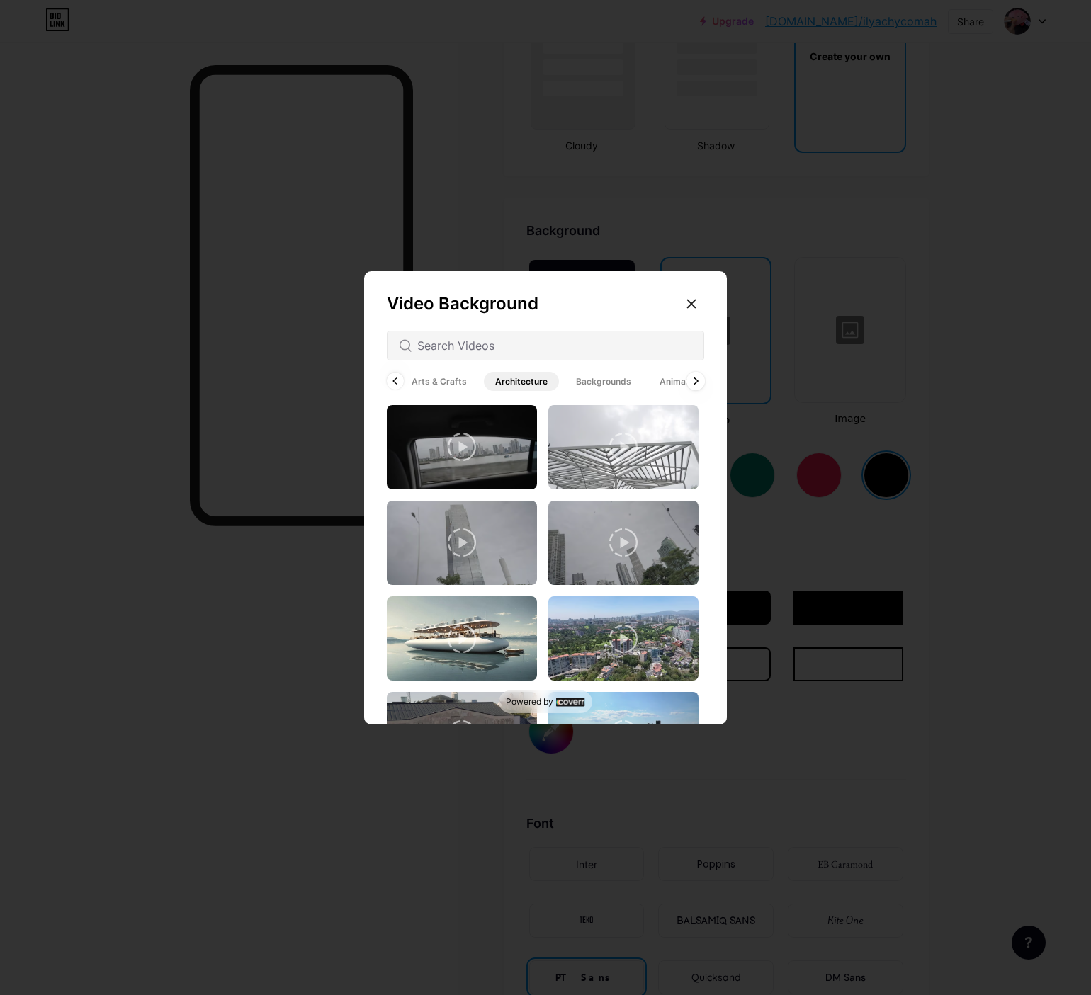
click at [691, 382] on span "Animated" at bounding box center [679, 381] width 63 height 19
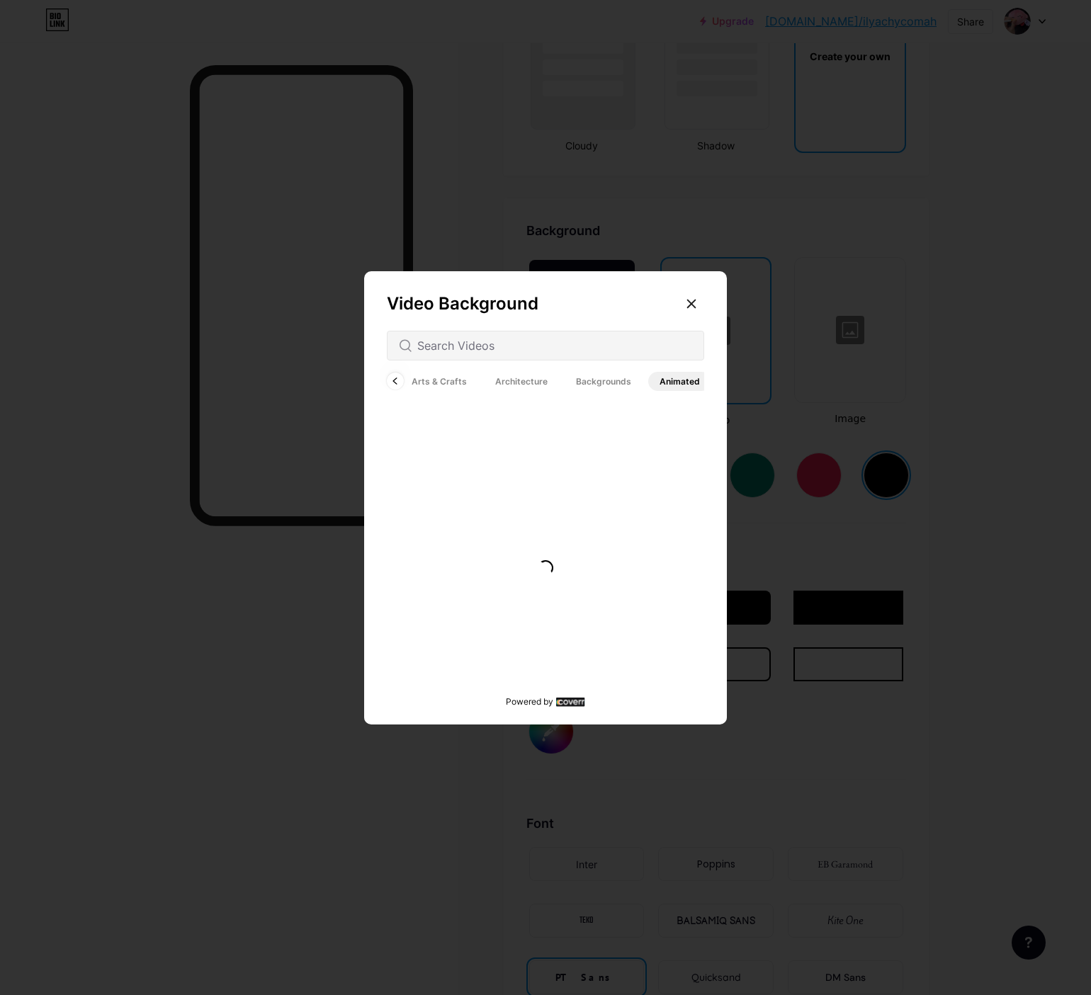
click at [691, 382] on span "Animated" at bounding box center [679, 381] width 63 height 19
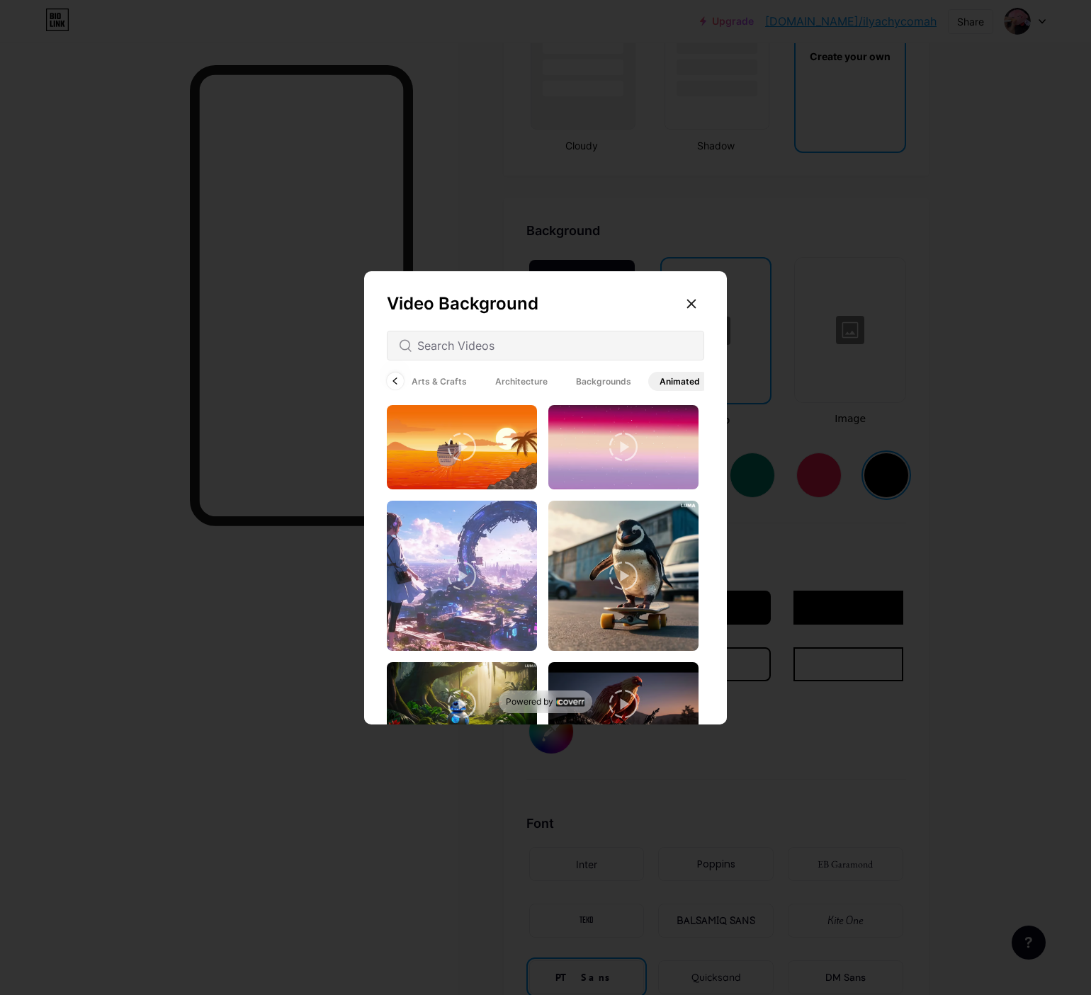
click at [593, 379] on span "Backgrounds" at bounding box center [603, 381] width 78 height 19
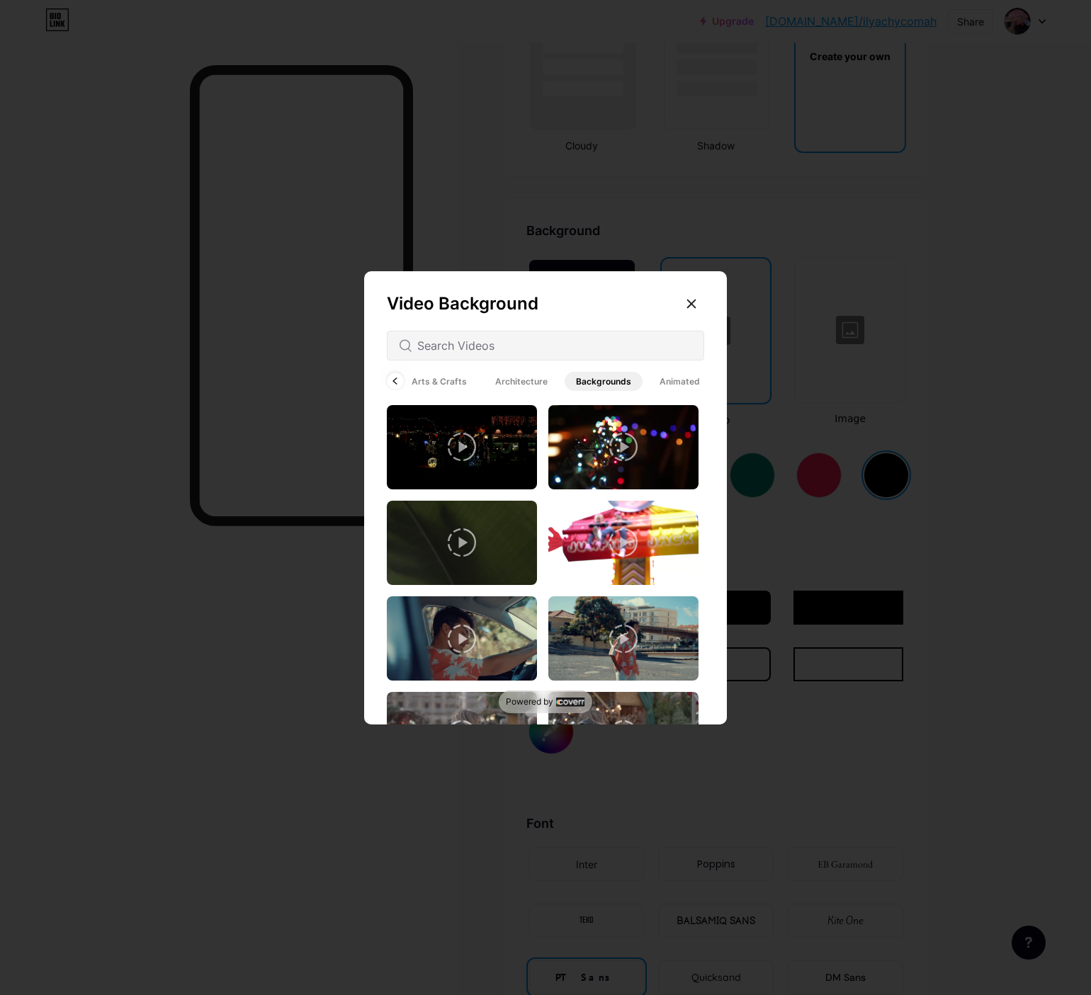
click at [463, 542] on icon at bounding box center [462, 542] width 28 height 28
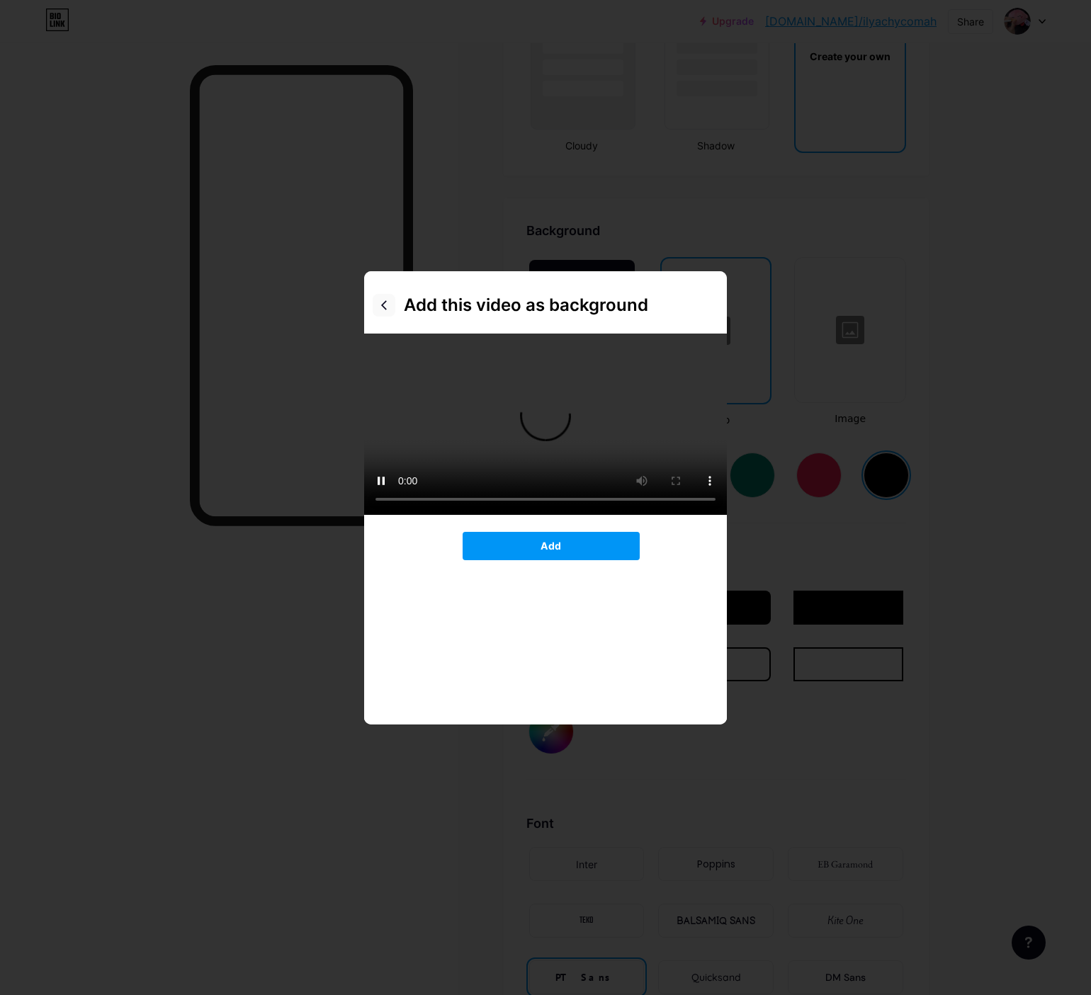
click at [384, 305] on icon at bounding box center [383, 305] width 11 height 11
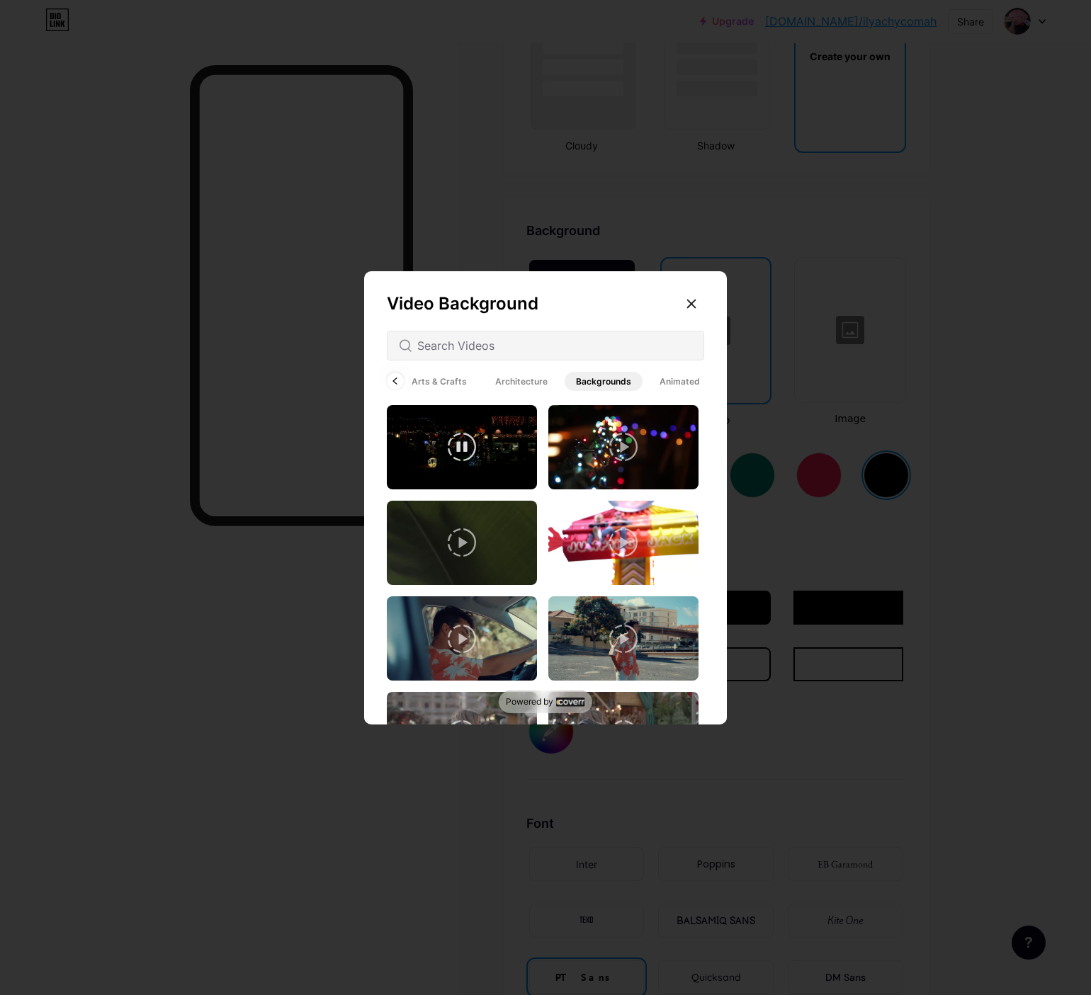
click at [469, 476] on video at bounding box center [462, 447] width 150 height 84
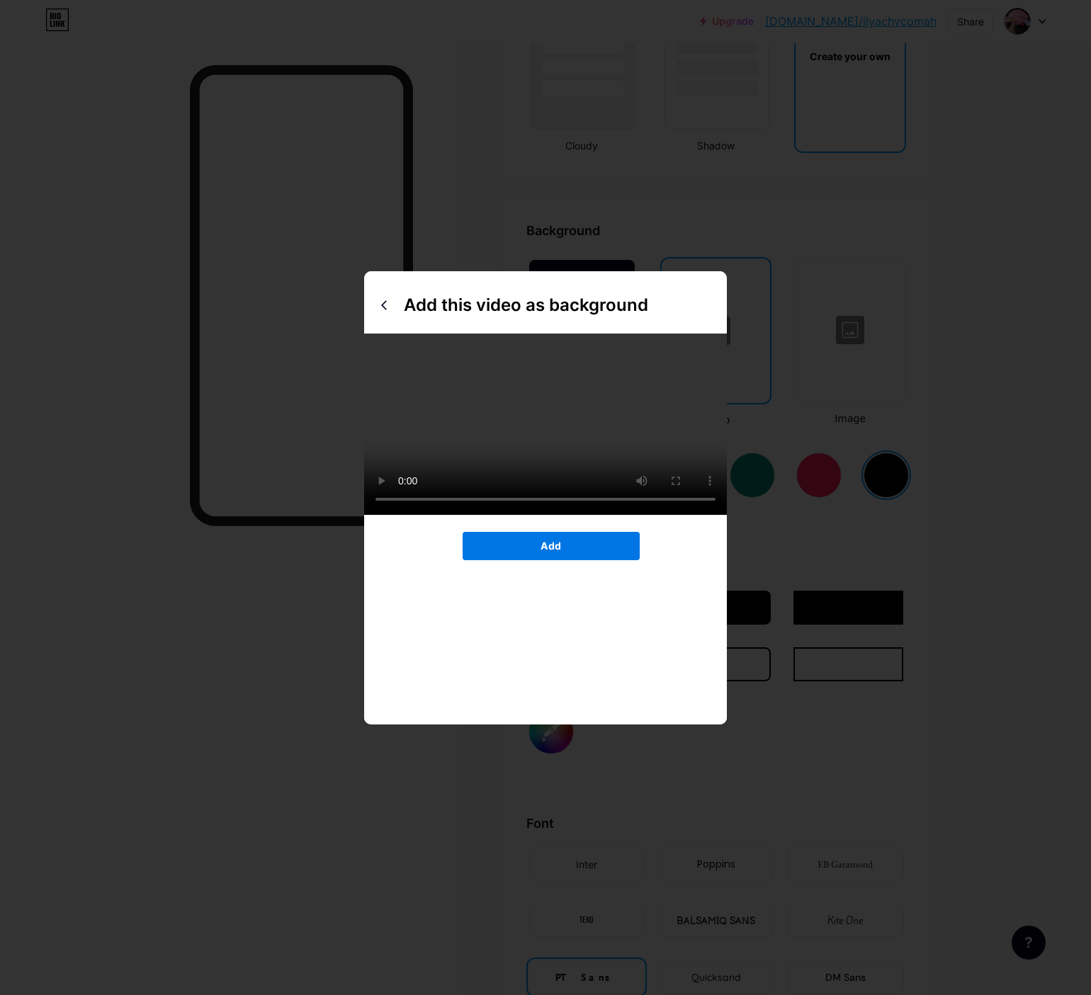
click at [557, 552] on span "Add" at bounding box center [550, 546] width 21 height 12
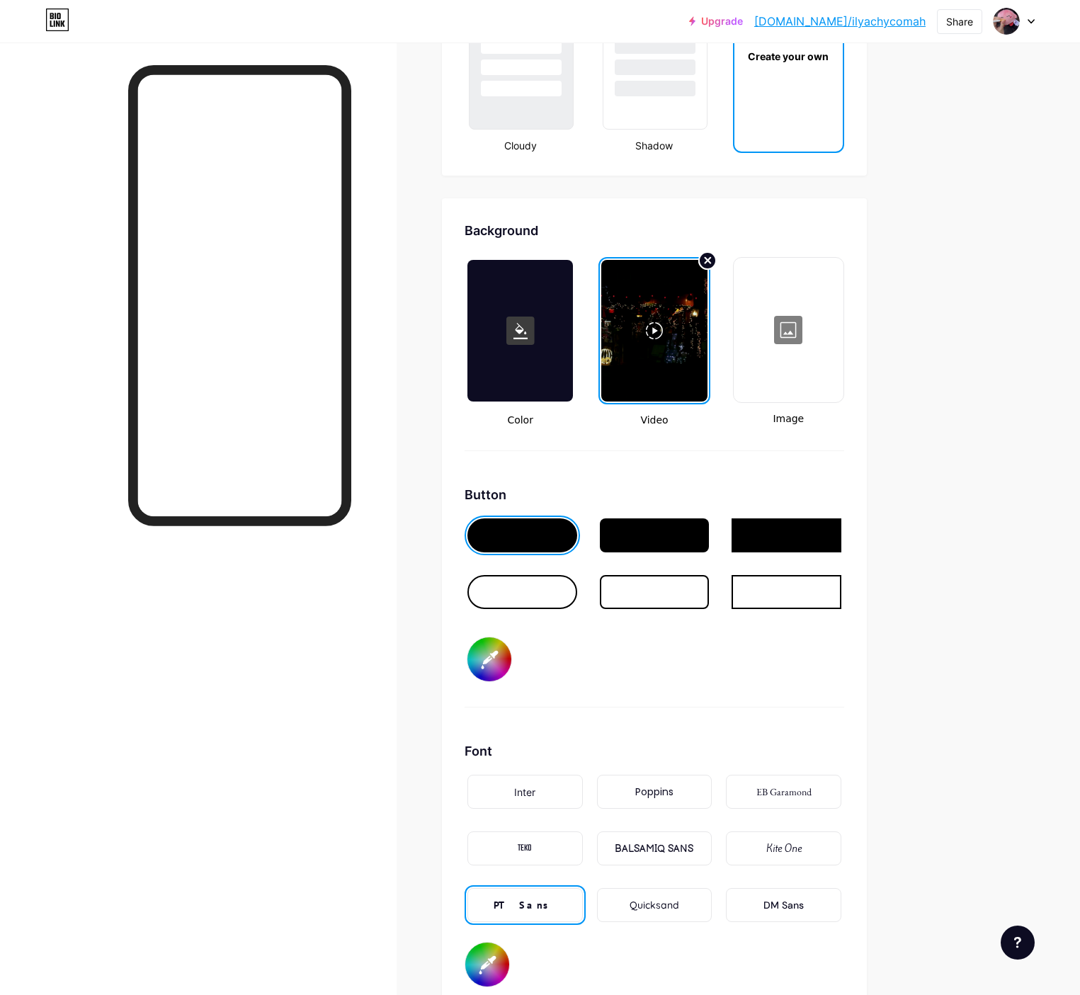
click at [716, 256] on circle at bounding box center [707, 260] width 17 height 17
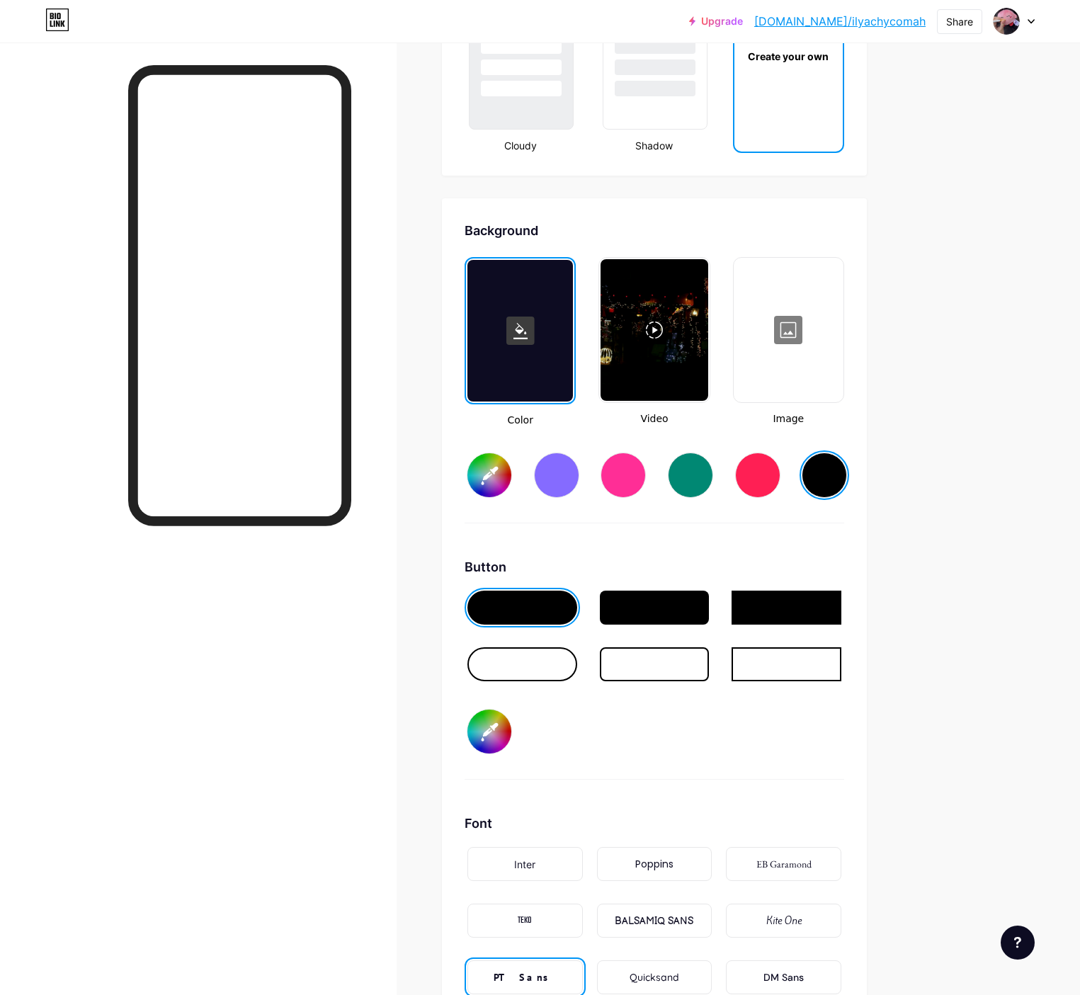
click at [842, 315] on div at bounding box center [788, 330] width 107 height 142
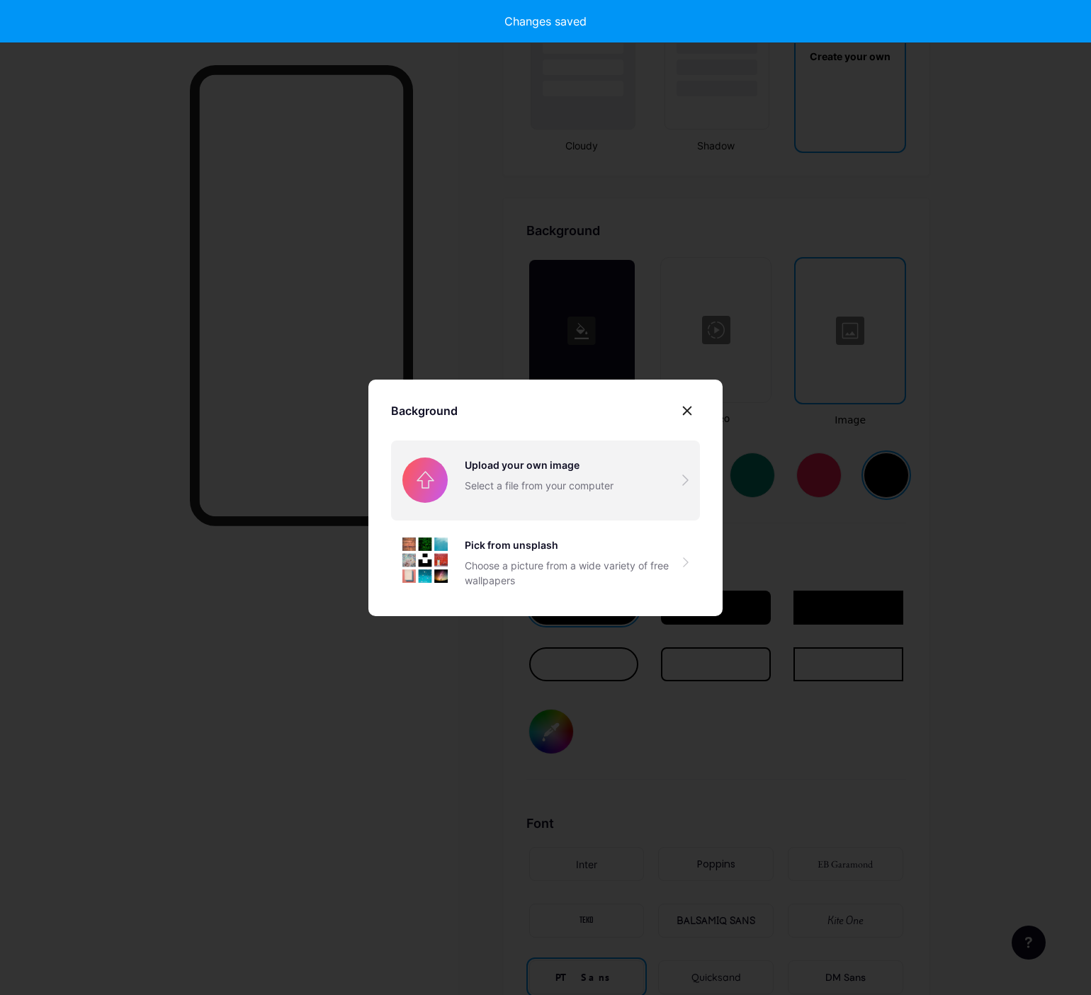
click at [494, 485] on input "file" at bounding box center [545, 479] width 309 height 79
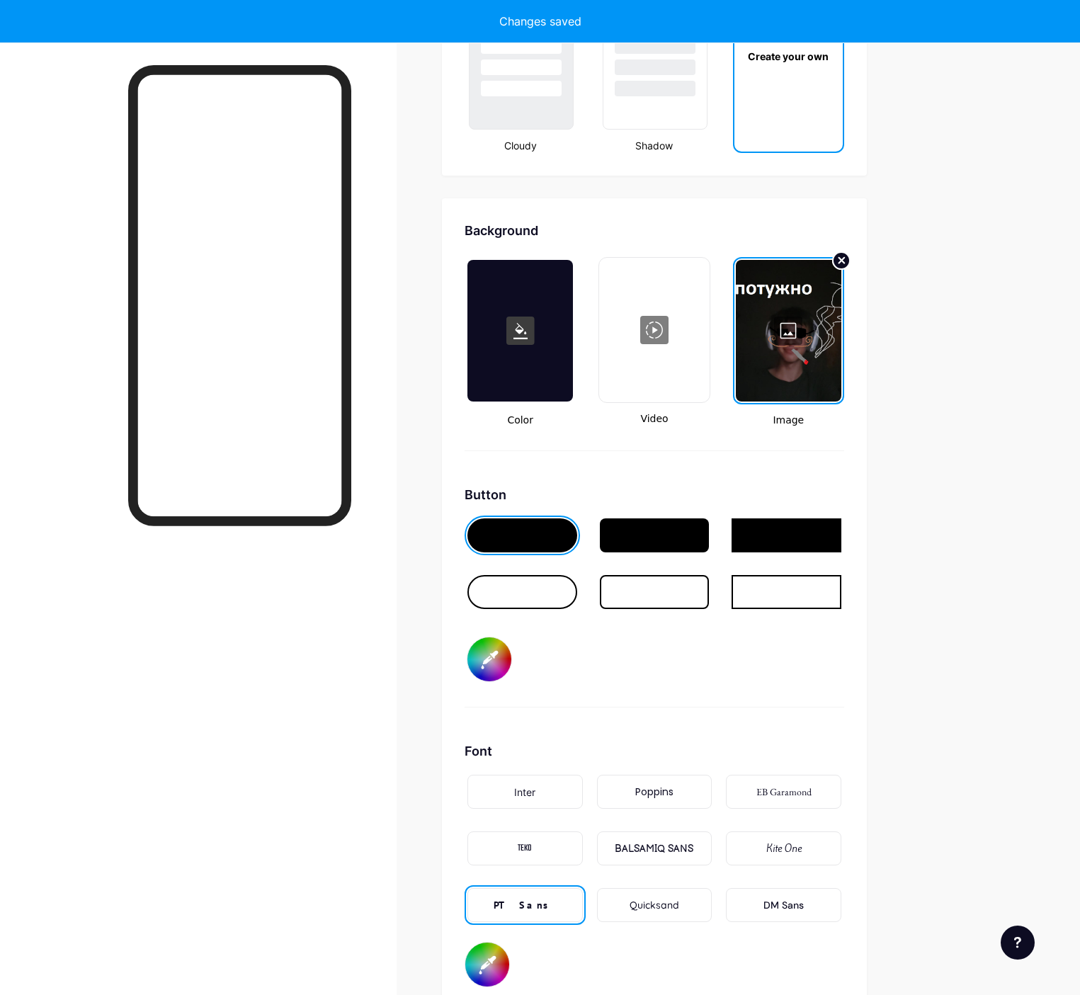
click at [850, 261] on circle at bounding box center [841, 260] width 17 height 17
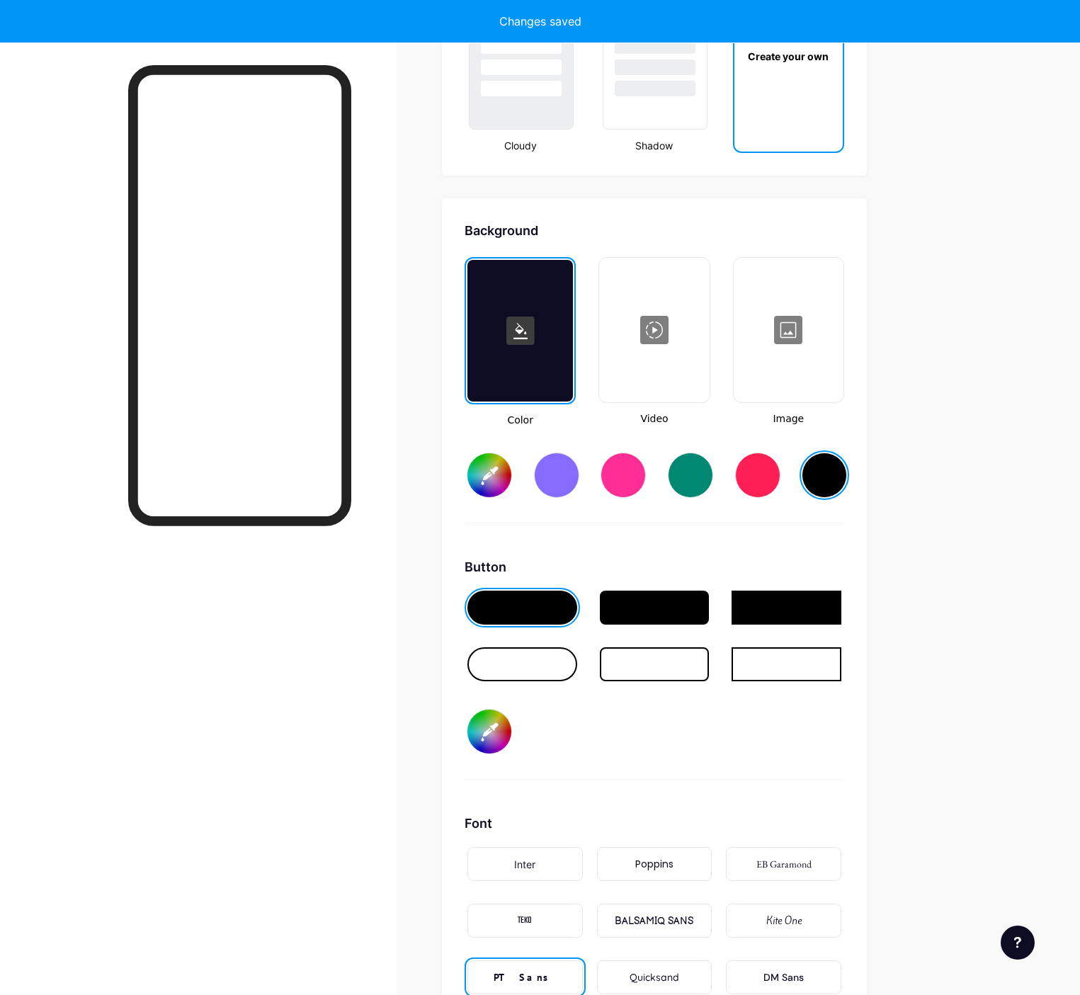
click at [842, 358] on div at bounding box center [788, 330] width 107 height 142
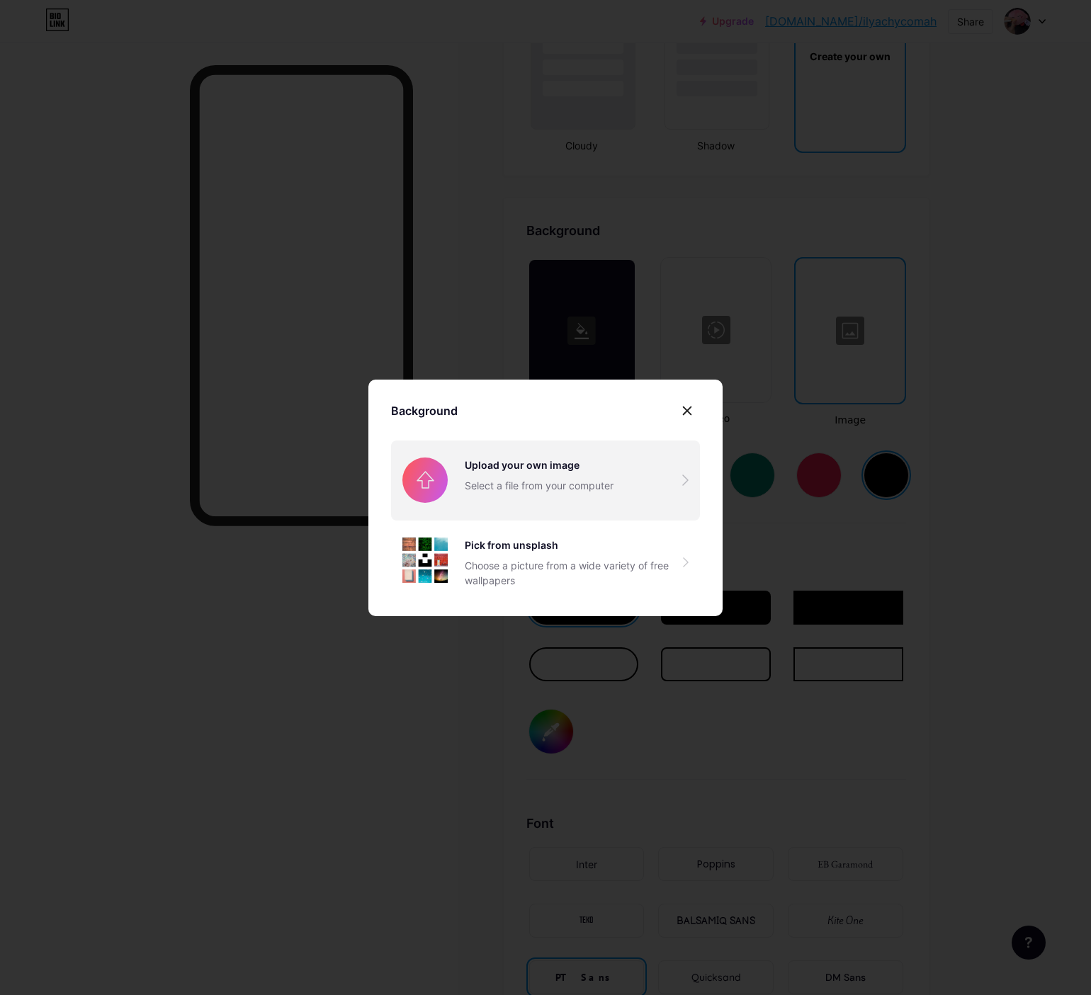
click at [506, 490] on input "file" at bounding box center [545, 479] width 309 height 79
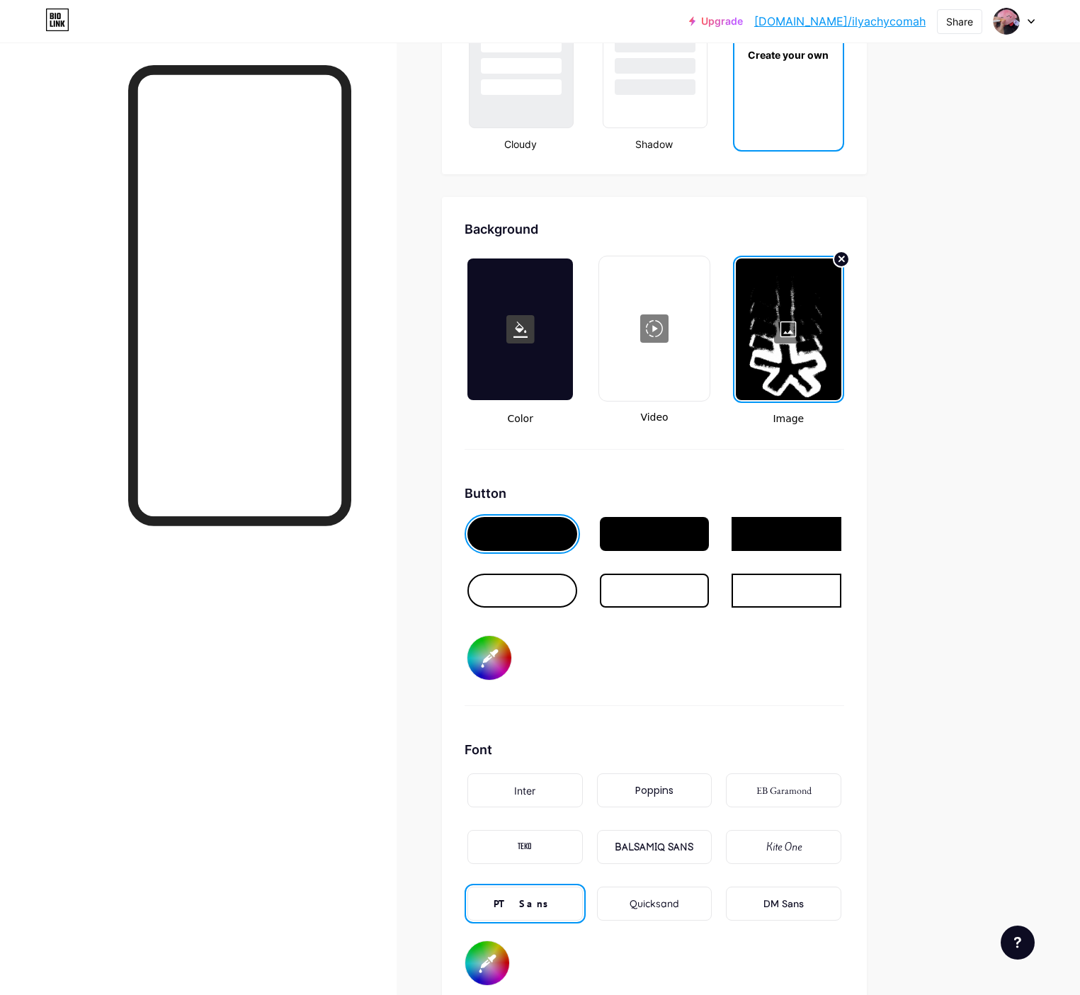
scroll to position [1880, 0]
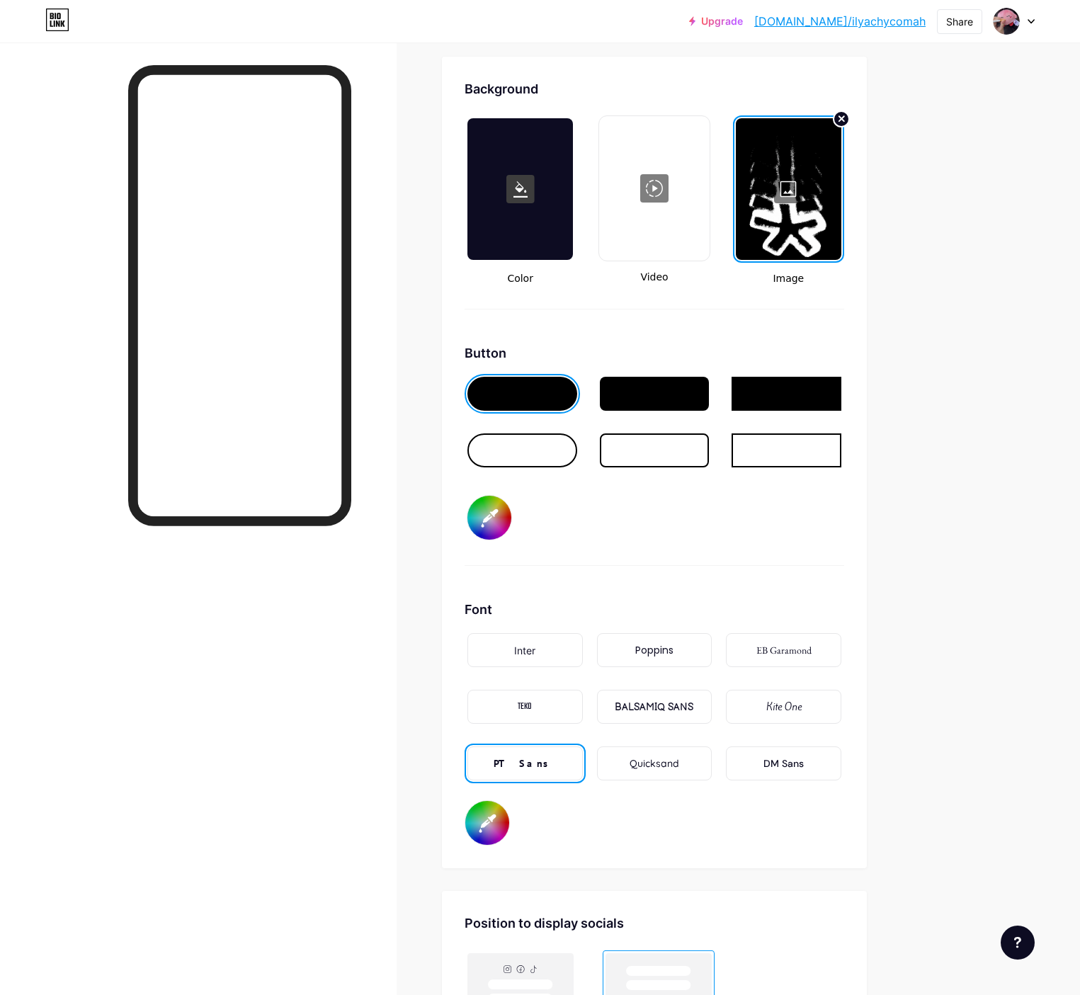
click at [511, 517] on input "#443097" at bounding box center [489, 518] width 44 height 44
type input "#403375"
click at [867, 491] on div "Background Color Video Image Button #403375 Font Inter Poppins EB Garamond TEKO…" at bounding box center [654, 463] width 425 height 812
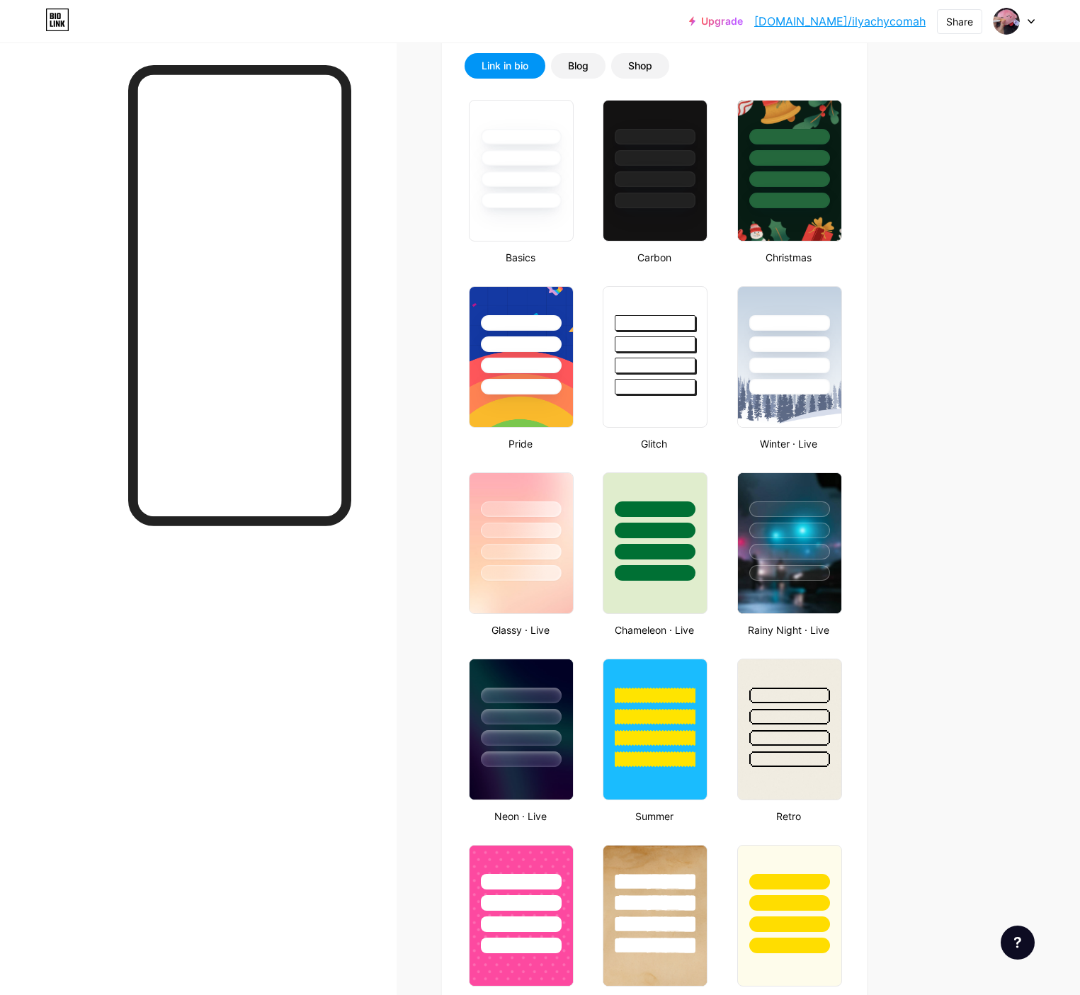
scroll to position [0, 0]
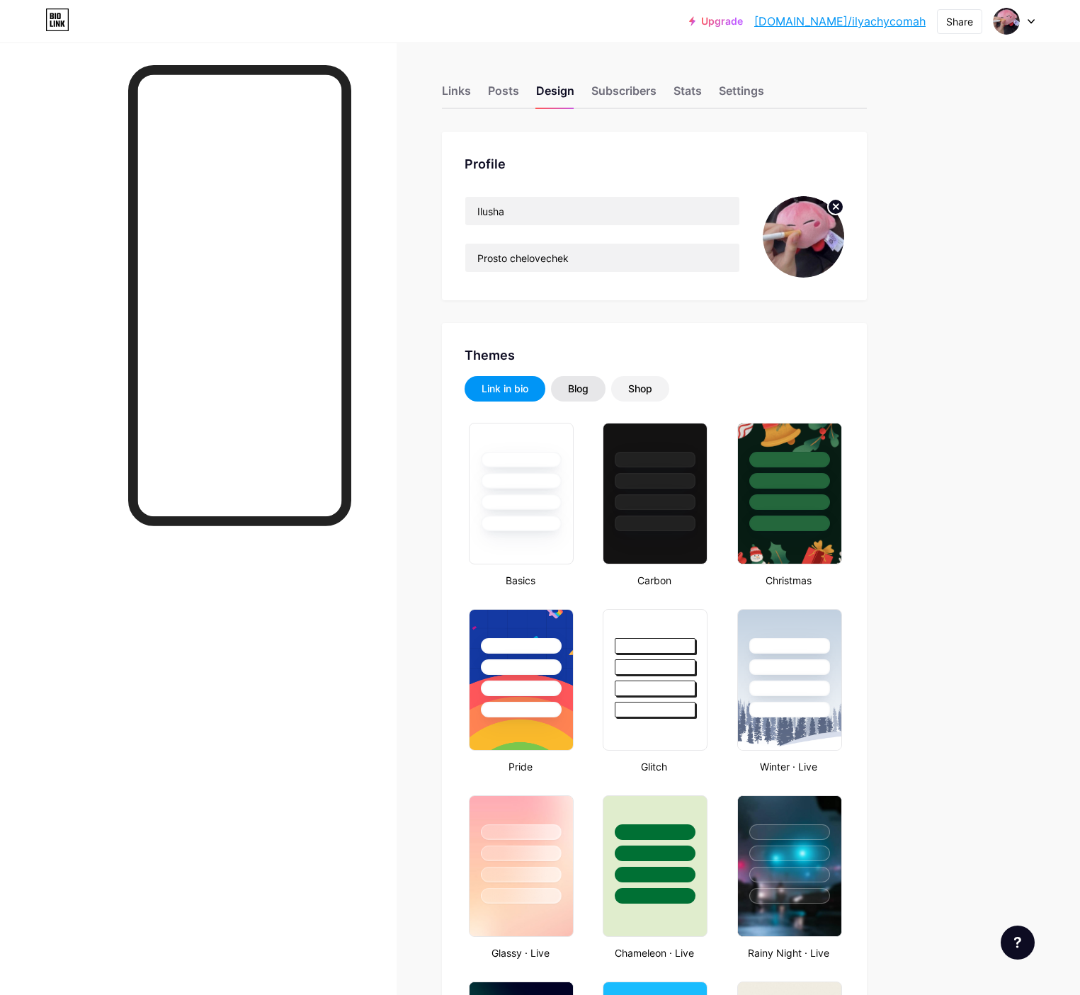
click at [588, 389] on div "Blog" at bounding box center [578, 389] width 21 height 14
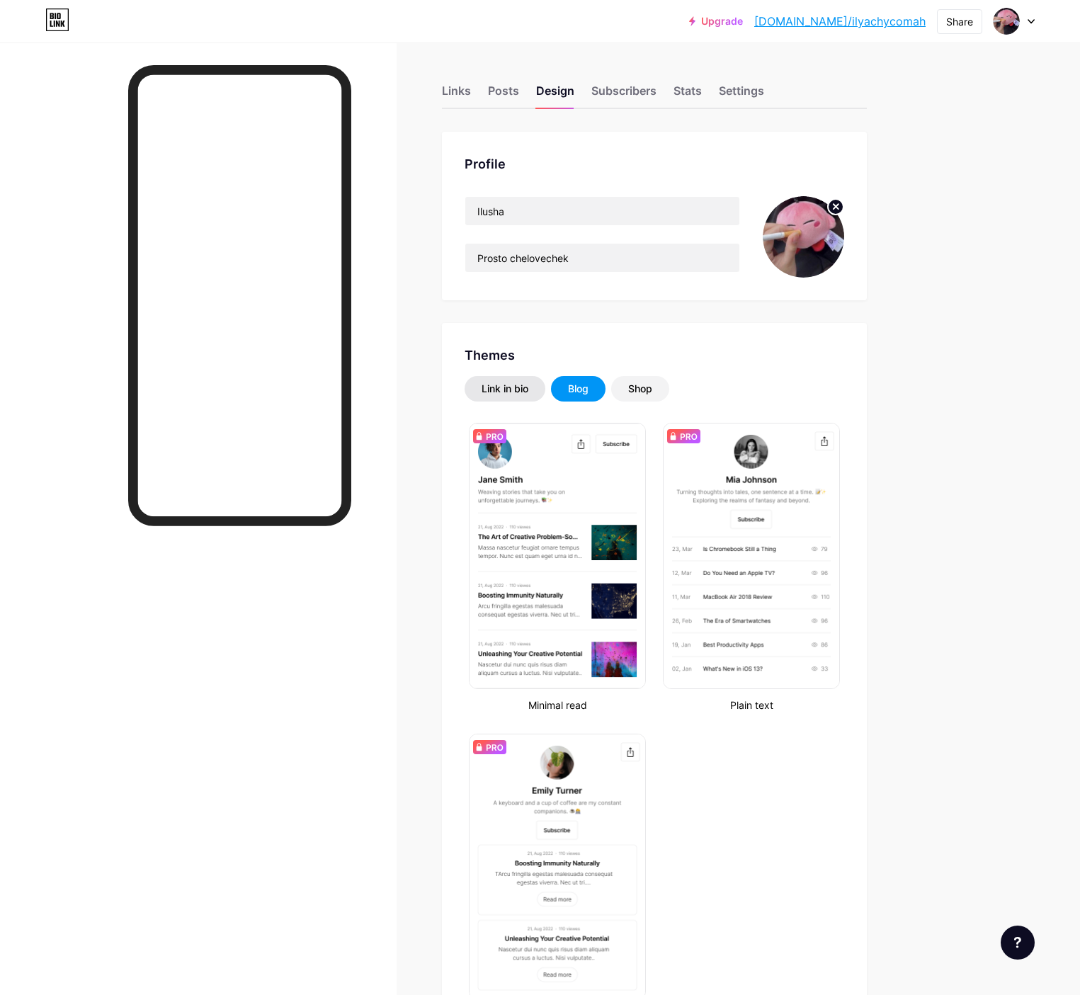
click at [528, 384] on div "Link in bio" at bounding box center [505, 389] width 47 height 14
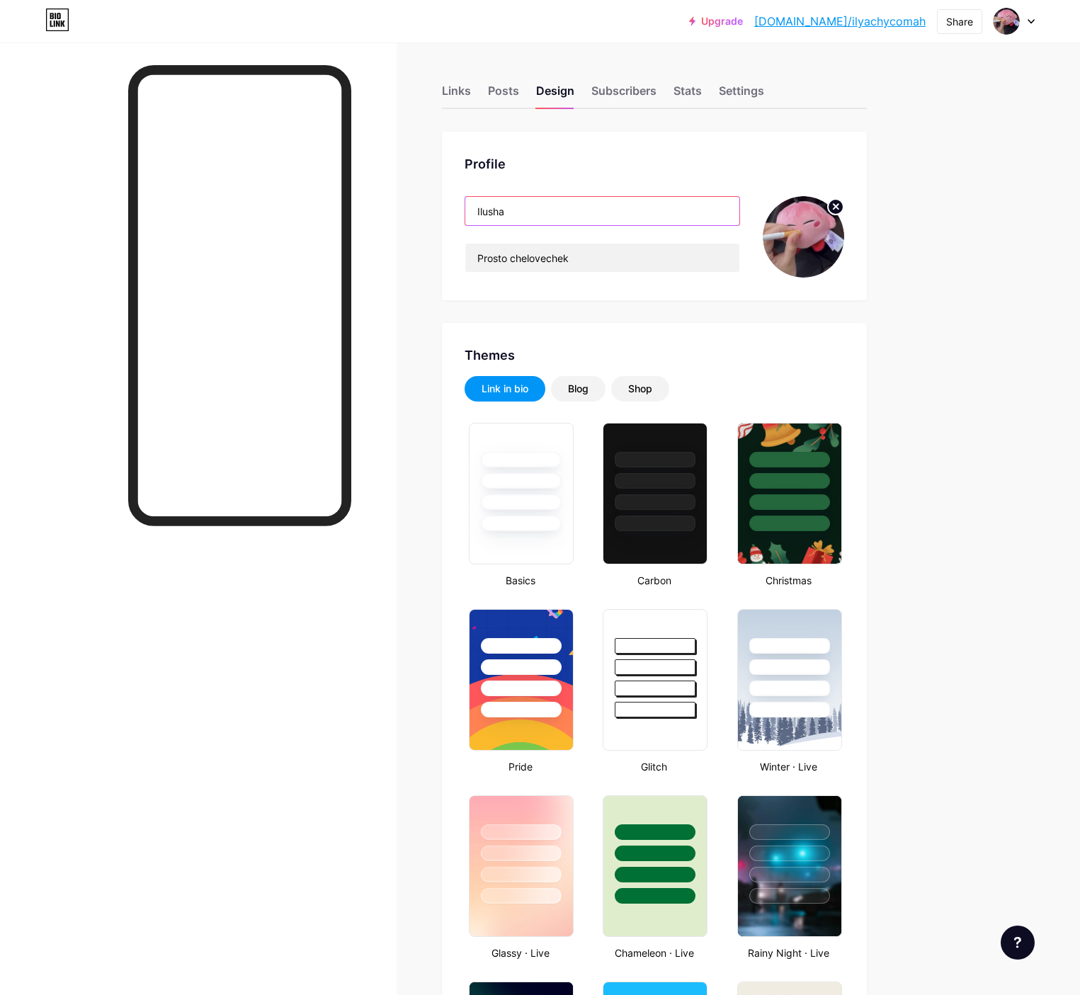
drag, startPoint x: 618, startPoint y: 212, endPoint x: 440, endPoint y: 212, distance: 178.5
paste input "ஜ۩[PERSON_NAME]"
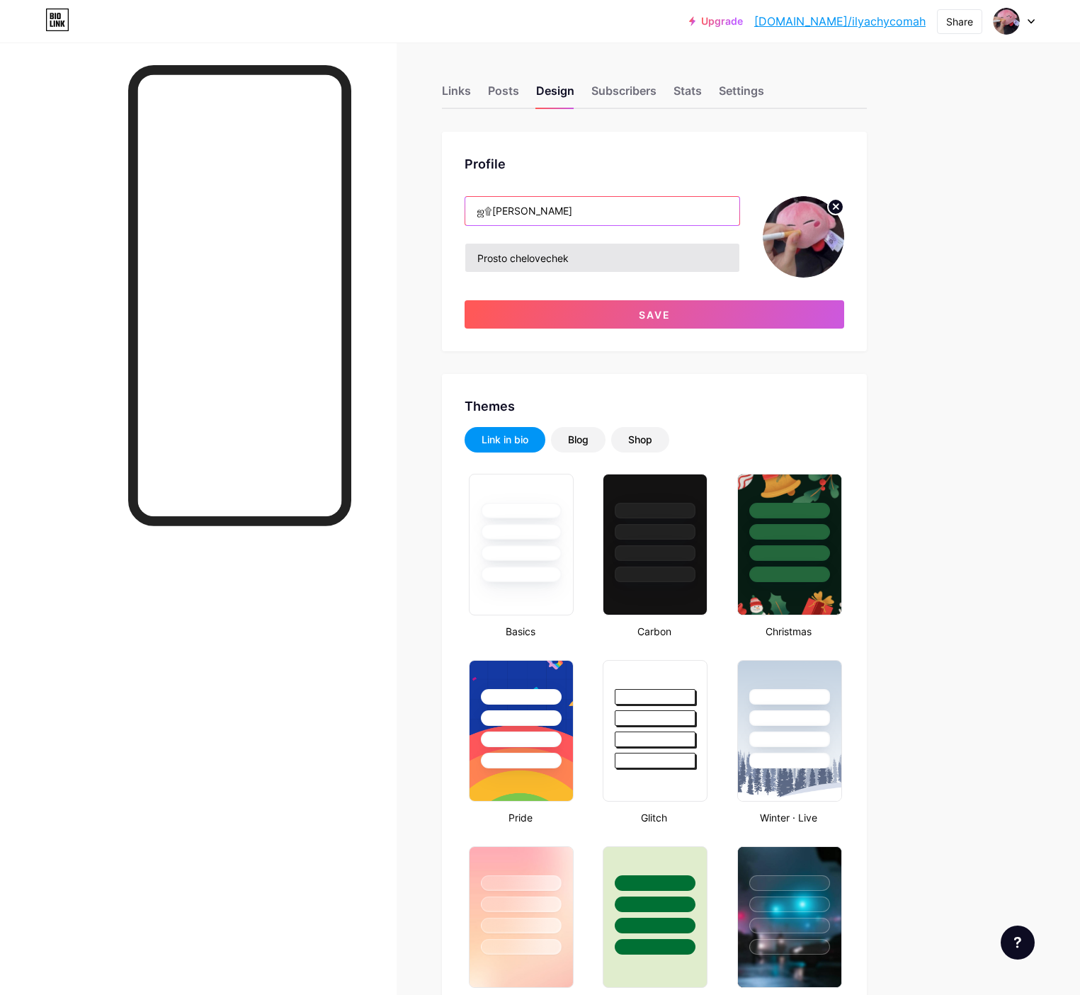
type input "ஜ۩[PERSON_NAME]"
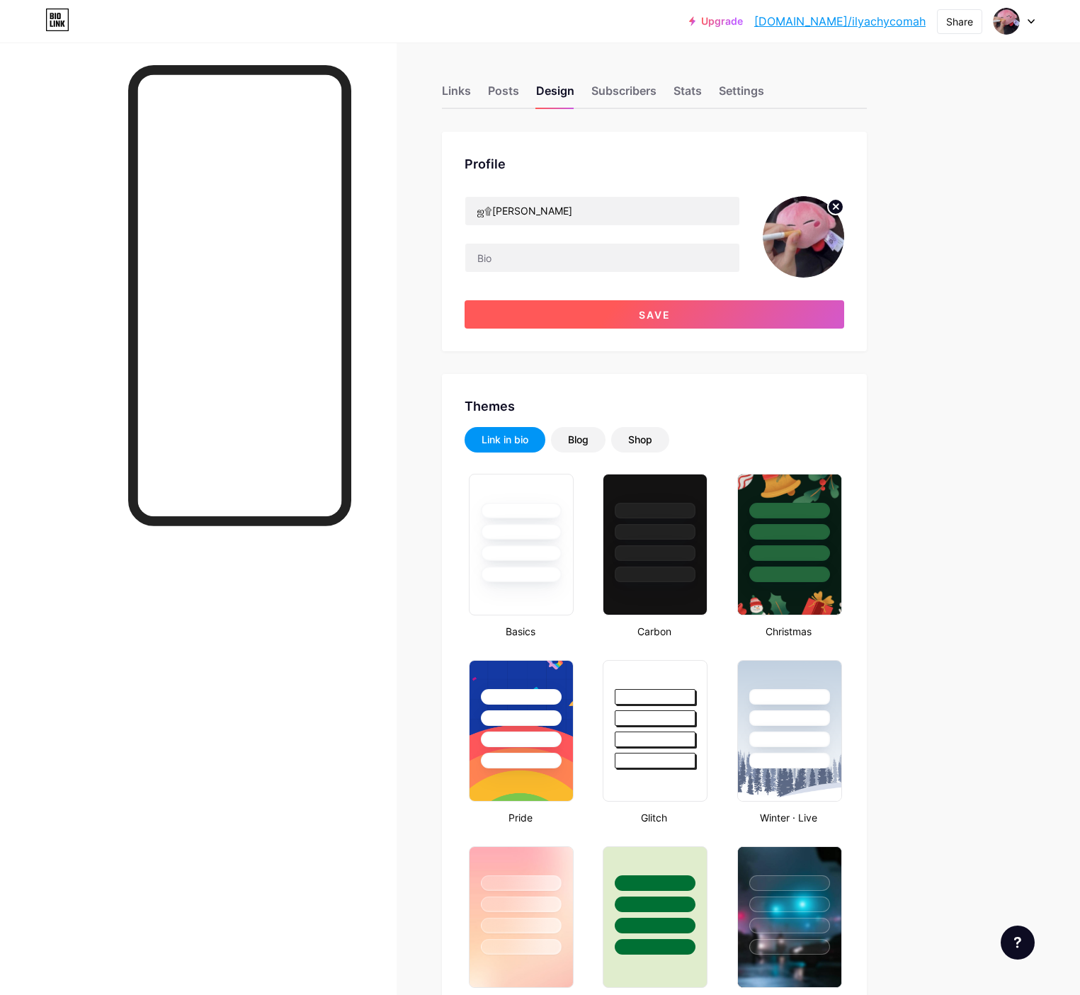
click at [741, 300] on button "Save" at bounding box center [655, 314] width 380 height 28
